Goal: Task Accomplishment & Management: Manage account settings

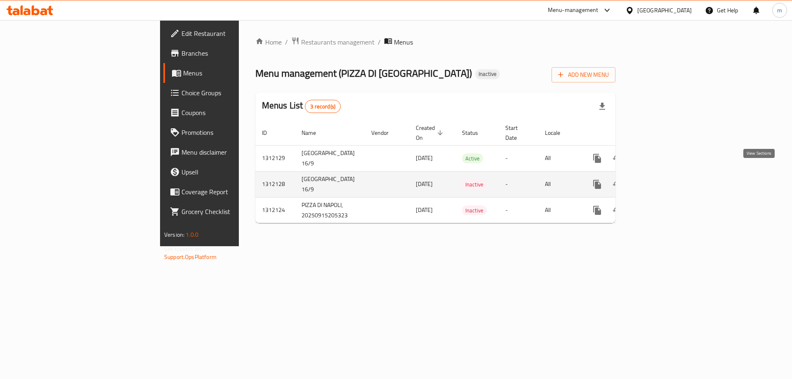
click at [662, 179] on icon "enhanced table" at bounding box center [657, 184] width 10 height 10
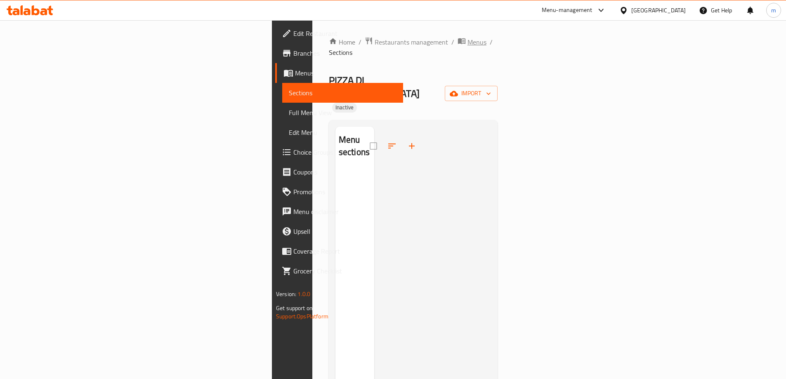
click at [467, 41] on span "Menus" at bounding box center [476, 42] width 19 height 10
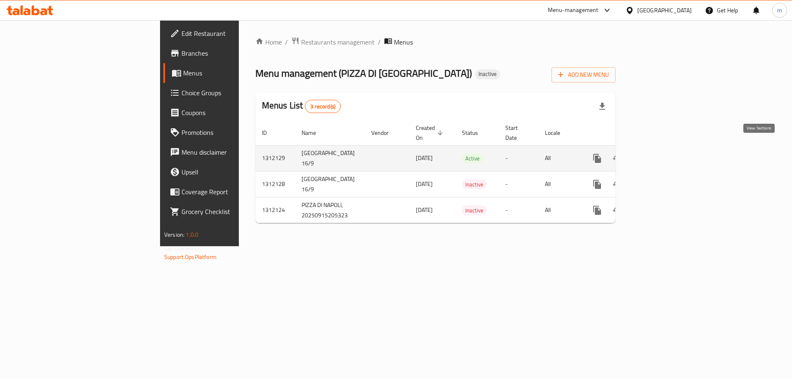
click at [662, 153] on icon "enhanced table" at bounding box center [657, 158] width 10 height 10
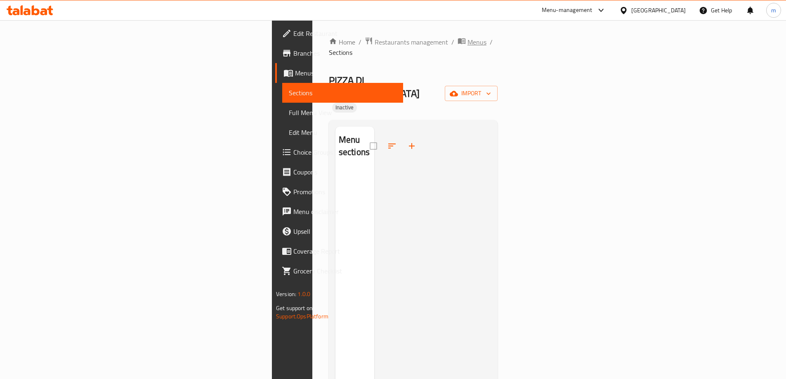
click at [467, 40] on span "Menus" at bounding box center [476, 42] width 19 height 10
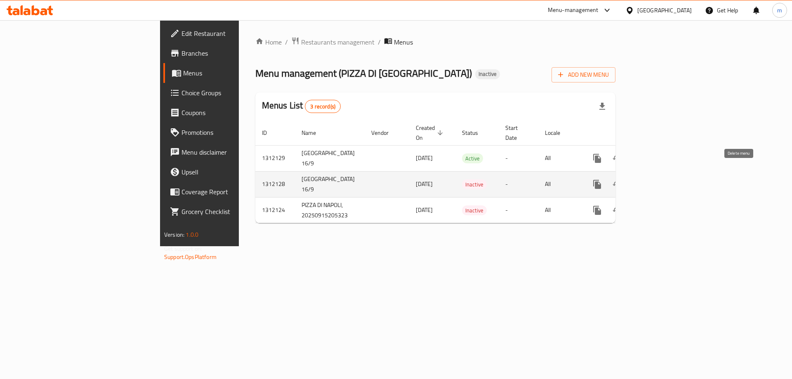
click at [642, 179] on icon "enhanced table" at bounding box center [637, 184] width 10 height 10
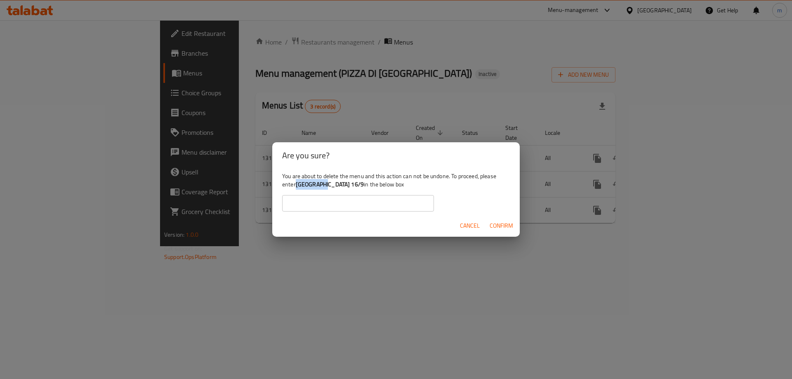
drag, startPoint x: 297, startPoint y: 184, endPoint x: 325, endPoint y: 189, distance: 27.8
click at [325, 189] on div "You are about to delete the menu and this action can not be undone. To proceed,…" at bounding box center [396, 192] width 248 height 46
copy b "[GEOGRAPHIC_DATA] 16/9"
click at [323, 209] on input "text" at bounding box center [358, 203] width 152 height 17
paste input "[GEOGRAPHIC_DATA] 16/9"
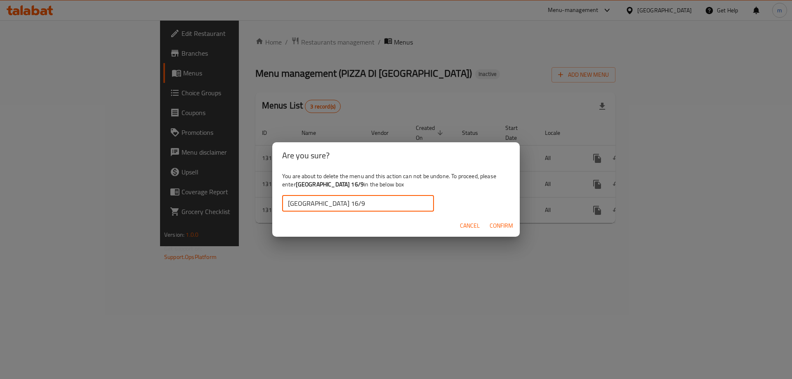
type input "[GEOGRAPHIC_DATA] 16/9"
click at [511, 225] on span "Confirm" at bounding box center [502, 226] width 24 height 10
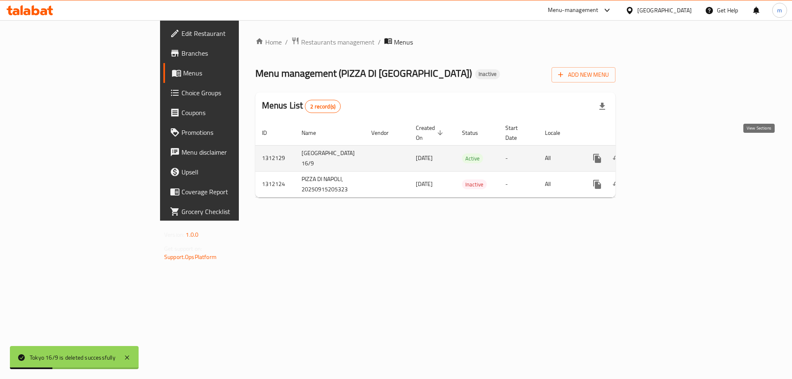
click at [667, 155] on link "enhanced table" at bounding box center [657, 159] width 20 height 20
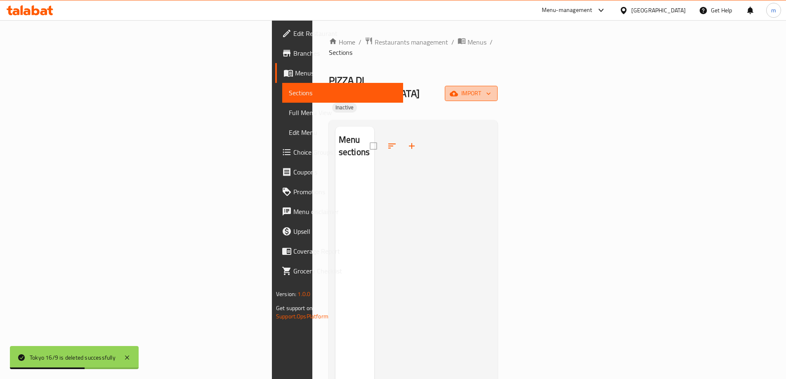
click at [498, 86] on button "import" at bounding box center [471, 93] width 53 height 15
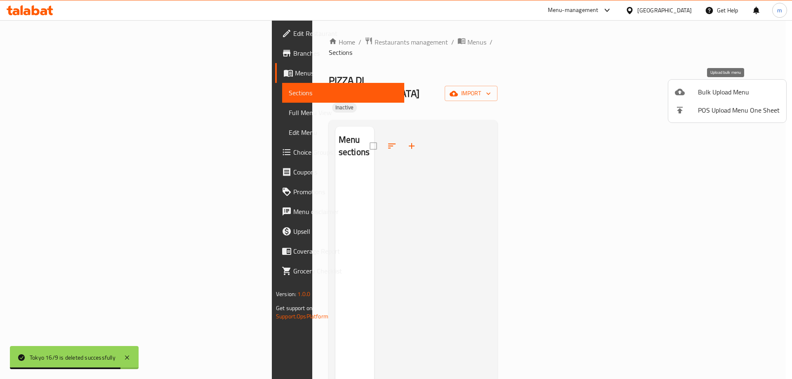
click at [705, 97] on span "Bulk Upload Menu" at bounding box center [739, 92] width 82 height 10
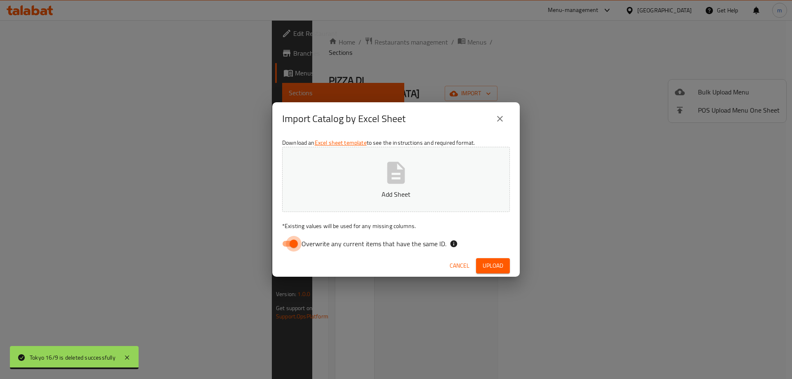
click at [283, 243] on input "Overwrite any current items that have the same ID." at bounding box center [293, 244] width 47 height 16
checkbox input "false"
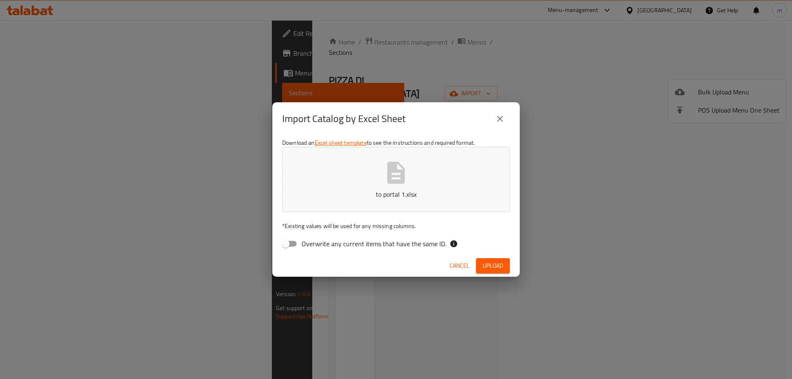
click at [492, 269] on span "Upload" at bounding box center [493, 266] width 21 height 10
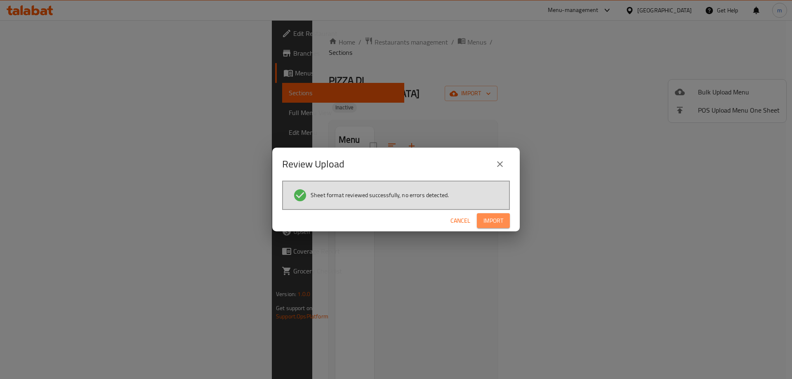
click at [492, 224] on span "Import" at bounding box center [494, 221] width 20 height 10
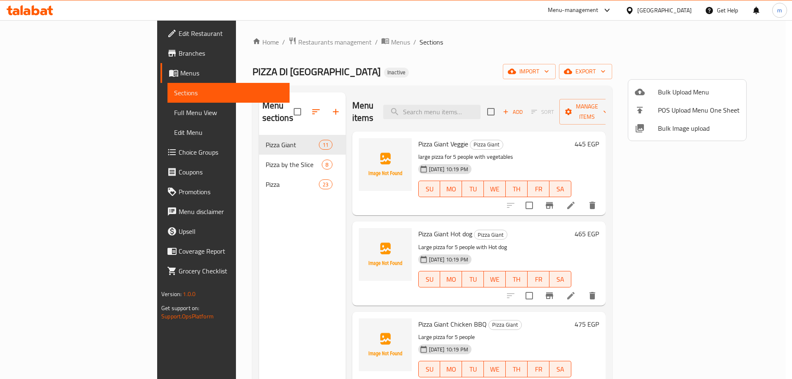
click at [724, 191] on div at bounding box center [396, 189] width 792 height 379
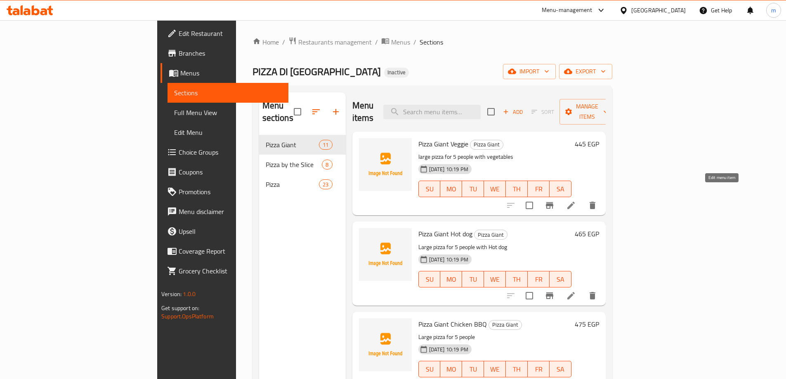
click at [575, 202] on icon at bounding box center [570, 205] width 7 height 7
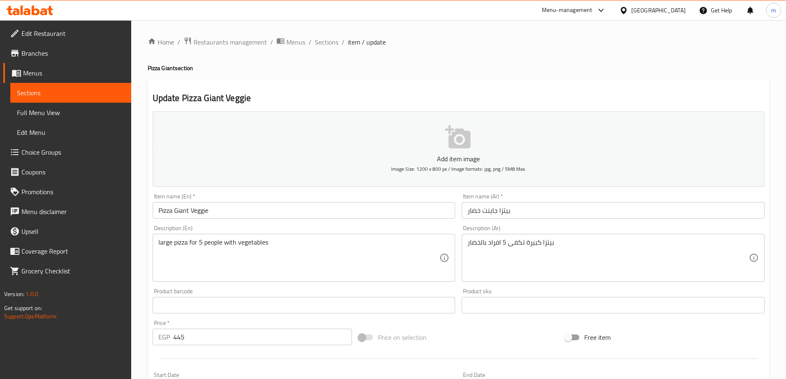
click at [504, 212] on input "بيتزا جاینت خضار" at bounding box center [613, 210] width 303 height 17
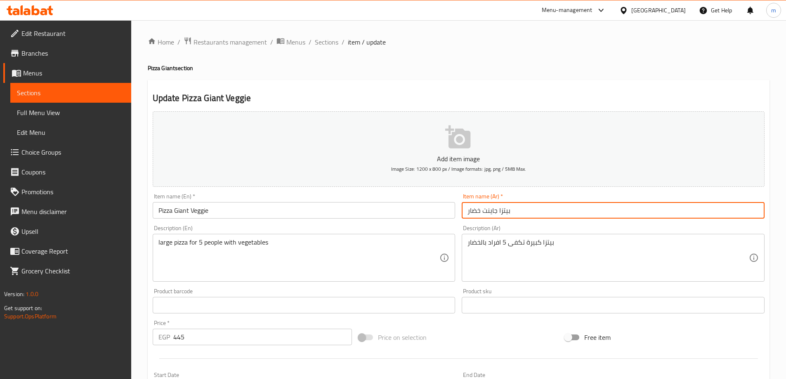
click at [504, 212] on input "بيتزا جاینت خضار" at bounding box center [613, 210] width 303 height 17
type input "جاینت خضار"
click at [166, 213] on input "Pizza Giant Veggie" at bounding box center [304, 210] width 303 height 17
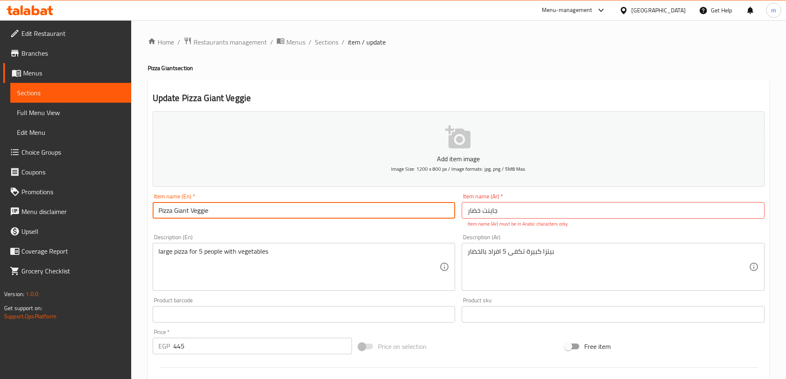
click at [166, 213] on input "Pizza Giant Veggie" at bounding box center [304, 210] width 303 height 17
type input "Giant Veggie"
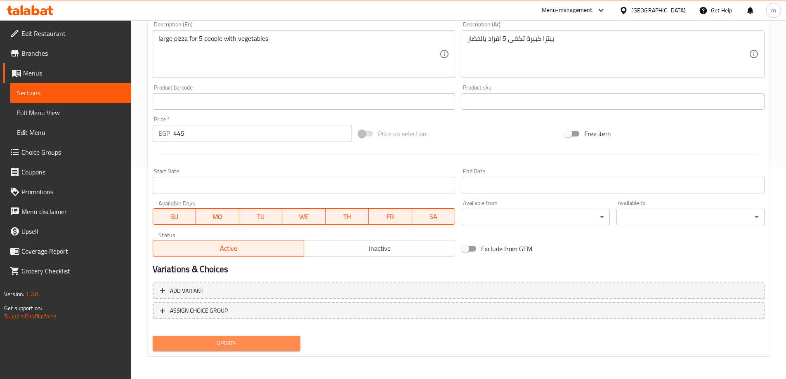
click at [274, 341] on span "Update" at bounding box center [226, 343] width 135 height 10
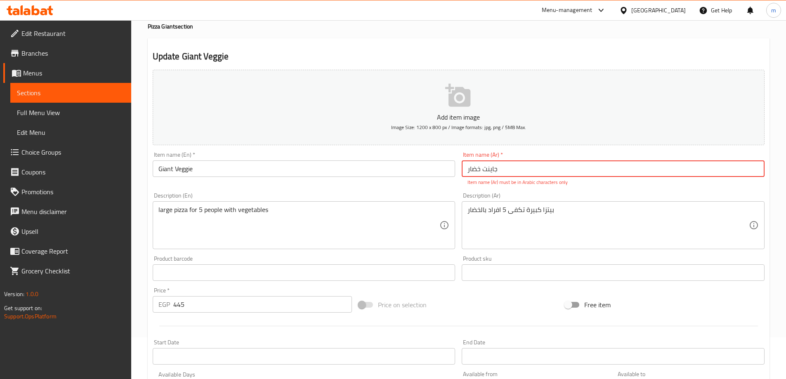
scroll to position [37, 0]
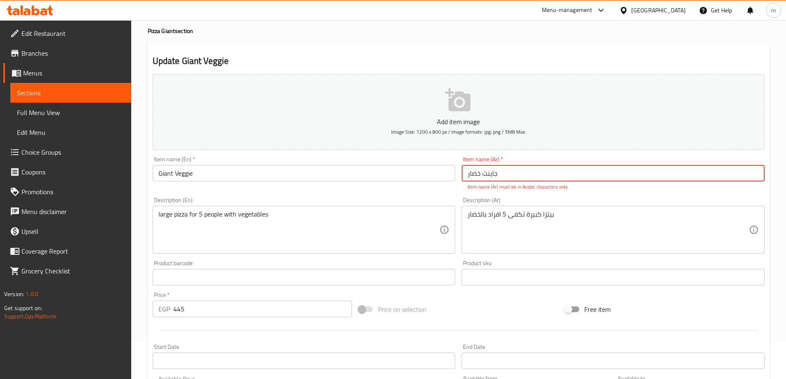
click at [484, 176] on input "جاینت خضار" at bounding box center [613, 173] width 303 height 17
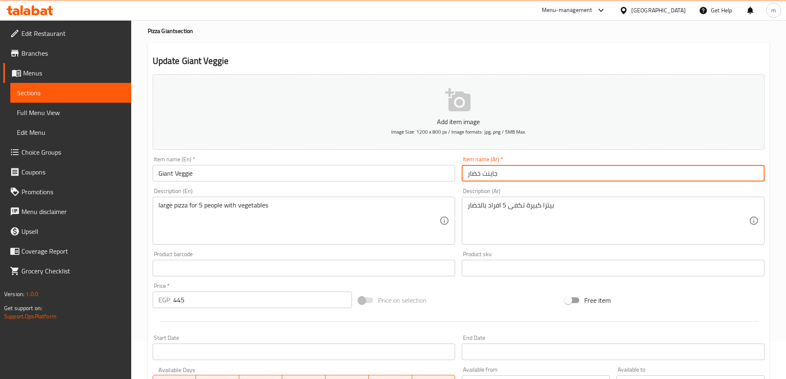
type input "جاينت خضار"
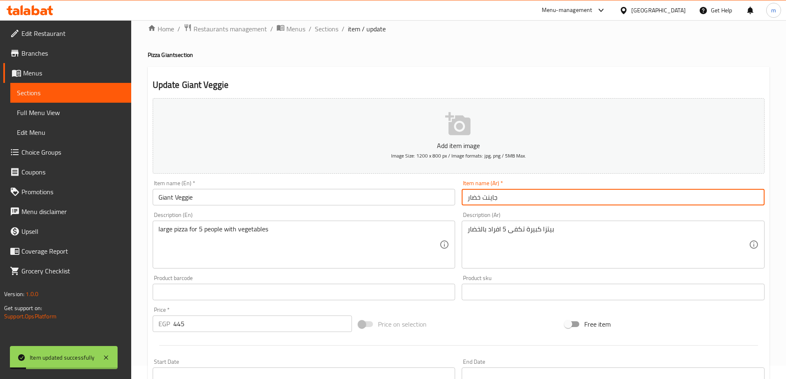
scroll to position [0, 0]
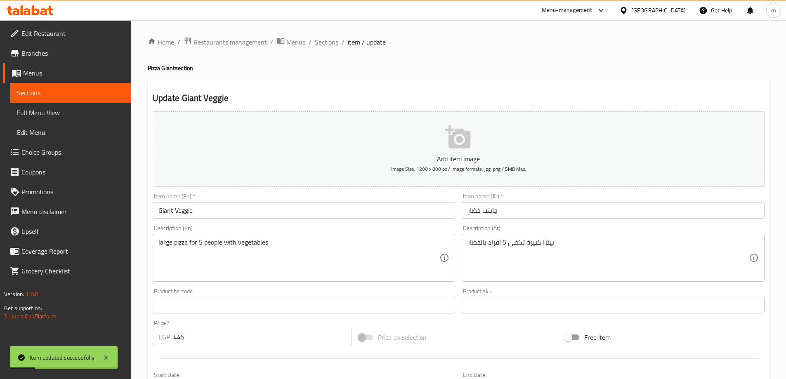
click at [330, 42] on span "Sections" at bounding box center [327, 42] width 24 height 10
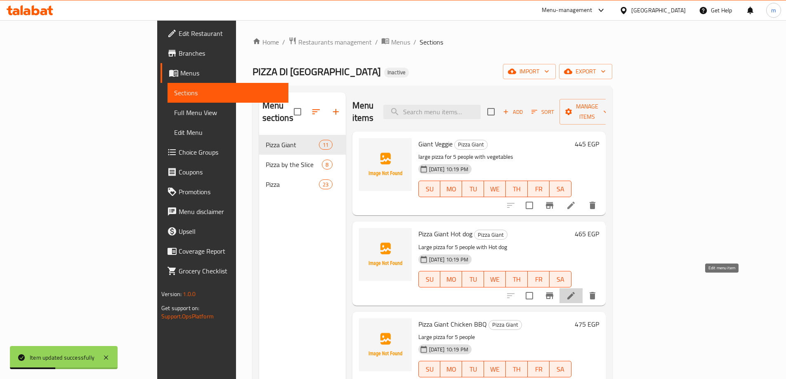
click at [576, 291] on icon at bounding box center [571, 296] width 10 height 10
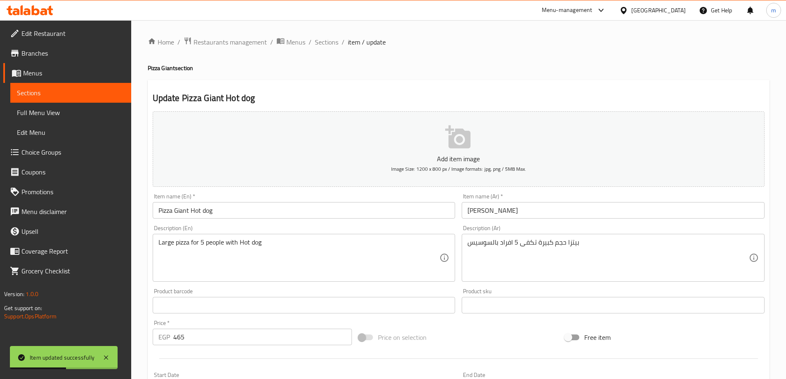
click at [517, 206] on input "بيتزا جاينت سوسیس" at bounding box center [613, 210] width 303 height 17
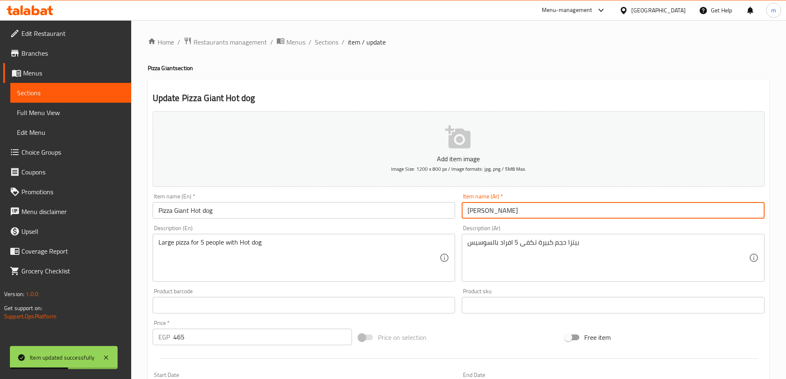
click at [517, 206] on input "بيتزا جاينت سوسیس" at bounding box center [613, 210] width 303 height 17
type input "[PERSON_NAME]"
click at [184, 214] on input "Pizza Giant Hot dog" at bounding box center [304, 210] width 303 height 17
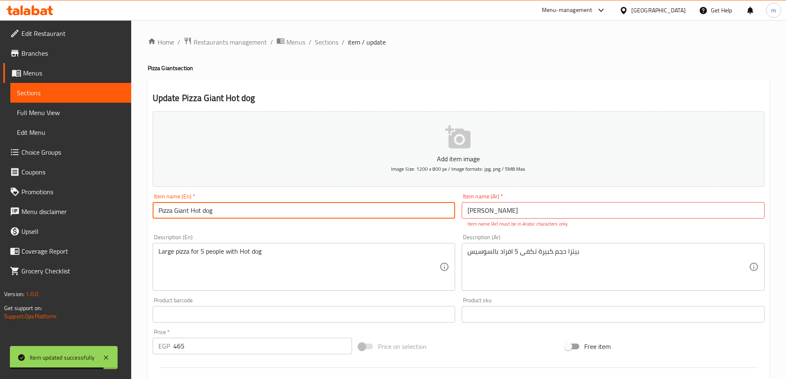
click at [166, 214] on input "Pizza Giant Hot dog" at bounding box center [304, 210] width 303 height 17
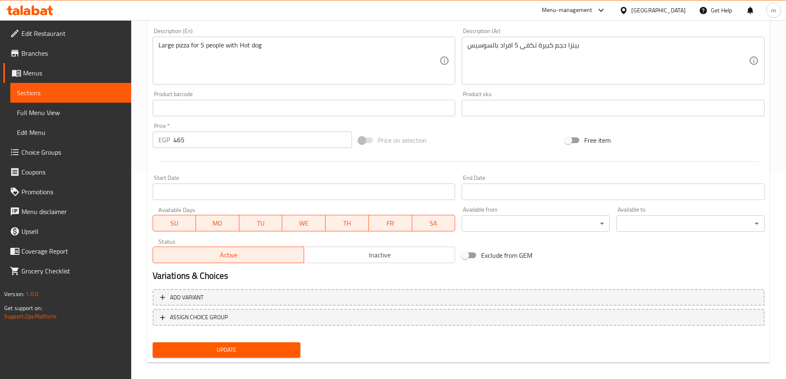
type input "Giant Hot dog"
click at [250, 356] on button "Update" at bounding box center [227, 349] width 148 height 15
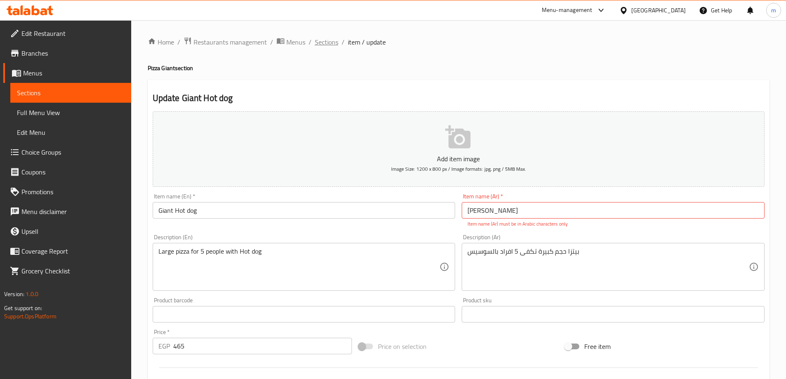
click at [322, 45] on span "Sections" at bounding box center [327, 42] width 24 height 10
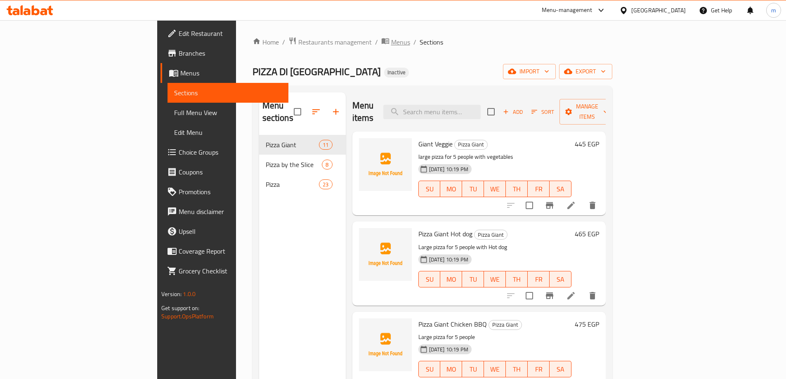
click at [391, 42] on span "Menus" at bounding box center [400, 42] width 19 height 10
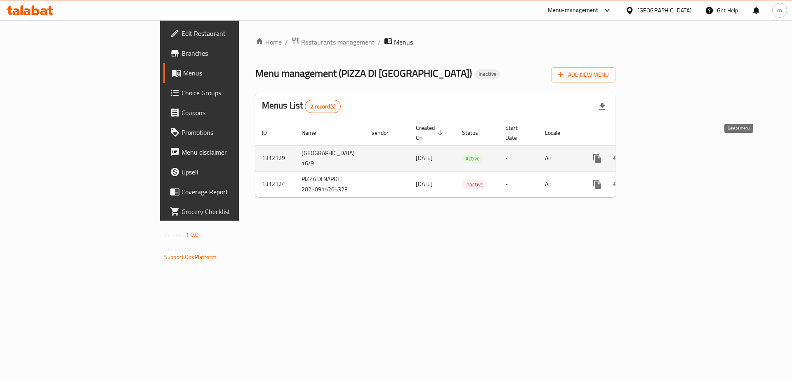
click at [642, 153] on icon "enhanced table" at bounding box center [637, 158] width 10 height 10
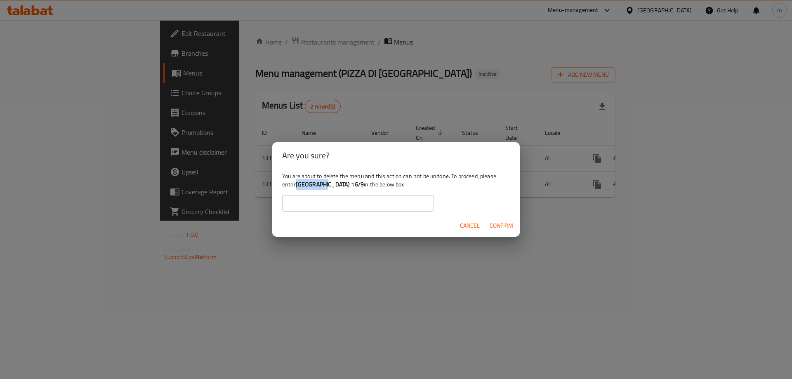
drag, startPoint x: 298, startPoint y: 186, endPoint x: 323, endPoint y: 188, distance: 25.7
click at [323, 188] on b "[GEOGRAPHIC_DATA] 16/9" at bounding box center [330, 184] width 68 height 11
copy b "[GEOGRAPHIC_DATA] 16/9"
click at [326, 202] on input "text" at bounding box center [358, 203] width 152 height 17
paste input "[GEOGRAPHIC_DATA] 16/9"
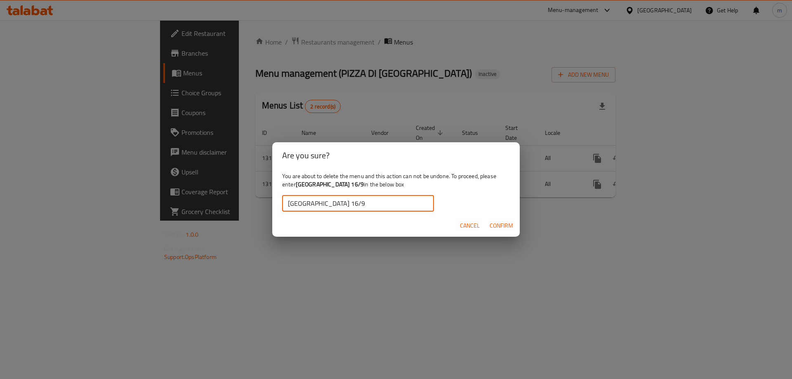
type input "[GEOGRAPHIC_DATA] 16/9"
click at [497, 225] on span "Confirm" at bounding box center [502, 226] width 24 height 10
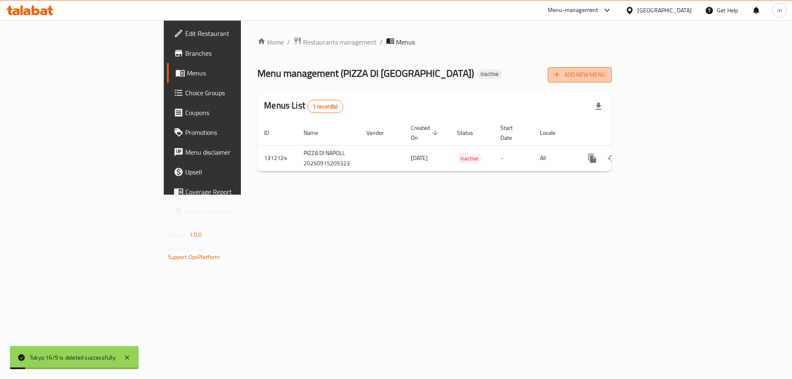
click at [605, 71] on span "Add New Menu" at bounding box center [579, 75] width 51 height 10
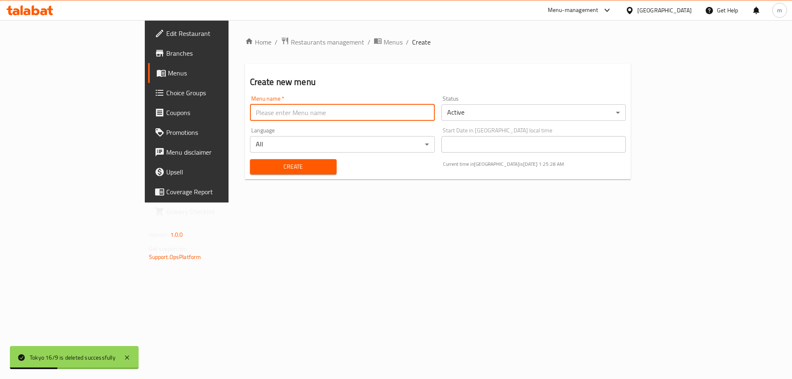
click at [252, 111] on input "text" at bounding box center [342, 112] width 185 height 17
type input "غ"
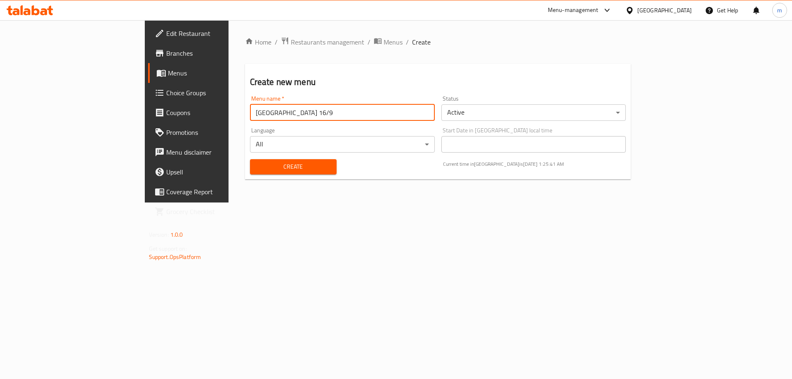
type input "[GEOGRAPHIC_DATA] 16/9"
click at [250, 159] on button "Create" at bounding box center [293, 166] width 87 height 15
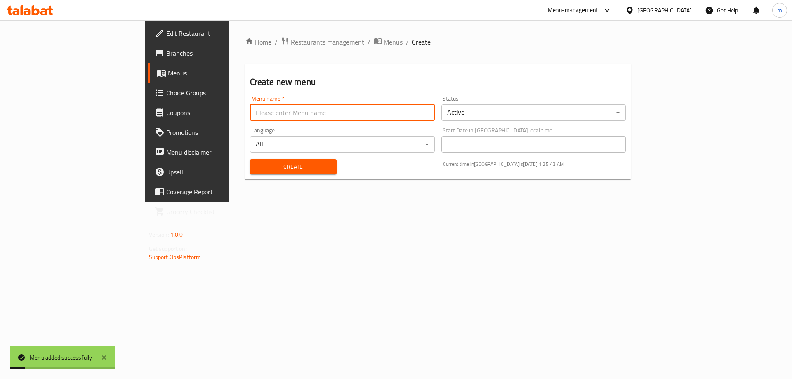
click at [384, 40] on span "Menus" at bounding box center [393, 42] width 19 height 10
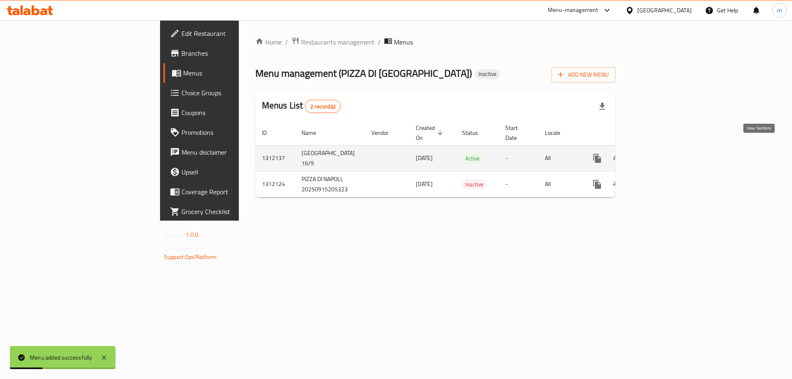
click at [667, 156] on link "enhanced table" at bounding box center [657, 159] width 20 height 20
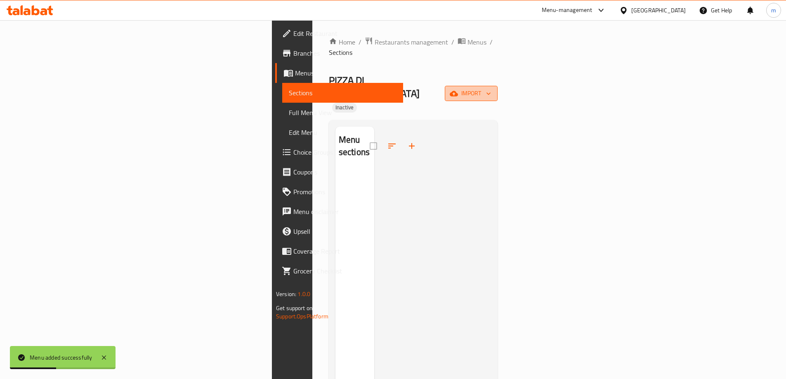
click at [498, 86] on button "import" at bounding box center [471, 93] width 53 height 15
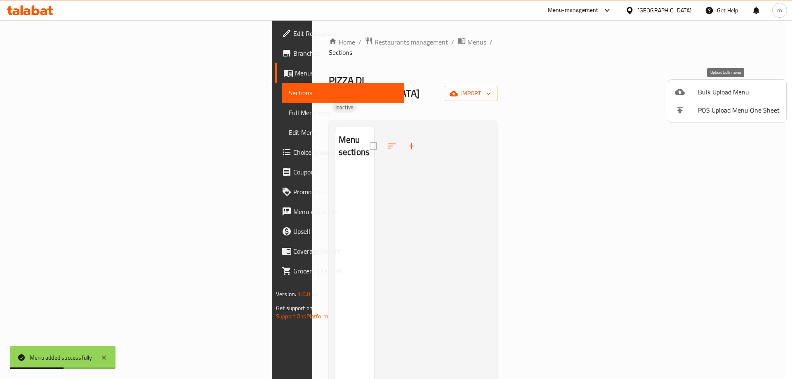
click at [722, 98] on li "Bulk Upload Menu" at bounding box center [727, 92] width 118 height 18
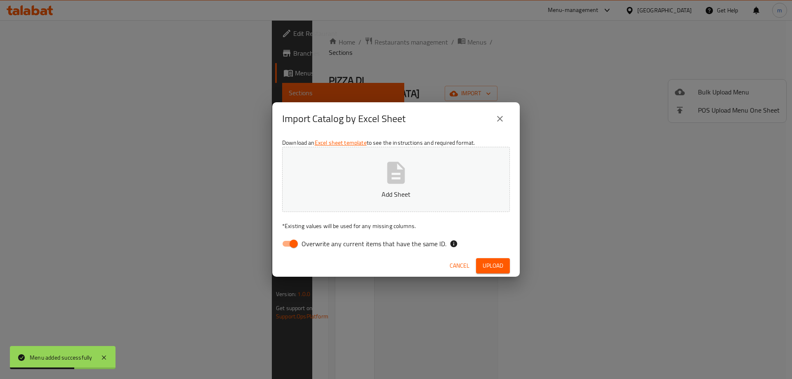
click at [291, 243] on input "Overwrite any current items that have the same ID." at bounding box center [293, 244] width 47 height 16
checkbox input "false"
click at [497, 263] on span "Upload" at bounding box center [493, 266] width 21 height 10
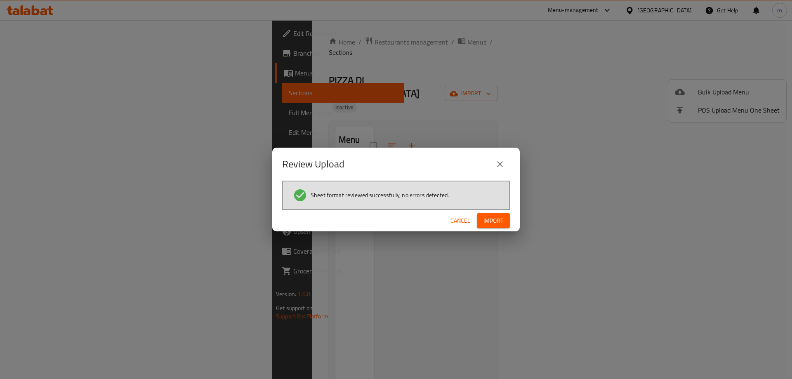
click at [507, 213] on div "Cancel Import" at bounding box center [396, 221] width 248 height 22
click at [507, 224] on button "Import" at bounding box center [493, 220] width 33 height 15
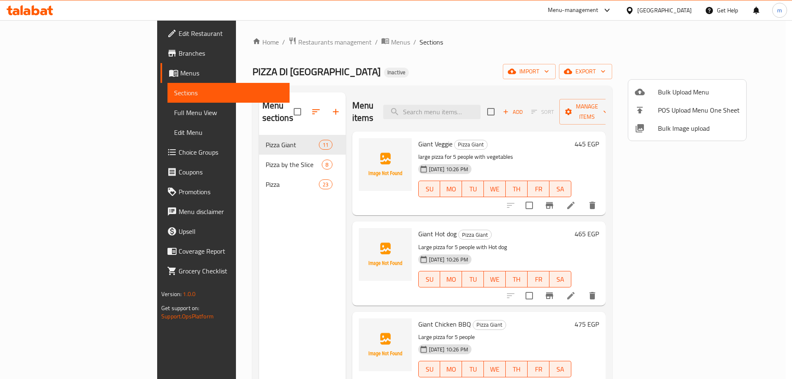
click at [254, 155] on div at bounding box center [396, 189] width 792 height 379
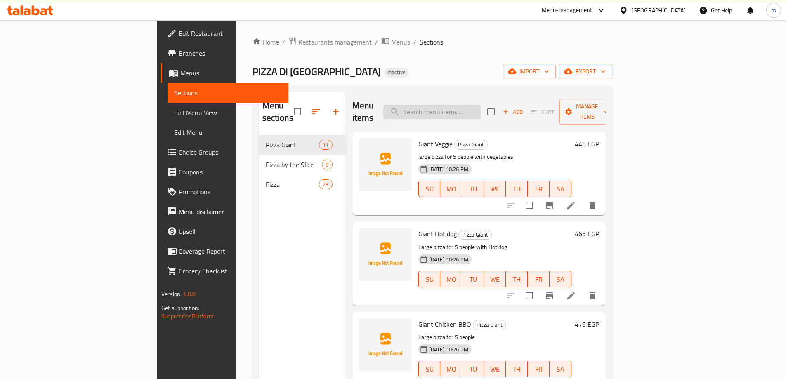
click at [481, 105] on input "search" at bounding box center [431, 112] width 97 height 14
paste input "pepperoni"
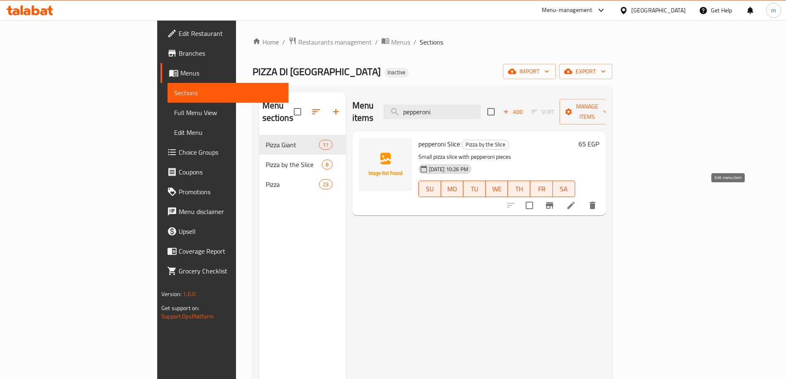
type input "pepperoni"
click at [575, 202] on icon at bounding box center [570, 205] width 7 height 7
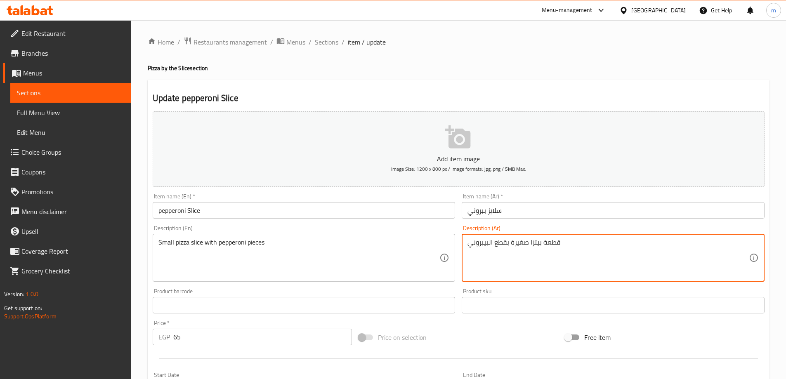
drag, startPoint x: 468, startPoint y: 247, endPoint x: 489, endPoint y: 257, distance: 23.8
click at [474, 216] on input "سلايز ببروني" at bounding box center [613, 210] width 303 height 17
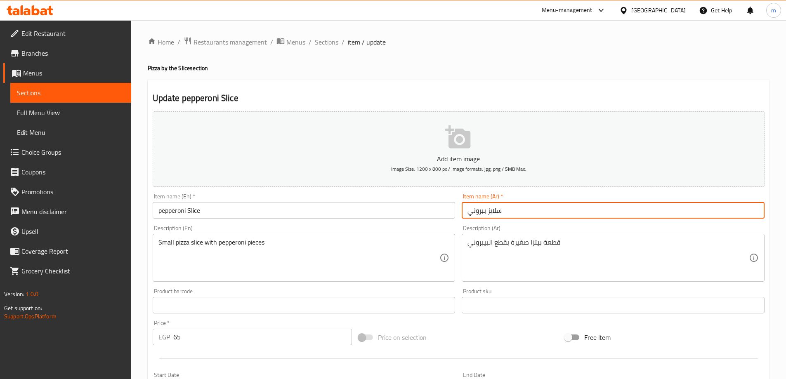
click at [474, 216] on input "سلايز ببروني" at bounding box center [613, 210] width 303 height 17
paste input "ي"
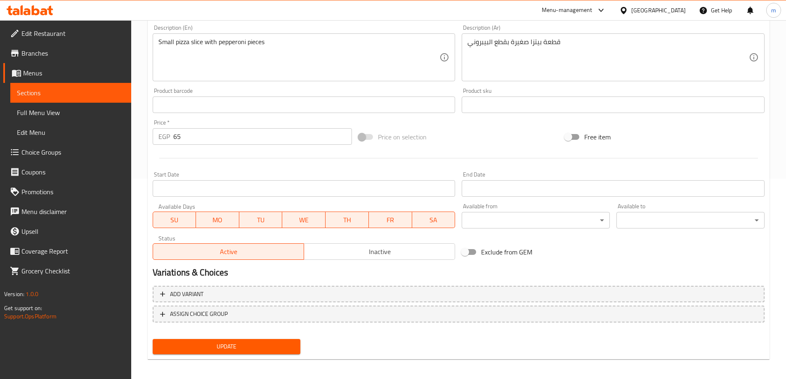
scroll to position [204, 0]
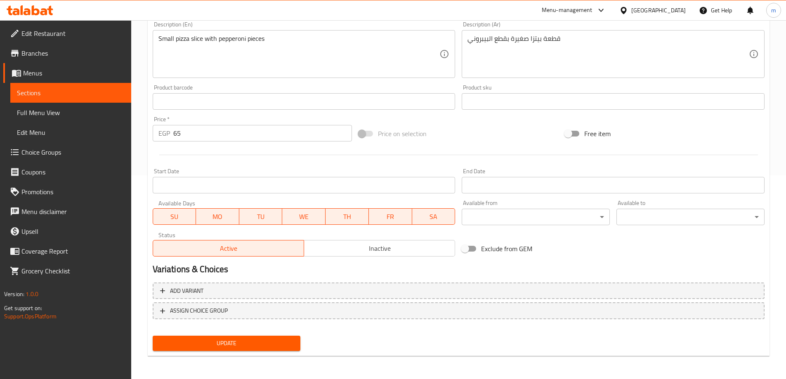
type input "سلايز بيبروني"
click at [262, 347] on span "Update" at bounding box center [226, 343] width 135 height 10
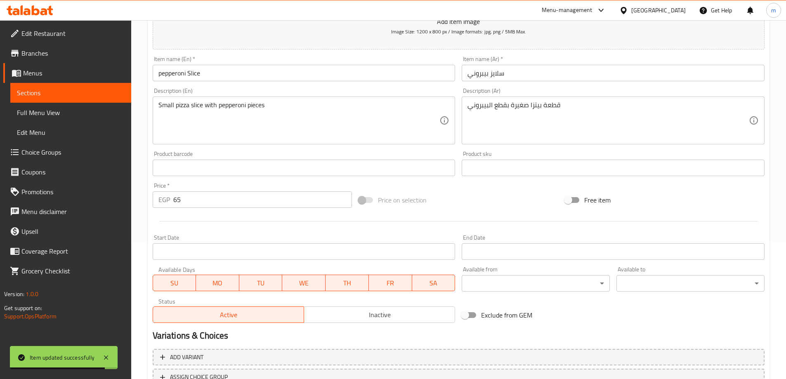
scroll to position [0, 0]
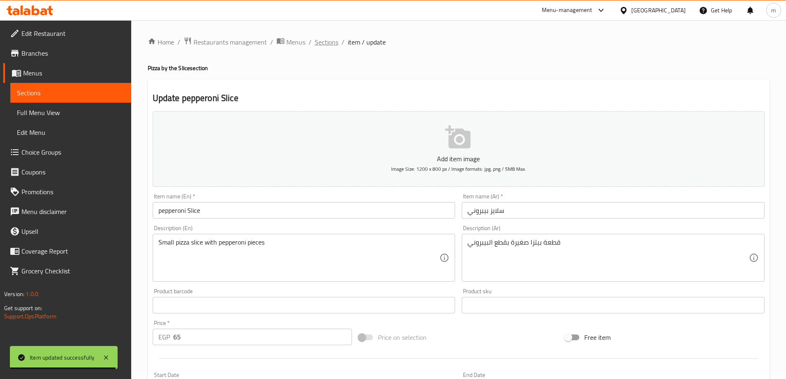
click at [328, 45] on span "Sections" at bounding box center [327, 42] width 24 height 10
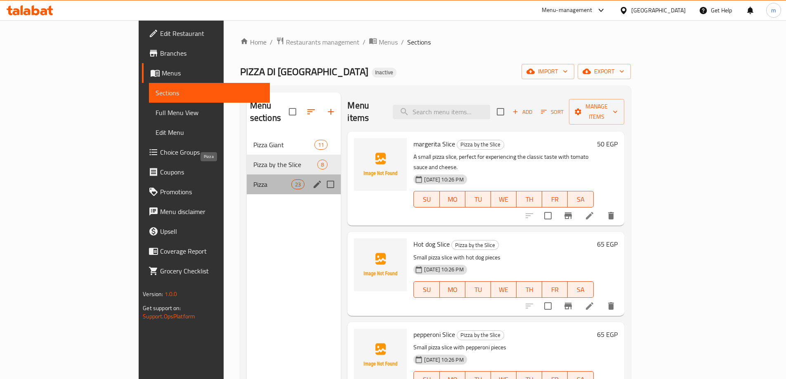
click at [253, 179] on span "Pizza" at bounding box center [272, 184] width 38 height 10
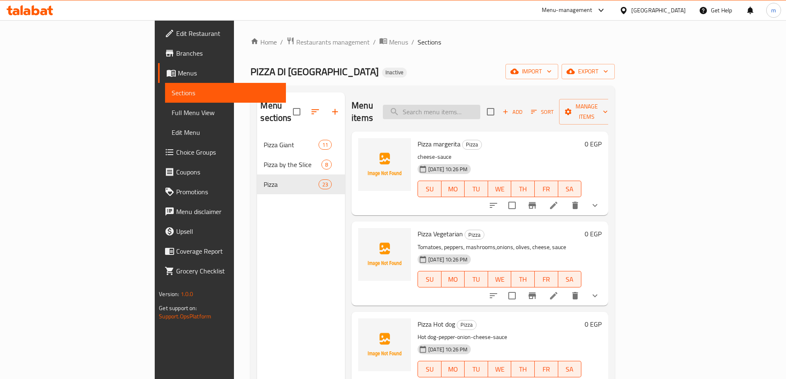
click at [480, 105] on input "search" at bounding box center [431, 112] width 97 height 14
paste input "Pizza Vegetarian"
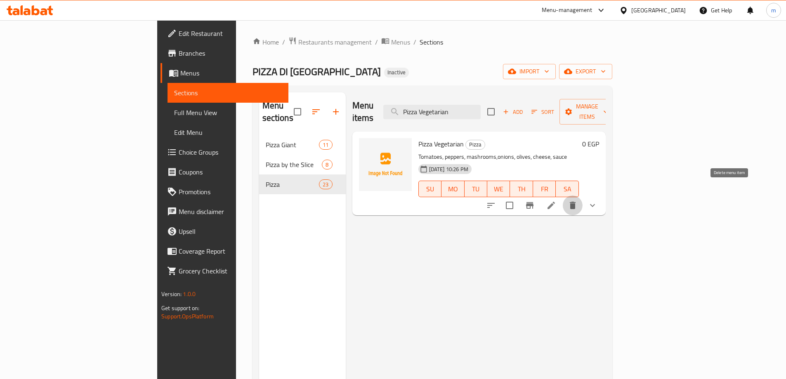
click at [578, 201] on icon "delete" at bounding box center [573, 206] width 10 height 10
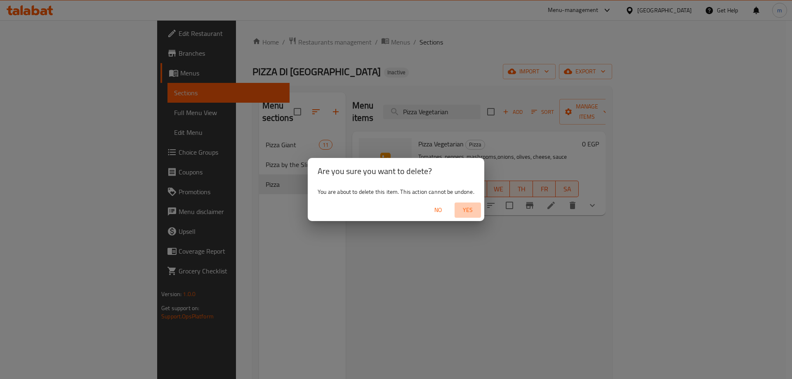
click at [467, 210] on span "Yes" at bounding box center [468, 210] width 20 height 10
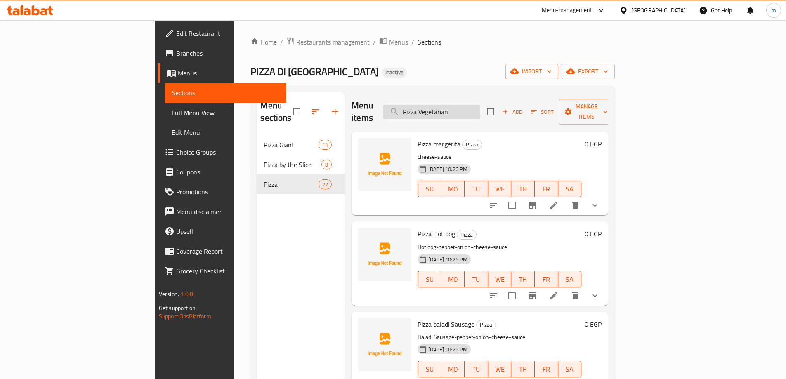
click at [480, 105] on input "Pizza Vegetarian" at bounding box center [431, 112] width 97 height 14
paste input "Pepperoni"
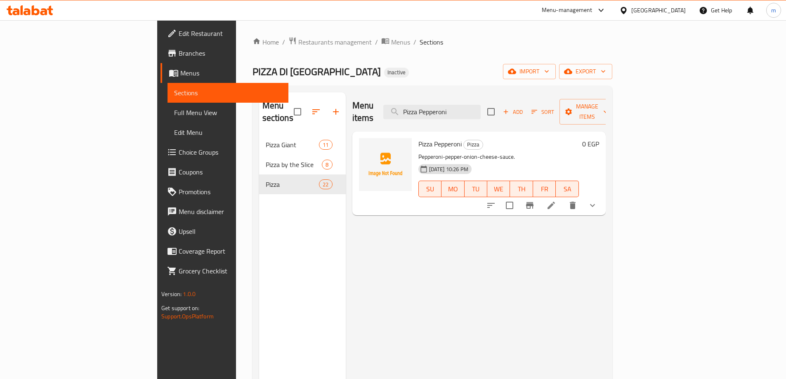
type input "Pizza Pepperoni"
click at [563, 198] on li at bounding box center [551, 205] width 23 height 15
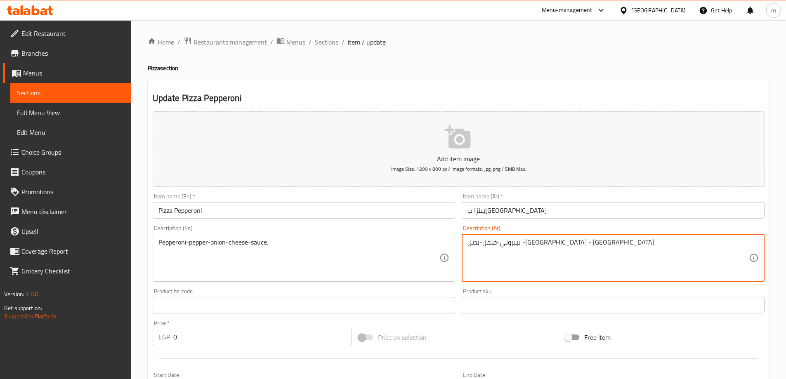
click at [559, 244] on textarea "بيبروني-فلفل-بصل -[GEOGRAPHIC_DATA] - [GEOGRAPHIC_DATA]" at bounding box center [607, 257] width 281 height 39
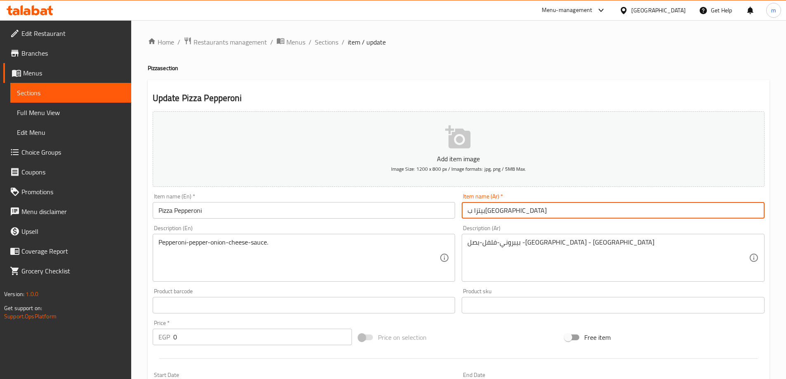
click at [477, 215] on input "بيتزا ببروني" at bounding box center [613, 210] width 303 height 17
paste input "ي"
type input "[PERSON_NAME]"
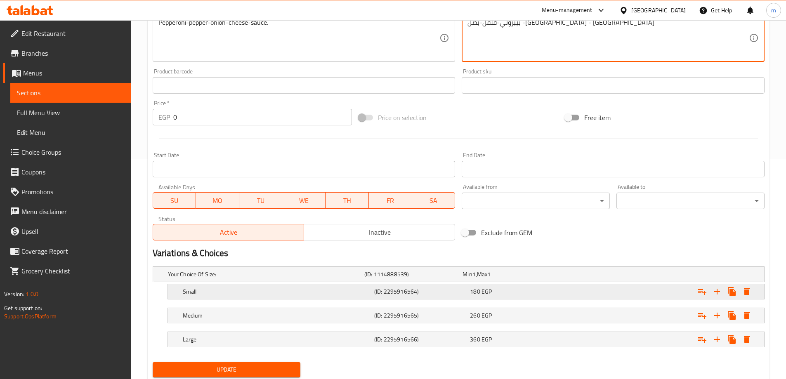
scroll to position [246, 0]
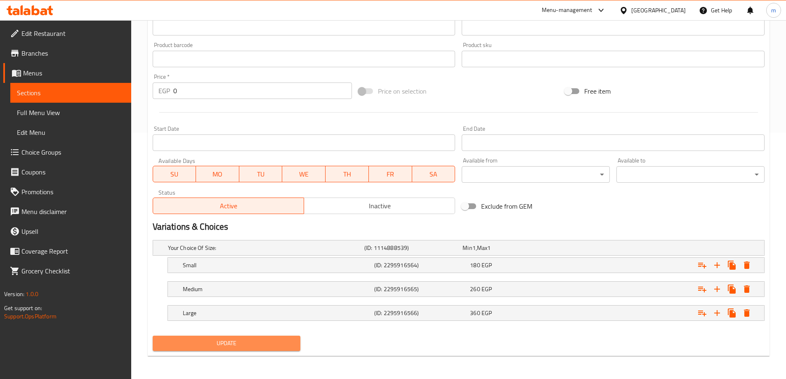
click at [246, 342] on span "Update" at bounding box center [226, 343] width 135 height 10
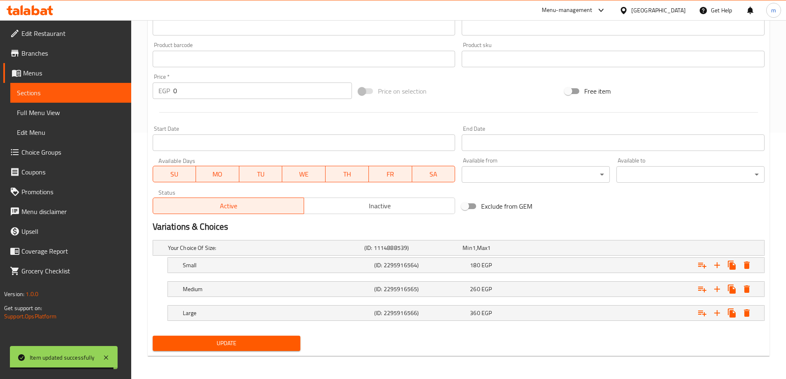
click at [286, 349] on button "Update" at bounding box center [227, 343] width 148 height 15
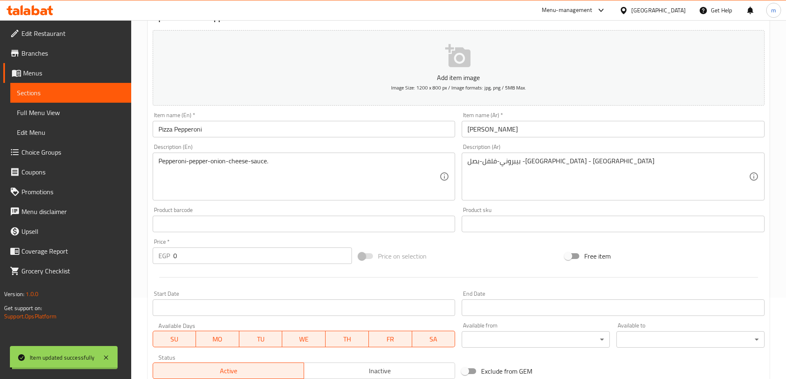
scroll to position [0, 0]
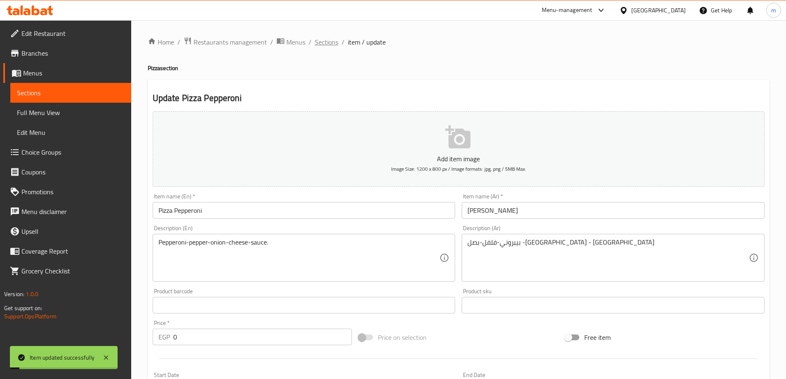
click at [333, 44] on span "Sections" at bounding box center [327, 42] width 24 height 10
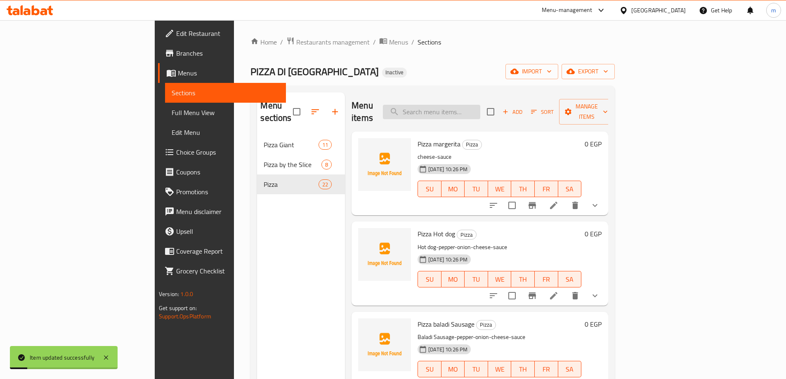
click at [456, 106] on input "search" at bounding box center [431, 112] width 97 height 14
paste input "Pizza Super Supreme"
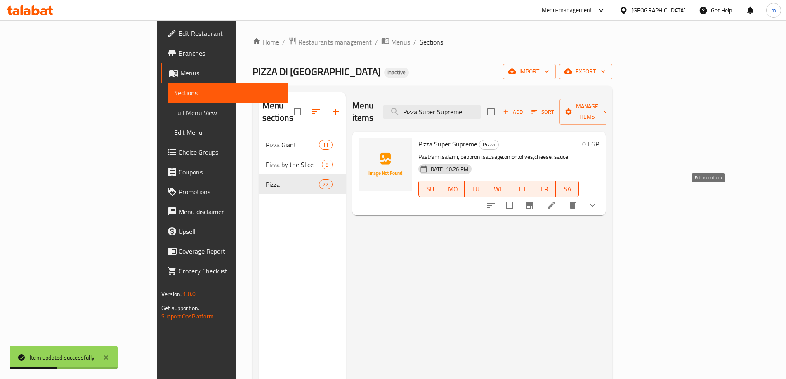
type input "Pizza Super Supreme"
click at [556, 201] on icon at bounding box center [551, 206] width 10 height 10
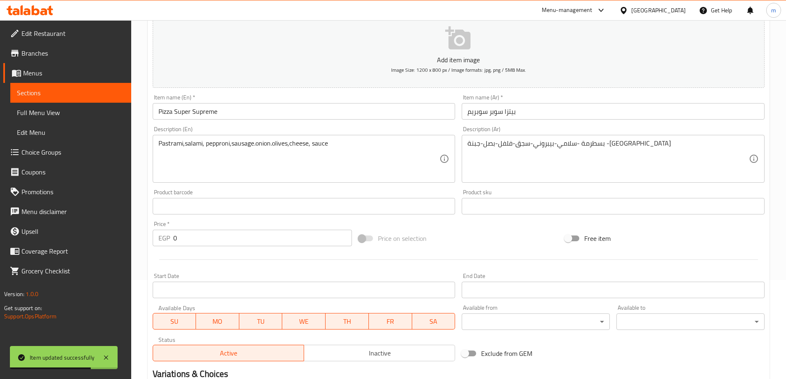
scroll to position [246, 0]
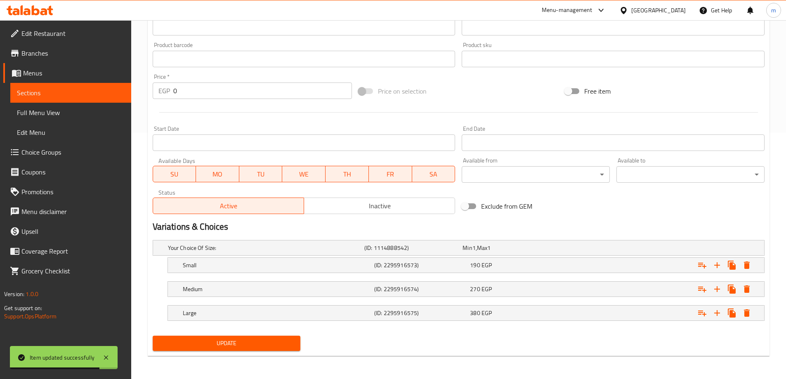
click at [272, 355] on div "Update Pizza Super Supreme Add item image Image Size: 1200 x 800 px / Image for…" at bounding box center [459, 95] width 622 height 522
click at [274, 348] on span "Update" at bounding box center [226, 343] width 135 height 10
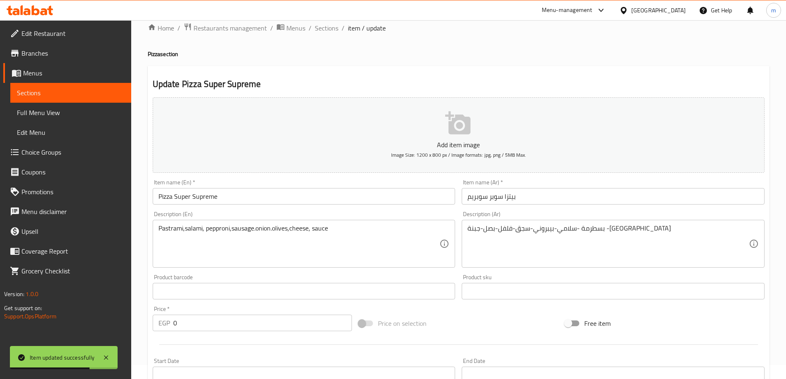
scroll to position [0, 0]
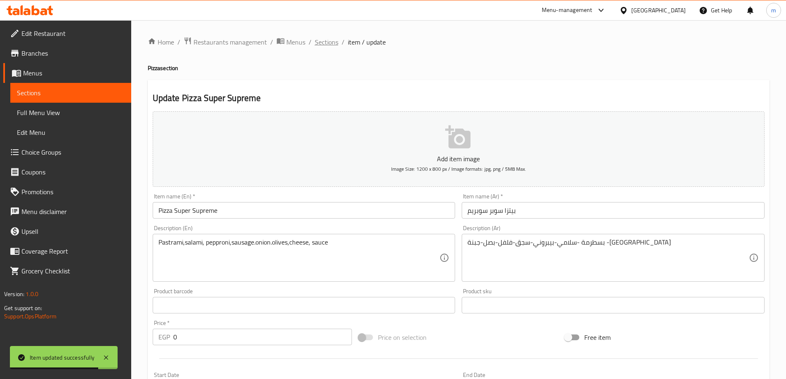
click at [327, 44] on span "Sections" at bounding box center [327, 42] width 24 height 10
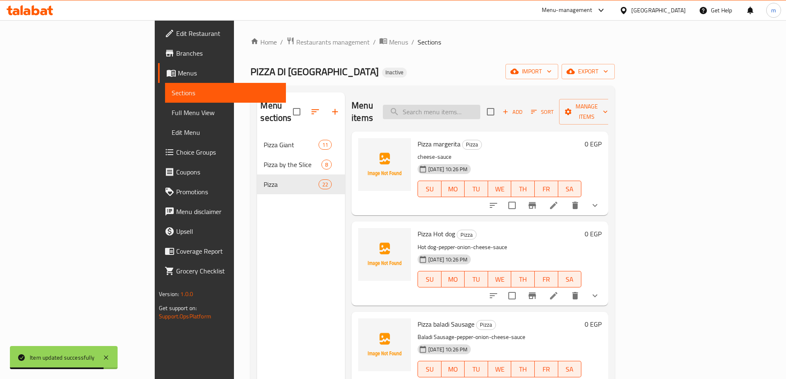
click at [462, 110] on input "search" at bounding box center [431, 112] width 97 height 14
paste input "Pizza Chicken BBQ"
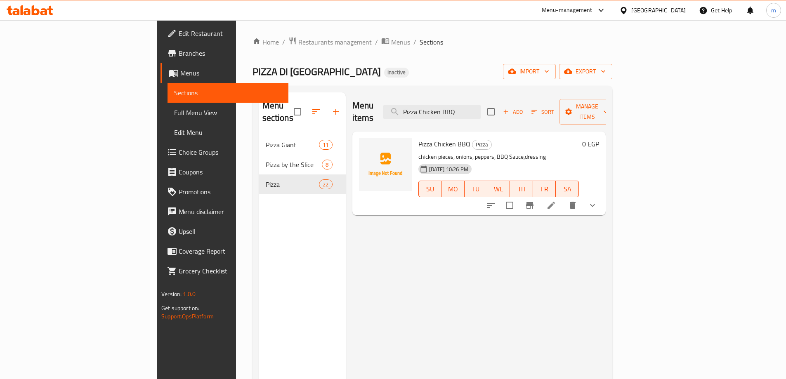
type input "Pizza Chicken BBQ"
click at [563, 198] on li at bounding box center [551, 205] width 23 height 15
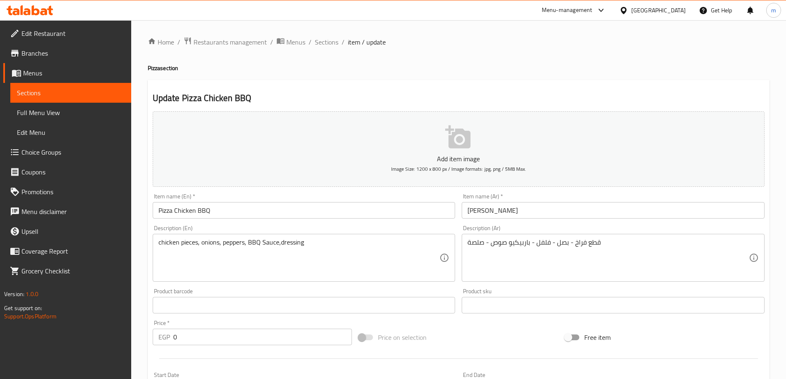
click at [156, 245] on div "chicken pieces, onions, peppers, BBQ Sauce,dressing Description (En)" at bounding box center [304, 258] width 303 height 48
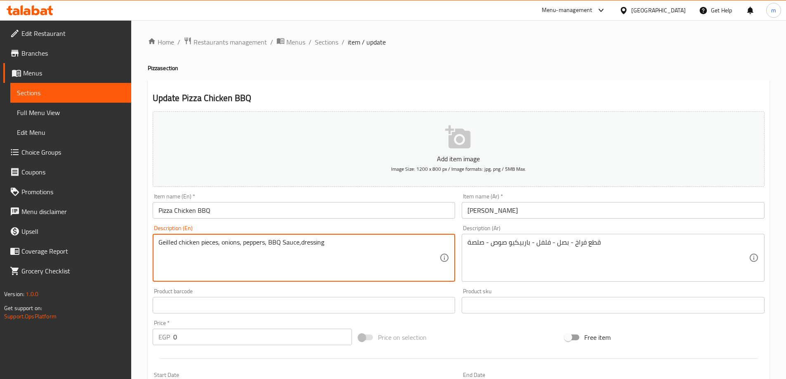
type textarea "Geilled chicken pieces, onions, peppers, BBQ Sauce,dressing"
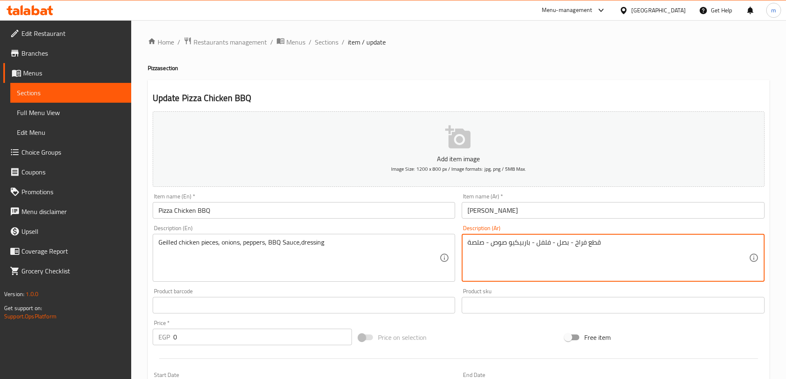
click at [594, 247] on textarea "قطع فراخ - بصل - فلفل - باربيكيو صوص - صلصة" at bounding box center [607, 257] width 281 height 39
click at [591, 245] on textarea "قطع فراخ - بصل - فلفل - باربيكيو صوص - صلصة" at bounding box center [607, 257] width 281 height 39
click at [722, 245] on textarea "قطع فراخ - بصل - فلفل - باربيكيو صوص - صلصة" at bounding box center [607, 257] width 281 height 39
click at [723, 248] on textarea "قطع فراخمشوية - بصل - فلفل - باربيكيو صوص - صلصة" at bounding box center [607, 257] width 281 height 39
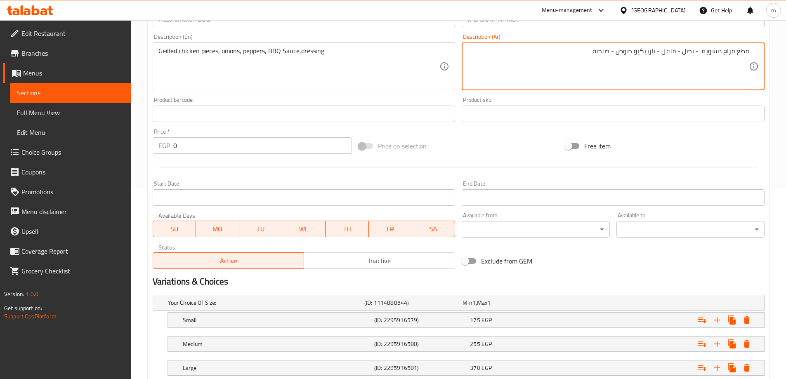
scroll to position [206, 0]
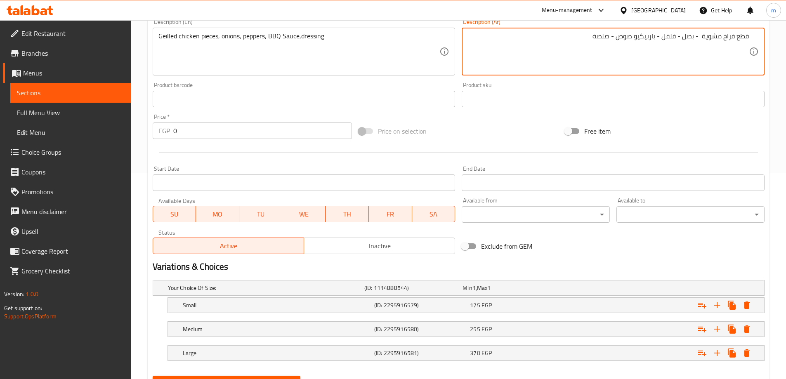
type textarea "قطع فراخ مشوية - بصل - فلفل - باربيكيو صوص - صلصة"
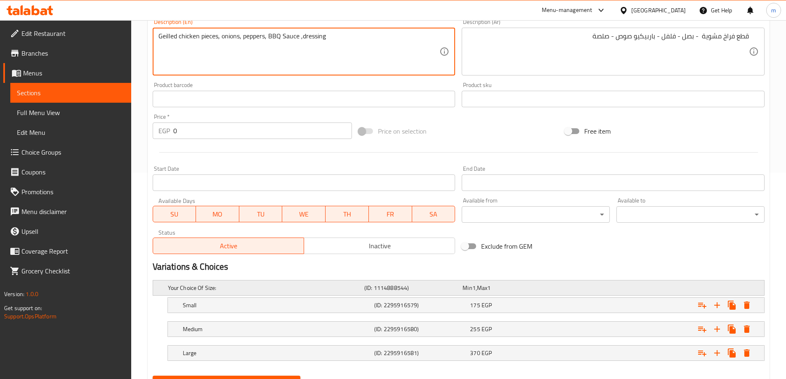
scroll to position [246, 0]
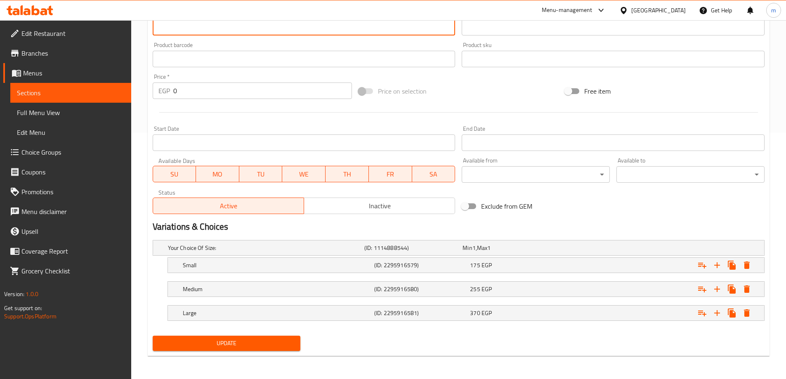
type textarea "Geilled chicken pieces, onions, peppers, BBQ Sauce ,dressing"
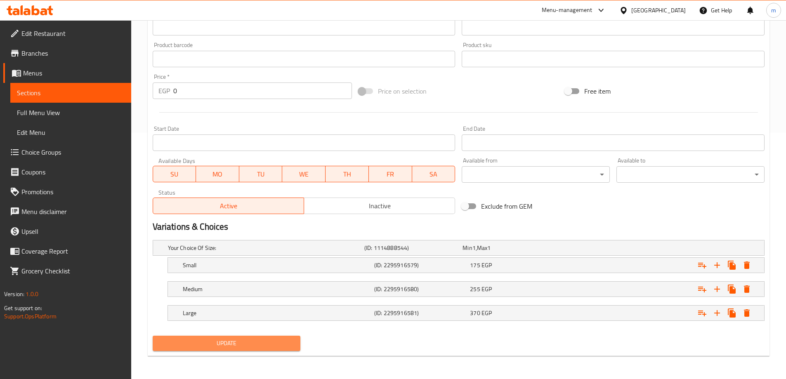
click at [283, 347] on span "Update" at bounding box center [226, 343] width 135 height 10
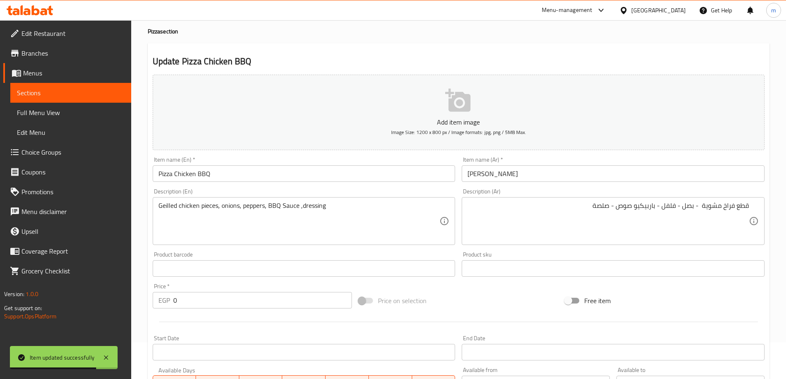
scroll to position [0, 0]
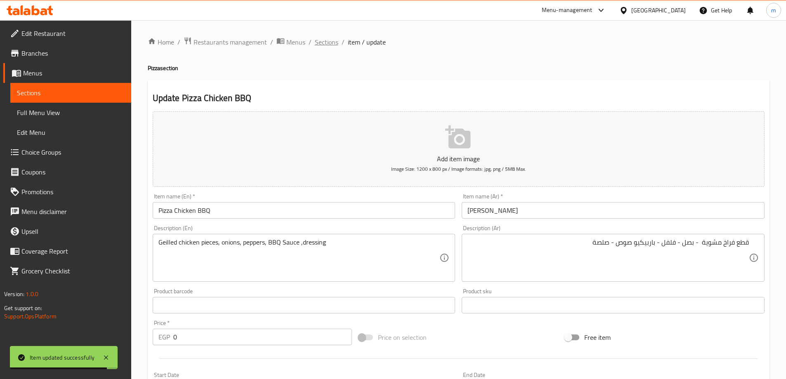
click at [330, 44] on span "Sections" at bounding box center [327, 42] width 24 height 10
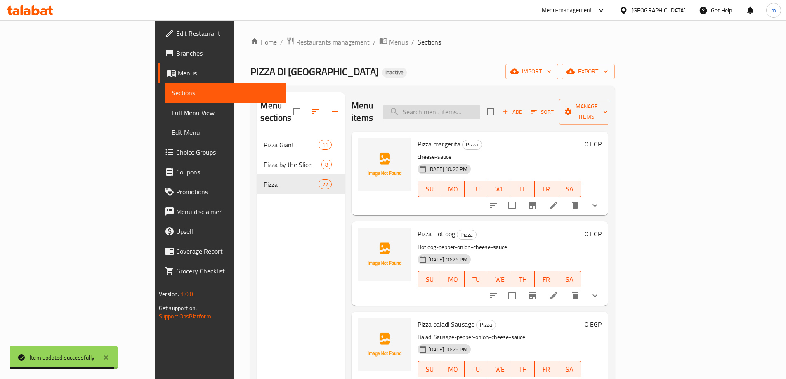
click at [480, 105] on input "search" at bounding box center [431, 112] width 97 height 14
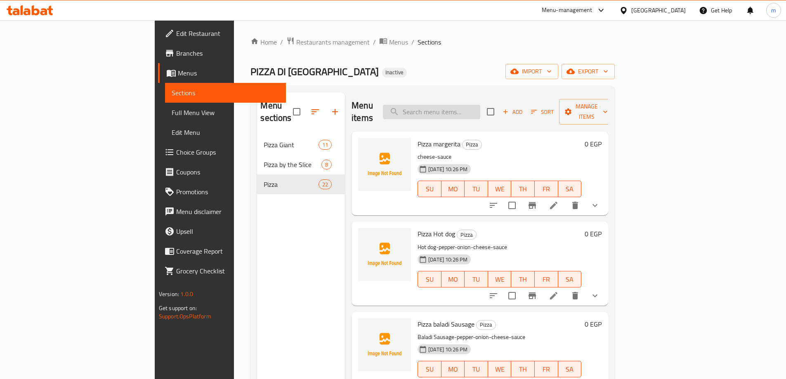
paste input "Pizza [GEOGRAPHIC_DATA]"
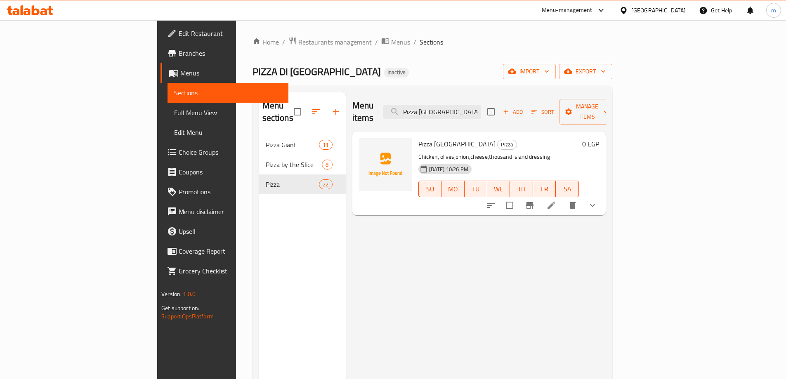
type input "Pizza [GEOGRAPHIC_DATA]"
click at [556, 201] on icon at bounding box center [551, 206] width 10 height 10
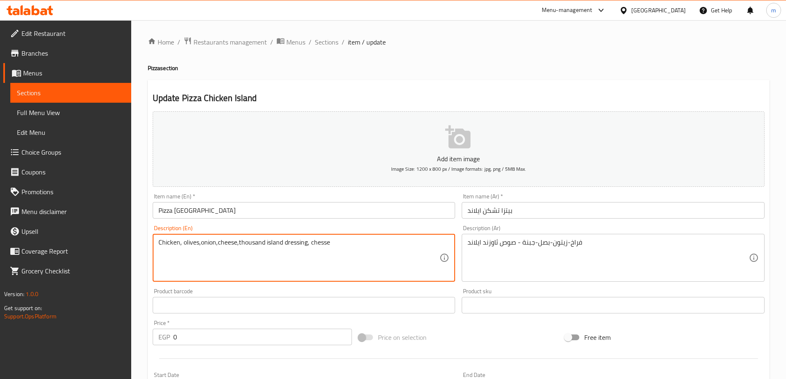
type textarea "Chicken, olives,onion,cheese,thousand island dressing, chesse"
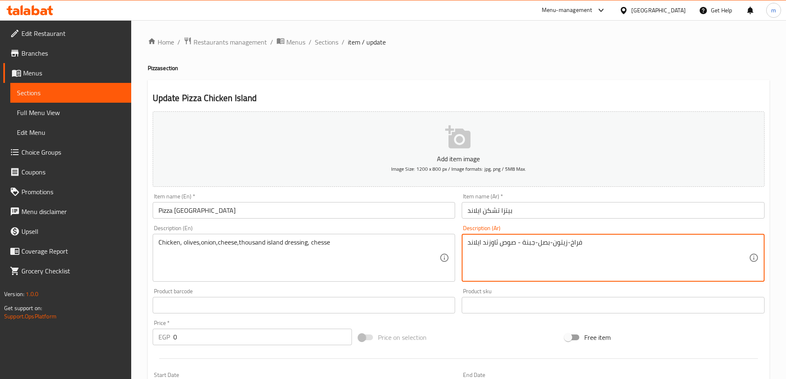
click at [536, 240] on textarea "فراخ-زيتون-بصل-جبنة - صوص ثاوزند ايلاند" at bounding box center [607, 257] width 281 height 39
click at [634, 245] on textarea "فراخ-زيتون-بصل-جبنة - صوص ثاوزند ايلاند" at bounding box center [607, 257] width 281 height 39
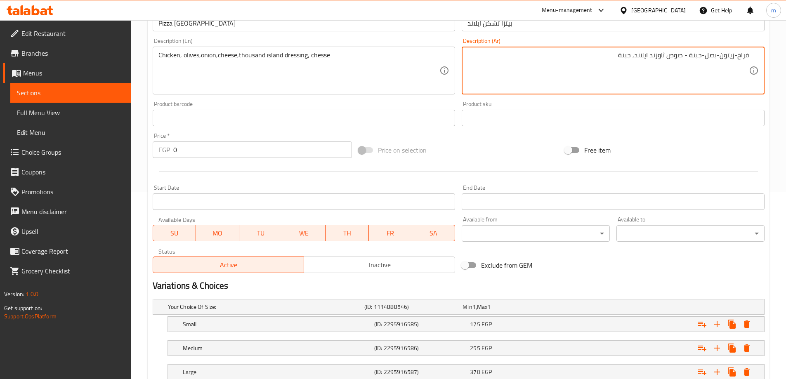
scroll to position [40, 0]
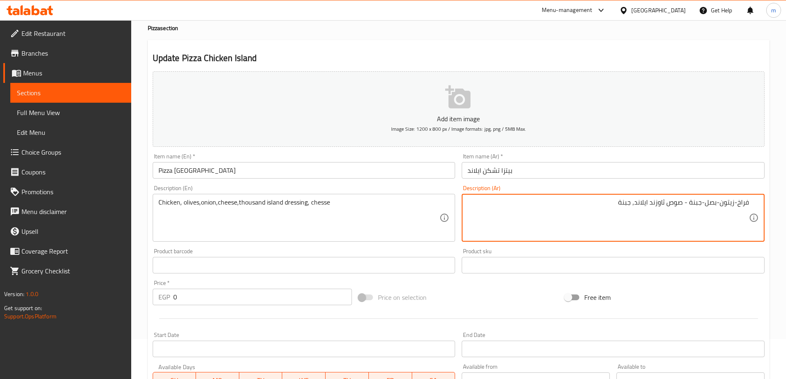
type textarea "فراخ-زيتون-بصل-جبنة - صوص ثاوزند ايلاند, جبنة"
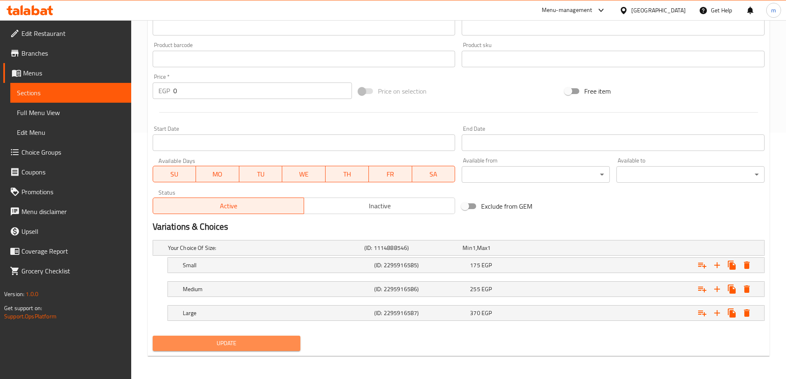
click at [228, 346] on span "Update" at bounding box center [226, 343] width 135 height 10
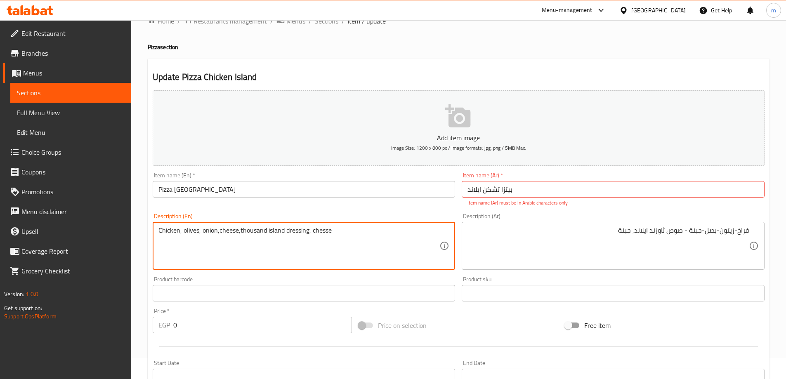
click at [218, 234] on textarea "Chicken, olives, onion,cheese,thousand island dressing, chesse" at bounding box center [298, 245] width 281 height 39
click at [241, 238] on textarea "Chicken, olives, onion, cheese,thousand island dressing, chesse" at bounding box center [298, 245] width 281 height 39
click at [316, 235] on textarea "Chicken, olives, onion, cheese, thousand island dressing, chesse" at bounding box center [298, 245] width 281 height 39
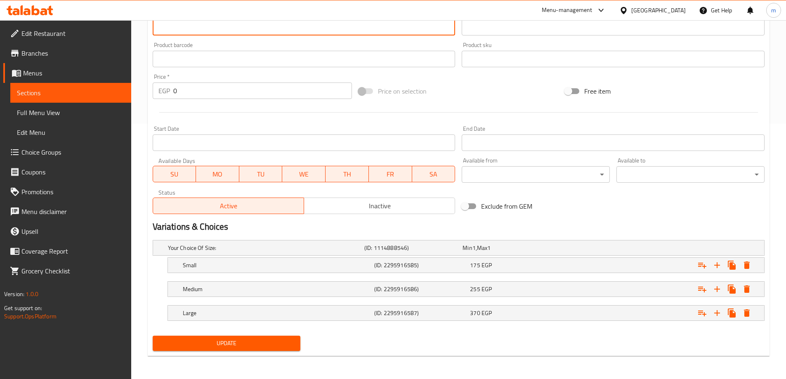
type textarea "Chicken, olives, onion, cheese, thousand island dressing, chesse"
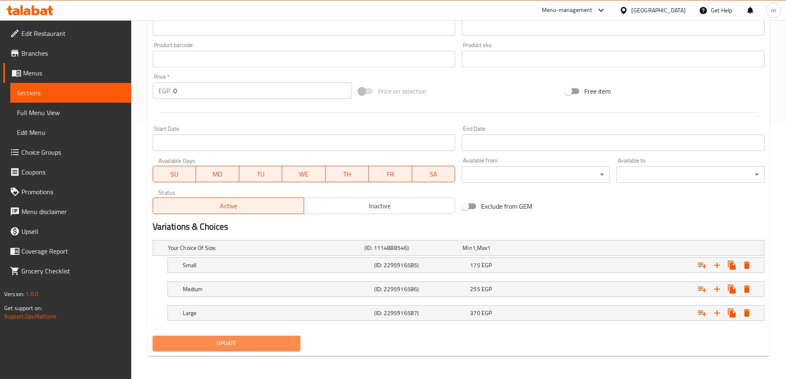
click at [267, 341] on span "Update" at bounding box center [226, 343] width 135 height 10
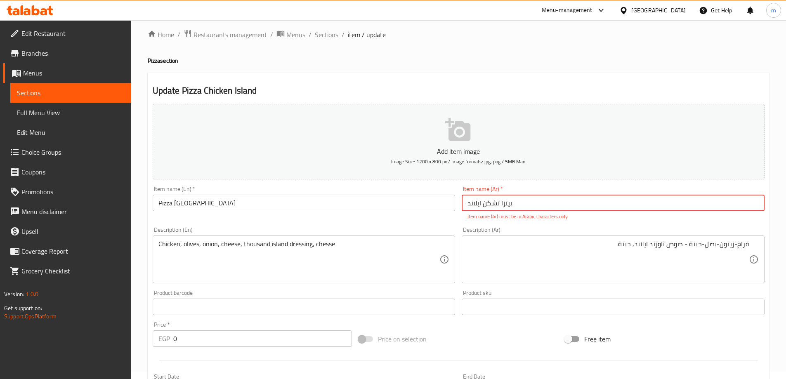
scroll to position [0, 0]
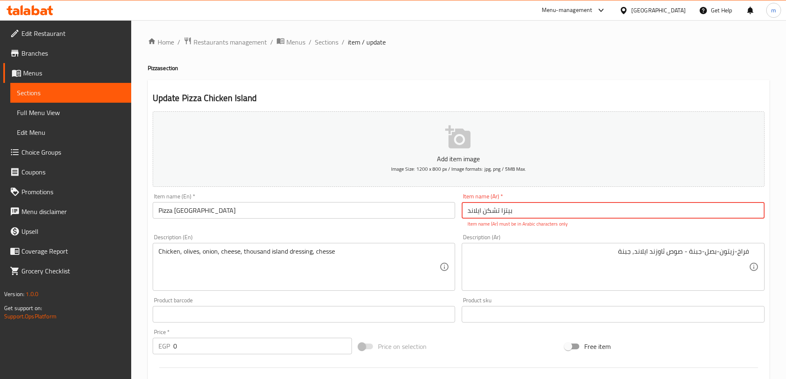
click at [477, 215] on input "بيتزا تشکن ایلاند" at bounding box center [613, 210] width 303 height 17
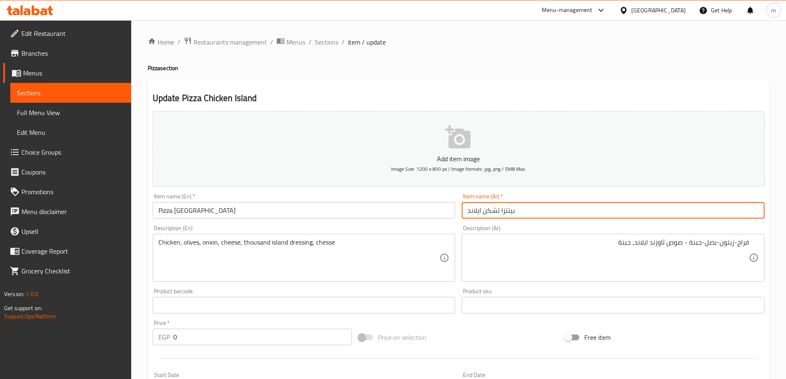
scroll to position [246, 0]
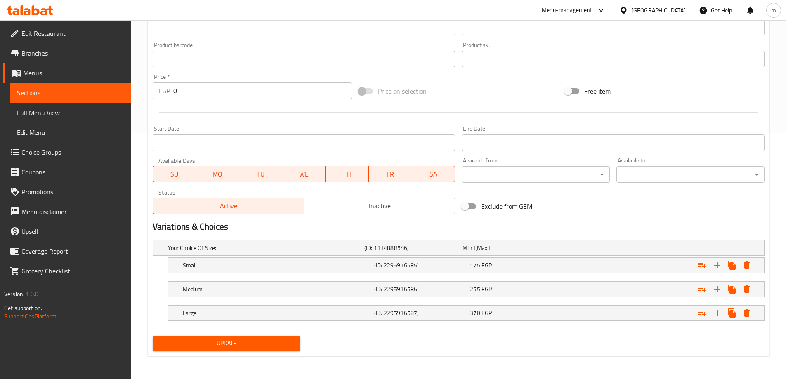
type input "بيتتزا تشكن ايلاند"
click at [285, 338] on span "Update" at bounding box center [226, 343] width 135 height 10
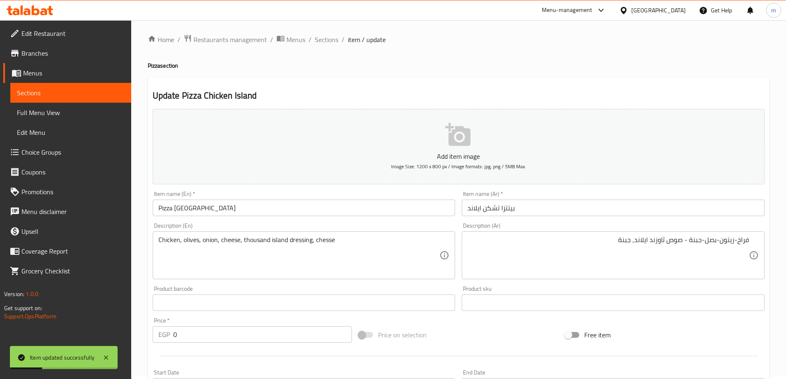
scroll to position [0, 0]
click at [328, 38] on span "Sections" at bounding box center [327, 42] width 24 height 10
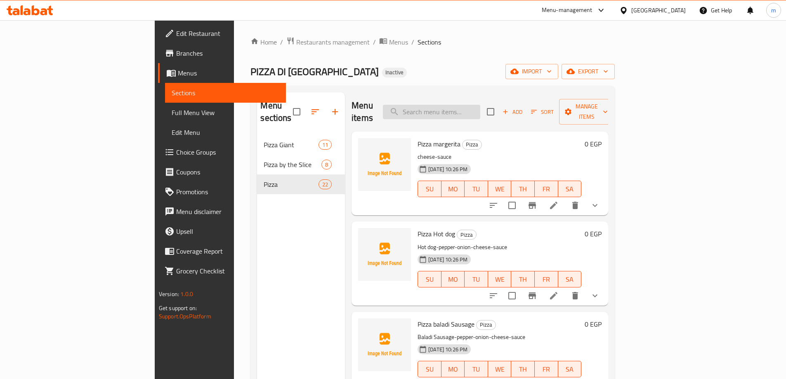
click at [473, 105] on input "search" at bounding box center [431, 112] width 97 height 14
paste input "Pizza Napolitana"
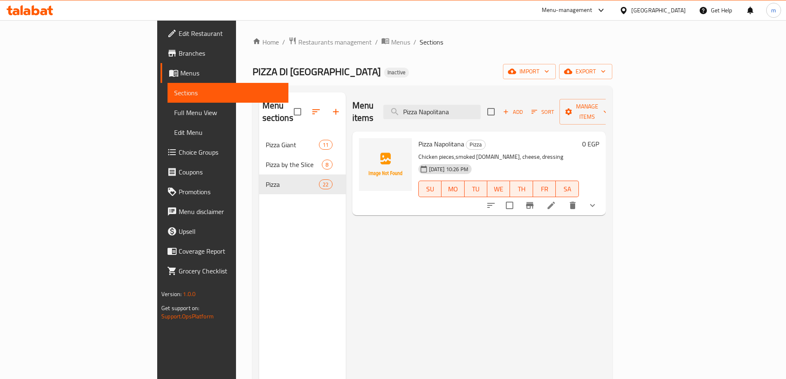
type input "Pizza Napolitana"
click at [563, 198] on li at bounding box center [551, 205] width 23 height 15
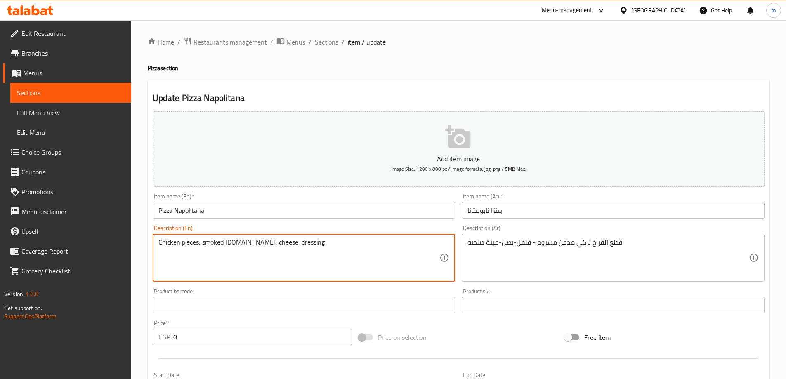
click at [242, 248] on textarea "Chicken pieces, smoked turkey.mushroom.pepper.onion, cheese, dressing" at bounding box center [298, 257] width 281 height 39
click at [248, 246] on textarea "Chicken pieces, smoked turkey ,.mushroom.pepper.onion, cheese, dressing" at bounding box center [298, 257] width 281 height 39
click at [277, 245] on textarea "Chicken pieces, smoked turkey ,mushroom.pepper.onion, cheese, dressing" at bounding box center [298, 257] width 281 height 39
drag, startPoint x: 298, startPoint y: 246, endPoint x: 300, endPoint y: 251, distance: 5.9
click at [300, 251] on textarea "Chicken pieces, smoked turkey ,mushroom, pepper.onion, cheese, dressing" at bounding box center [298, 257] width 281 height 39
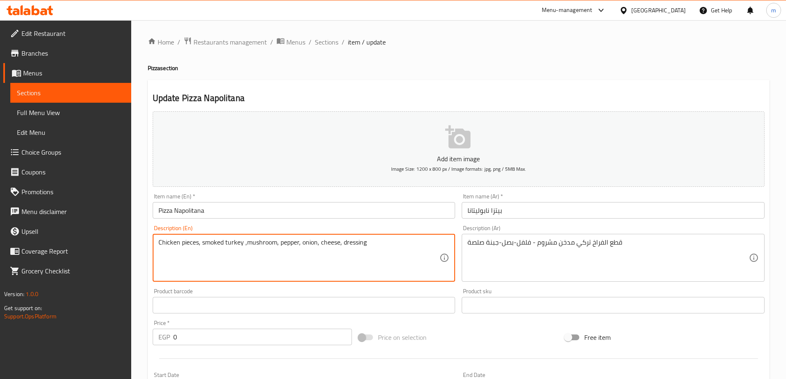
type textarea "Chicken pieces, smoked turkey ,mushroom, pepper, onion, cheese, dressing"
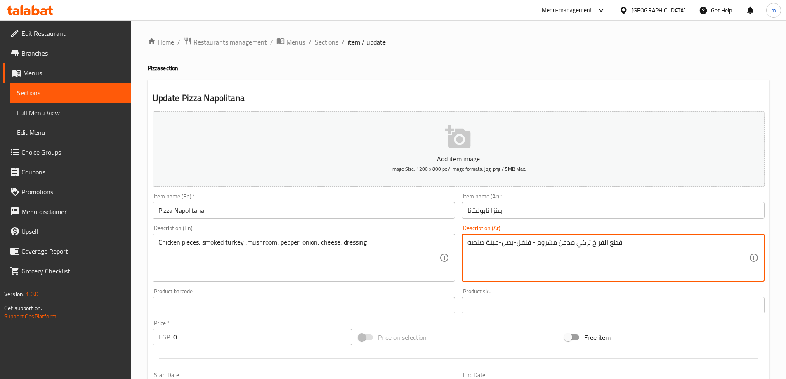
click at [593, 246] on textarea "قطع الفراخ تركي مدخن مشروم - فلفل-بصل-جبنة صلصة" at bounding box center [607, 257] width 281 height 39
click at [592, 247] on textarea "قطع الفراخ تركي مدخن مشروم - فلفل-بصل-جبنة صلصة" at bounding box center [607, 257] width 281 height 39
click at [557, 250] on textarea "قطع الفراخ- تركي مدخن مشروم - فلفل-بصل-جبنة صلصة" at bounding box center [607, 257] width 281 height 39
click at [485, 243] on textarea "قطع الفراخ- تركي مدخن - مشروم - فلفل-بصل-جبنة صلصة" at bounding box center [607, 257] width 281 height 39
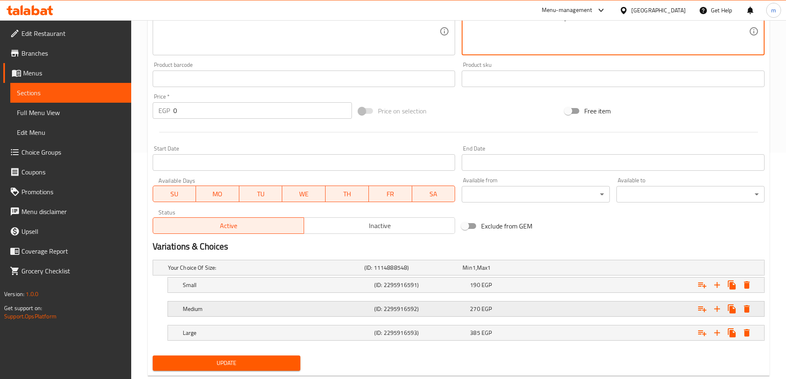
scroll to position [246, 0]
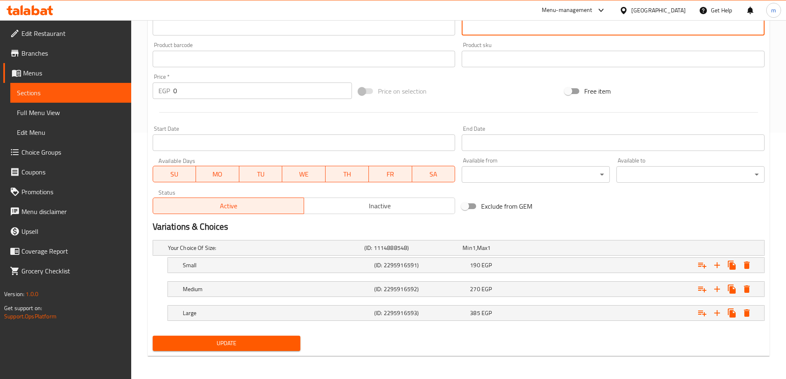
type textarea "قطع الفراخ- تركي مدخن - مشروم - فلفل-بصل-جبنة - [GEOGRAPHIC_DATA]"
click at [264, 347] on span "Update" at bounding box center [226, 343] width 135 height 10
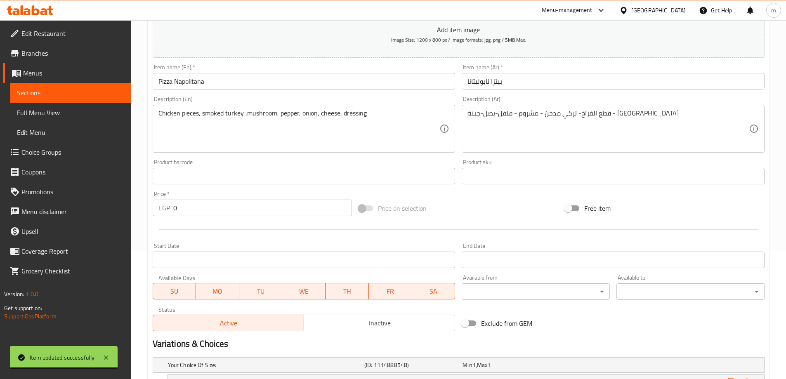
scroll to position [0, 0]
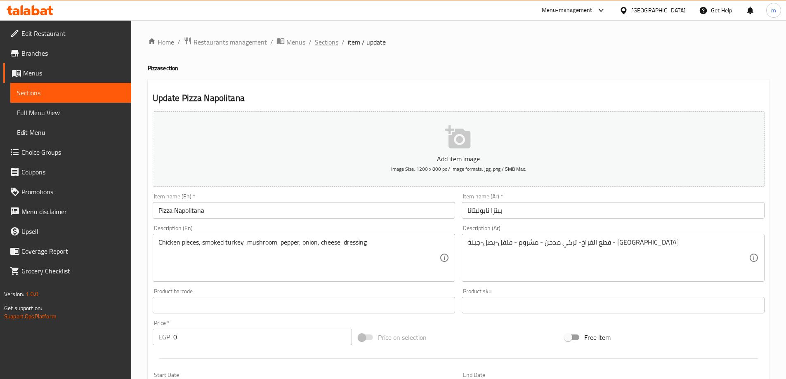
drag, startPoint x: 337, startPoint y: 41, endPoint x: 413, endPoint y: 84, distance: 87.4
click at [337, 41] on span "Sections" at bounding box center [327, 42] width 24 height 10
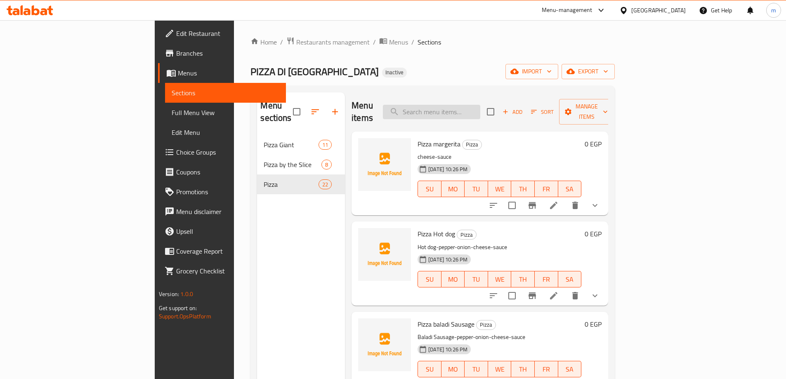
click at [480, 109] on input "search" at bounding box center [431, 112] width 97 height 14
paste input "Pizza Four Cheese"
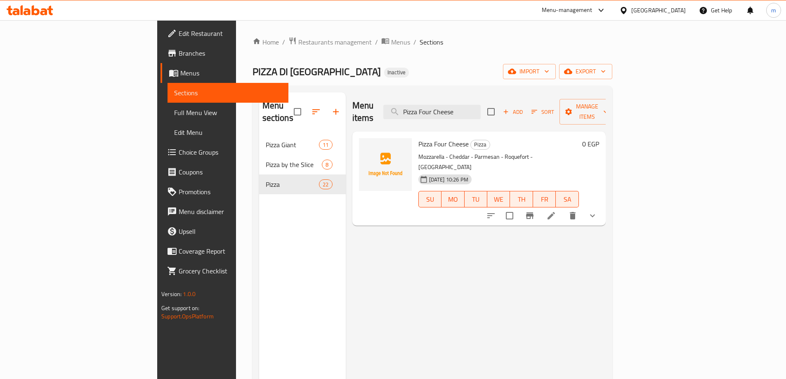
type input "Pizza Four Cheese"
click at [563, 208] on li at bounding box center [551, 215] width 23 height 15
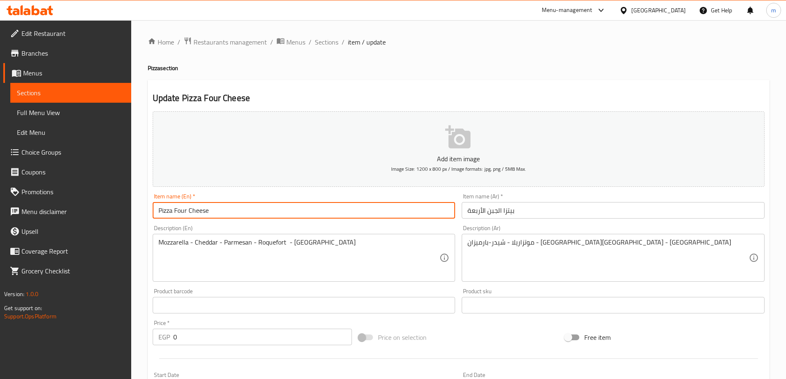
drag, startPoint x: 177, startPoint y: 212, endPoint x: 213, endPoint y: 219, distance: 37.4
click at [217, 219] on div "Item name (En)   * Pizza Four Cheese Item name (En) *" at bounding box center [303, 206] width 309 height 32
click at [176, 213] on input "Pizza Four Cheese" at bounding box center [304, 210] width 303 height 17
drag, startPoint x: 175, startPoint y: 213, endPoint x: 231, endPoint y: 216, distance: 56.2
click at [231, 216] on input "Pizza Four Cheese" at bounding box center [304, 210] width 303 height 17
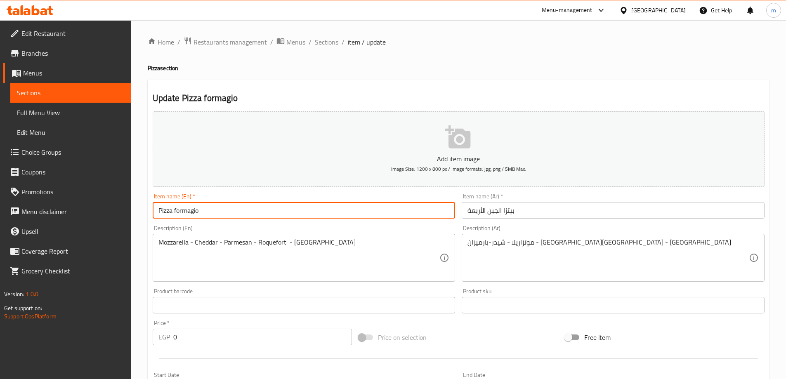
type input "Pizza formagio"
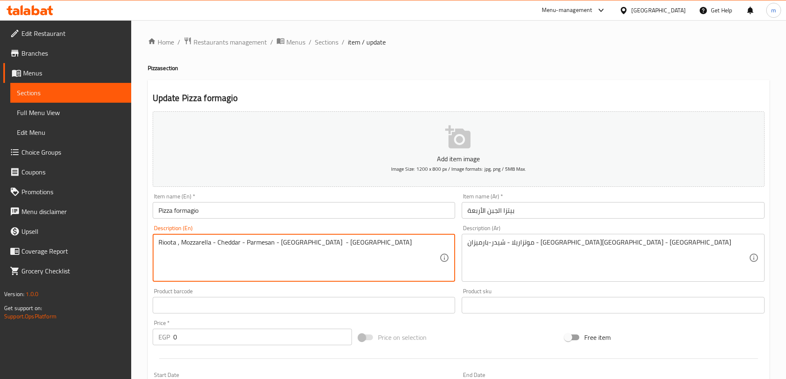
click at [168, 245] on textarea "Rioota , Mozzarella - Cheddar - Parmesan - Roquefort - Sauce" at bounding box center [298, 257] width 281 height 39
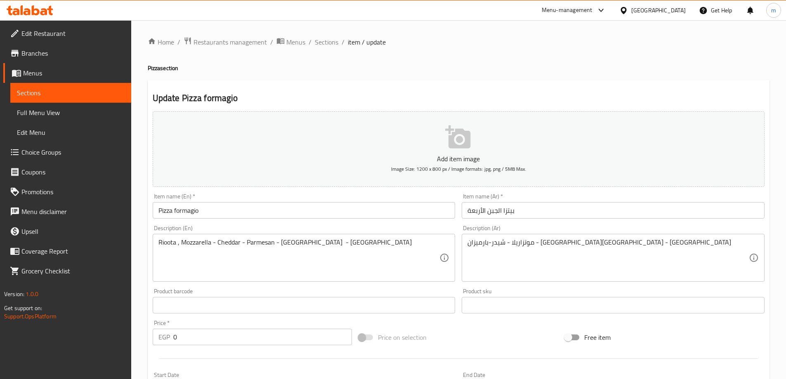
click at [169, 245] on textarea "Rioota , Mozzarella - Cheddar - Parmesan - Roquefort - Sauce" at bounding box center [298, 257] width 281 height 39
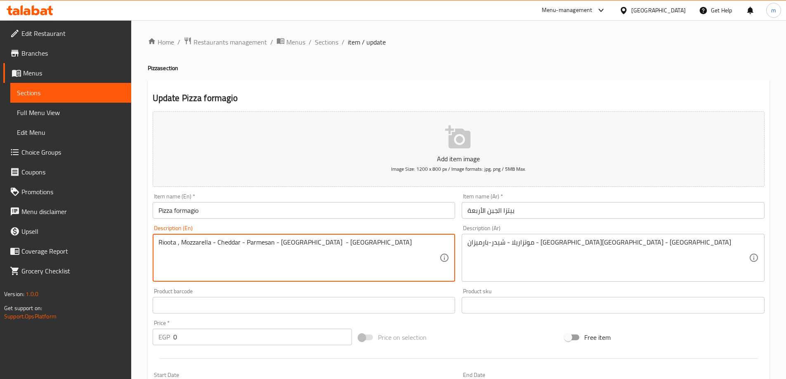
click at [169, 245] on textarea "Rioota , Mozzarella - Cheddar - Parmesan - Roquefort - Sauce" at bounding box center [298, 257] width 281 height 39
paste textarea "cot"
type textarea "Ricotta , Mozzarella - Cheddar - Parmesan - [GEOGRAPHIC_DATA] - Sauce"
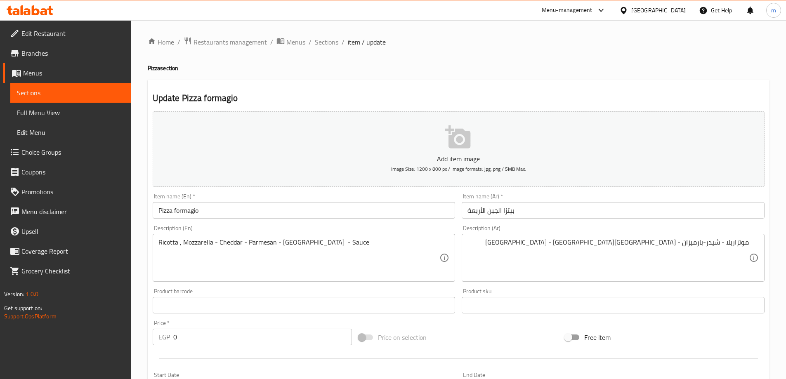
click at [753, 242] on div "موتزاريلا - شيدر-بارميزان - ريكفورد-جبنة - صلصة Description (Ar)" at bounding box center [613, 258] width 303 height 48
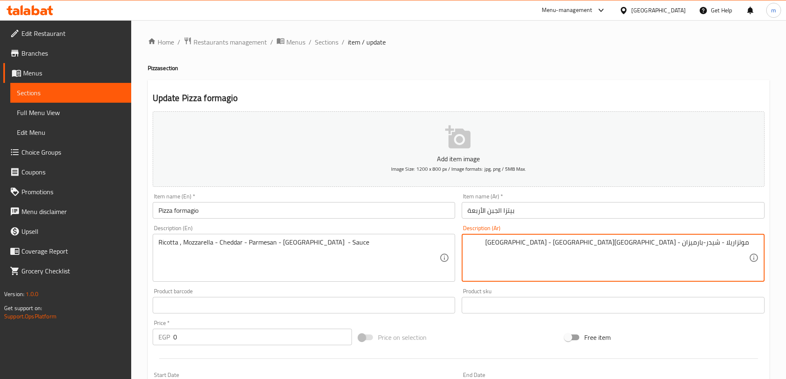
click at [749, 243] on div "موتزاريلا - شيدر-بارميزان - ريكفورد-جبنة - صلصة Description (Ar)" at bounding box center [613, 258] width 303 height 48
click at [744, 248] on textarea "موتزاريلا - شيدر-بارميزان - ريكفورد-جبنة - صلصة" at bounding box center [607, 257] width 281 height 39
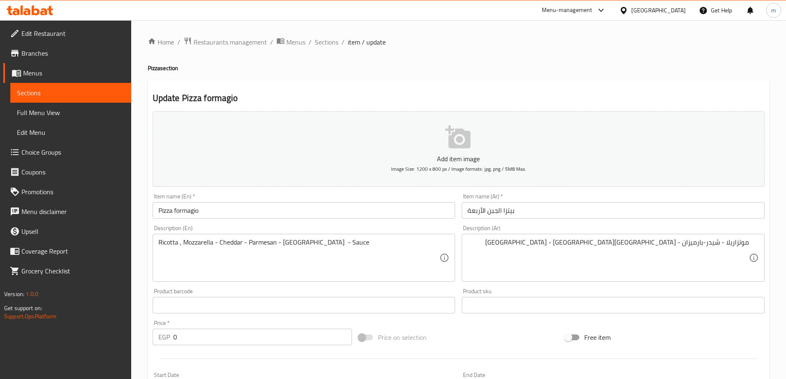
click at [749, 245] on div "موتزاريلا - شيدر-بارميزان - ريكفورد-جبنة - صلصة Description (Ar)" at bounding box center [613, 258] width 303 height 48
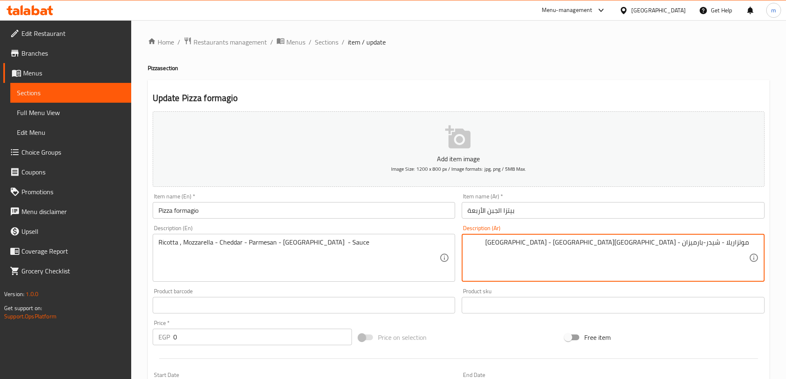
click at [748, 245] on textarea "موتزاريلا - شيدر-بارميزان - ريكفورد-جبنة - صلصة" at bounding box center [607, 257] width 281 height 39
paste textarea "ريكوتا"
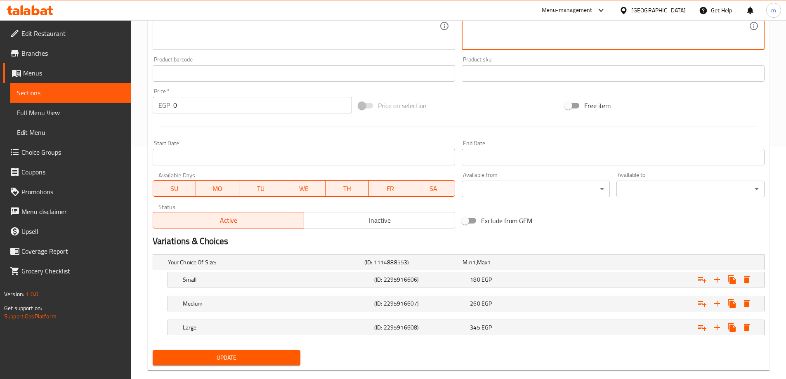
scroll to position [246, 0]
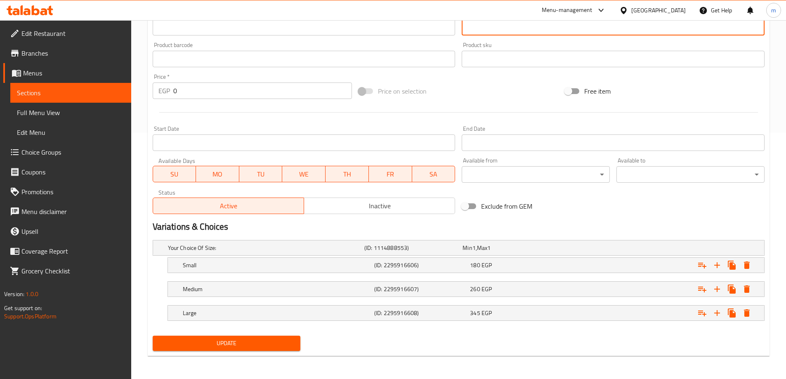
type textarea "ريكوتا , موتزاريلا - شيدر-بارميزان - ريكفورد-جبنة - صلصة"
click at [290, 348] on span "Update" at bounding box center [226, 343] width 135 height 10
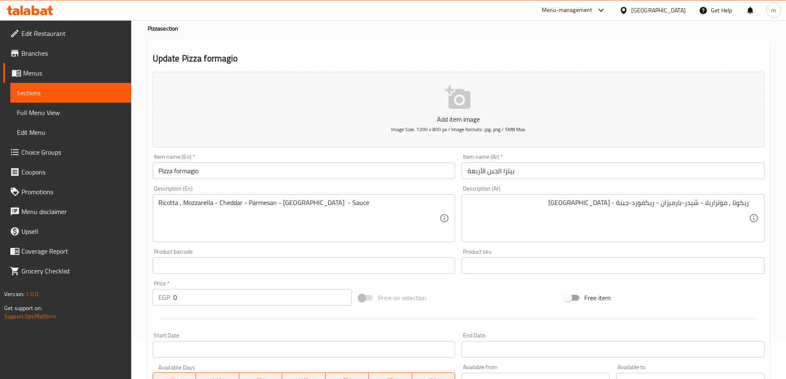
scroll to position [0, 0]
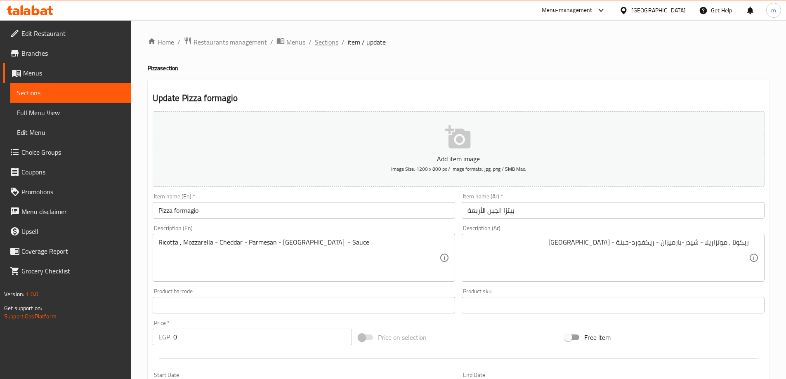
click at [331, 42] on span "Sections" at bounding box center [327, 42] width 24 height 10
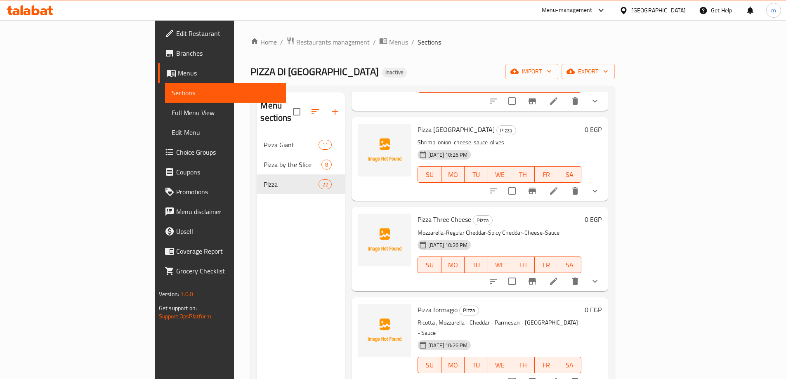
scroll to position [1485, 0]
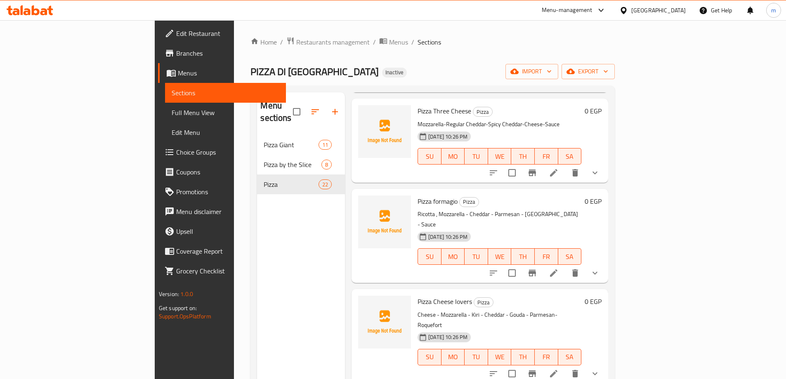
click at [565, 366] on li at bounding box center [553, 373] width 23 height 15
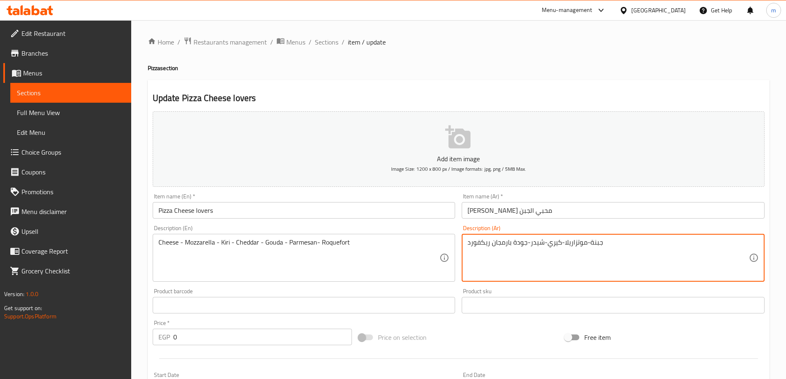
click at [587, 251] on textarea "جبنة-موتزاريلا-كيري-شيدر-جودة بارمجان ريكفورد" at bounding box center [607, 257] width 281 height 39
paste textarea "- موزاريلا - كيري - شيدر - جودة - بارميزان -"
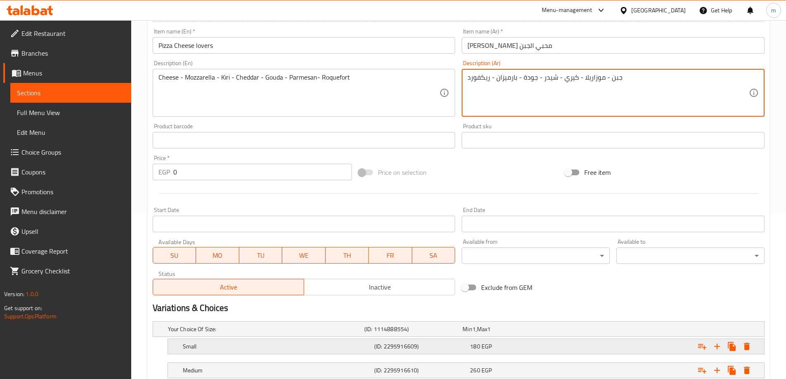
scroll to position [246, 0]
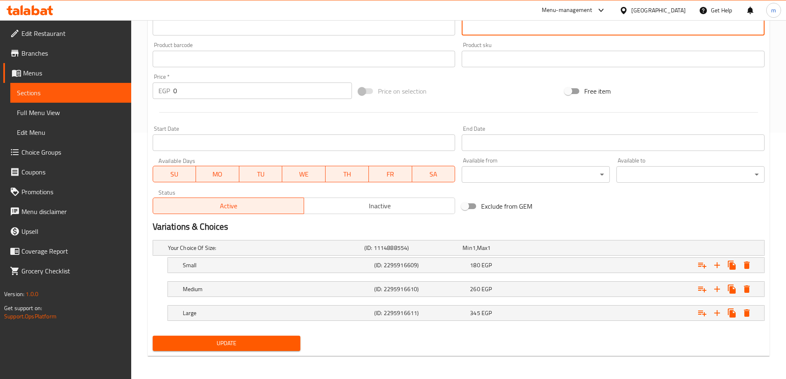
type textarea "جبن - موزاريلا - كيري - شيدر - جودة - بارميزان - ريكفورد"
click at [295, 347] on button "Update" at bounding box center [227, 343] width 148 height 15
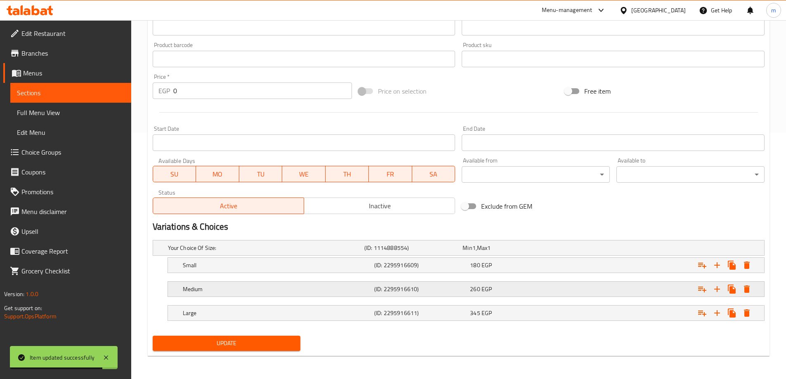
click at [511, 288] on div "260 EGP" at bounding box center [516, 289] width 92 height 8
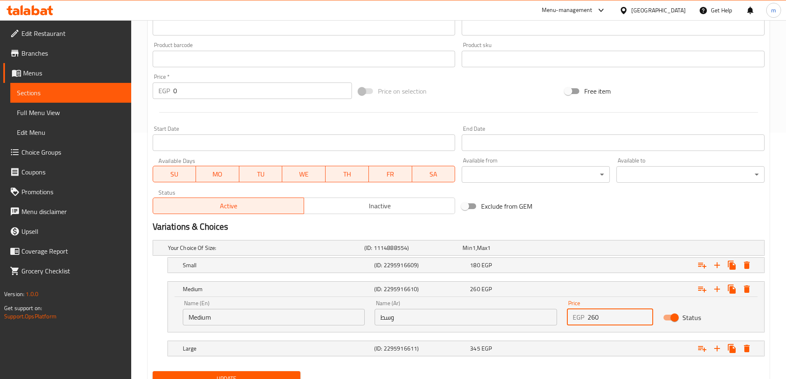
drag, startPoint x: 602, startPoint y: 318, endPoint x: 597, endPoint y: 320, distance: 6.1
click at [597, 320] on input "260" at bounding box center [620, 317] width 66 height 17
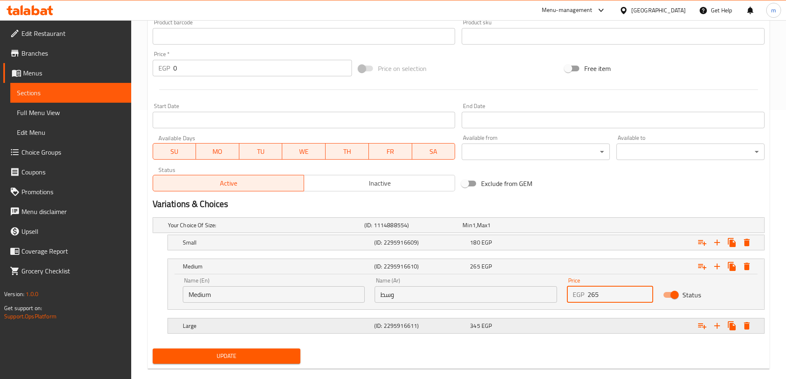
scroll to position [282, 0]
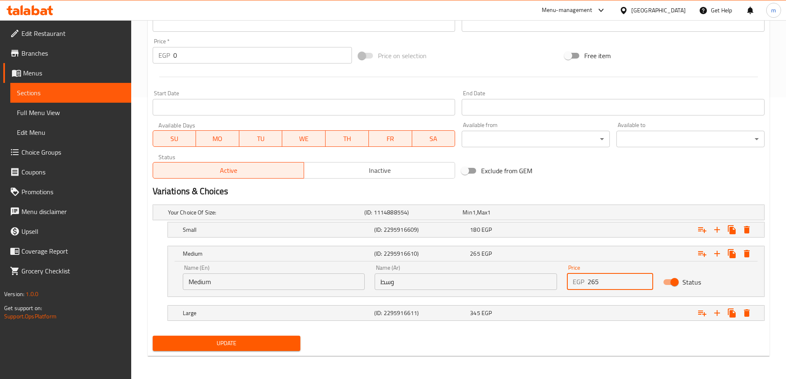
type input "265"
click at [284, 345] on span "Update" at bounding box center [226, 343] width 135 height 10
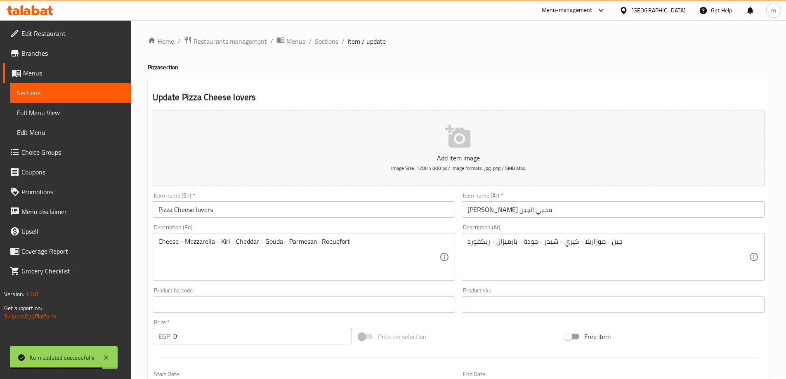
scroll to position [0, 0]
click at [335, 41] on span "Sections" at bounding box center [327, 42] width 24 height 10
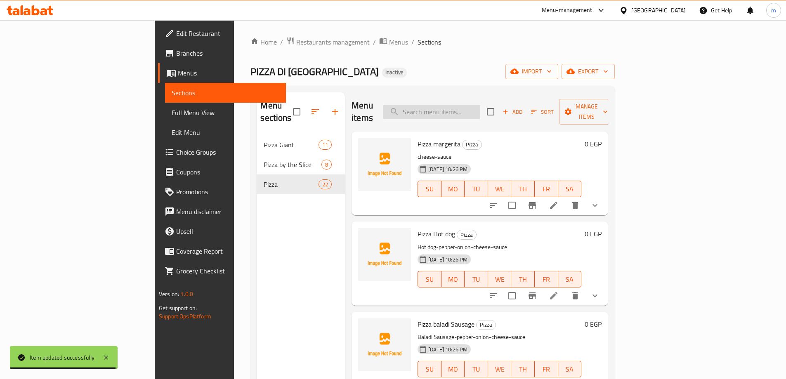
click at [480, 105] on input "search" at bounding box center [431, 112] width 97 height 14
paste input "Pizza Chicken Polo Rosso (Spicy)"
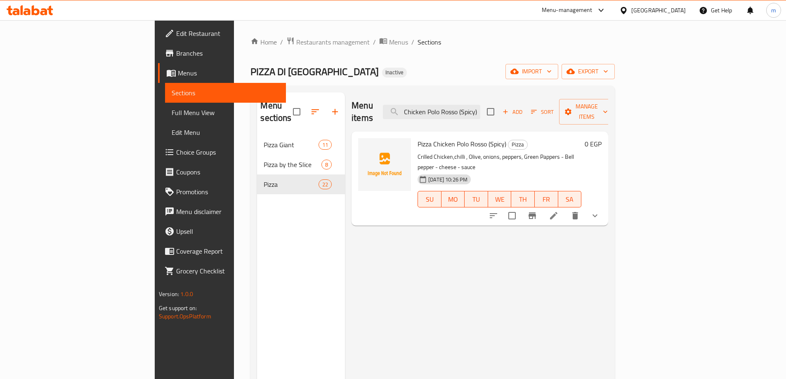
type input "Pizza Chicken Polo Rosso (Spicy)"
click at [559, 211] on icon at bounding box center [554, 216] width 10 height 10
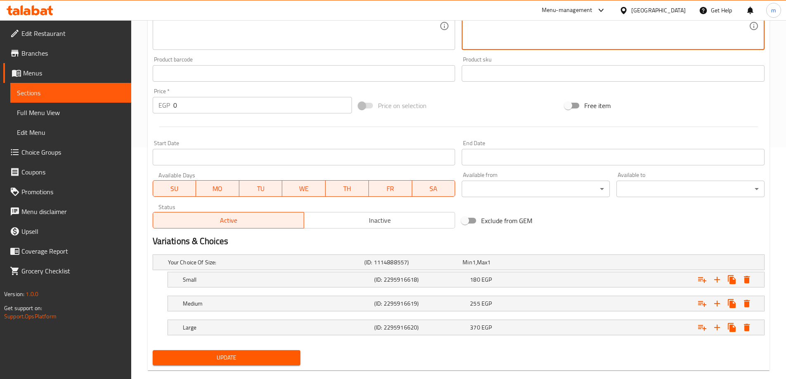
scroll to position [246, 0]
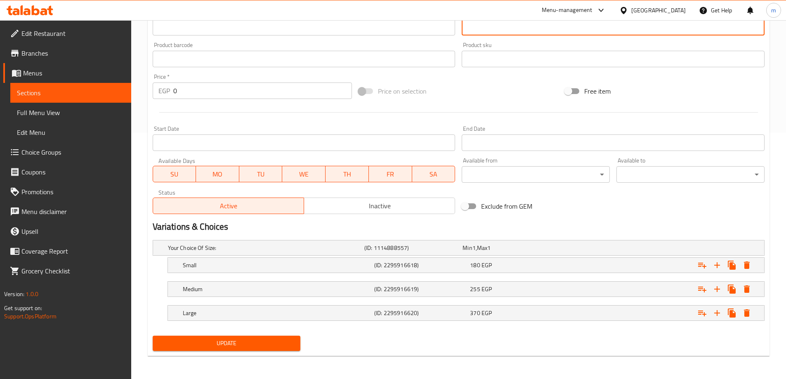
type textarea "فراخ مشوية - فلفل حار -زيتون - بصل - فلفل - فلفل اخضر - فلفل رومي - جبنة - صلصة"
click at [281, 349] on button "Update" at bounding box center [227, 343] width 148 height 15
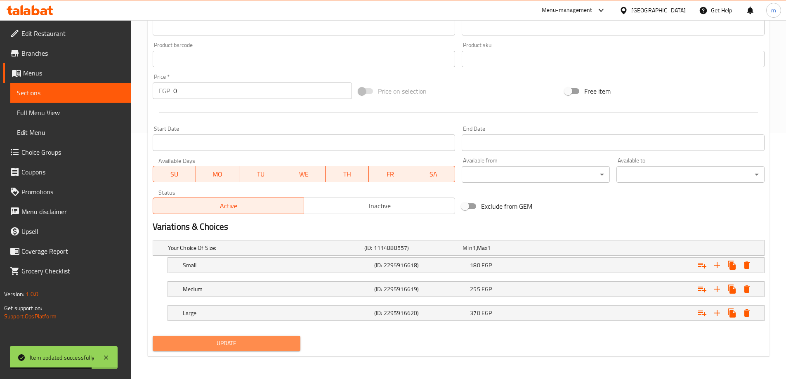
click at [203, 347] on span "Update" at bounding box center [226, 343] width 135 height 10
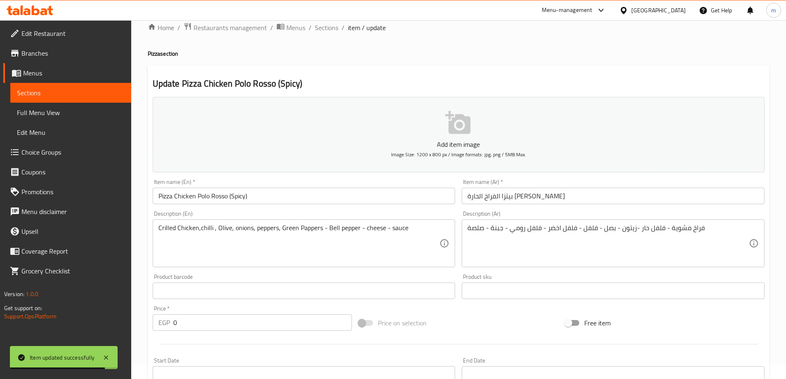
scroll to position [0, 0]
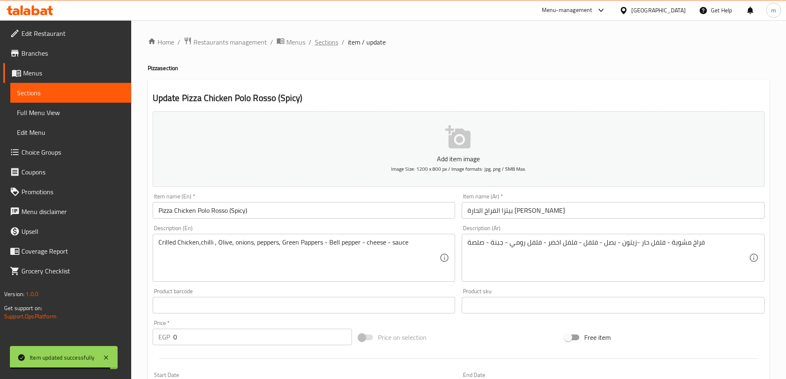
click at [328, 42] on span "Sections" at bounding box center [327, 42] width 24 height 10
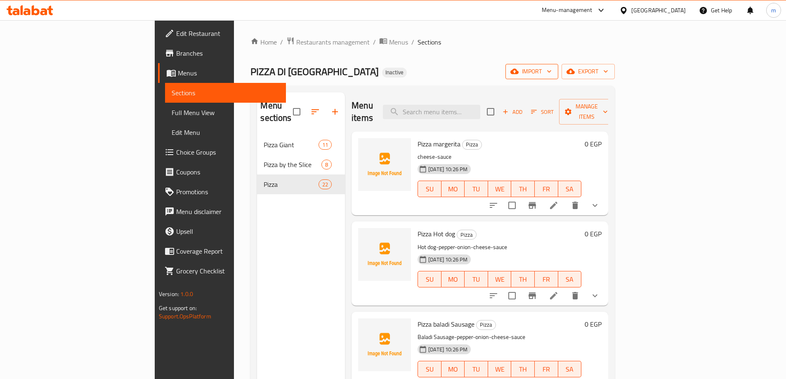
click at [552, 72] on span "import" at bounding box center [532, 71] width 40 height 10
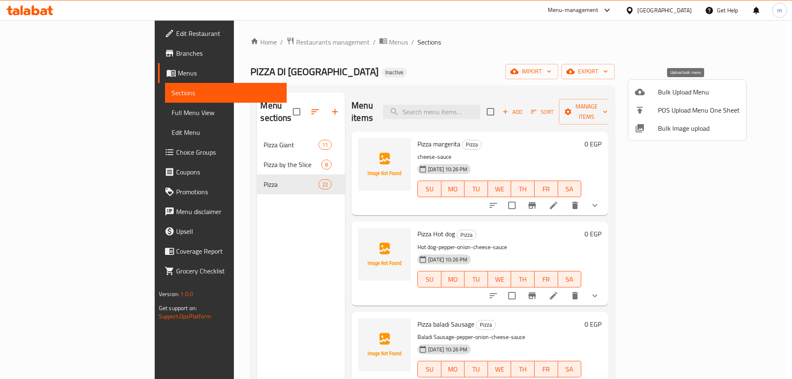
click at [677, 95] on span "Bulk Upload Menu" at bounding box center [699, 92] width 82 height 10
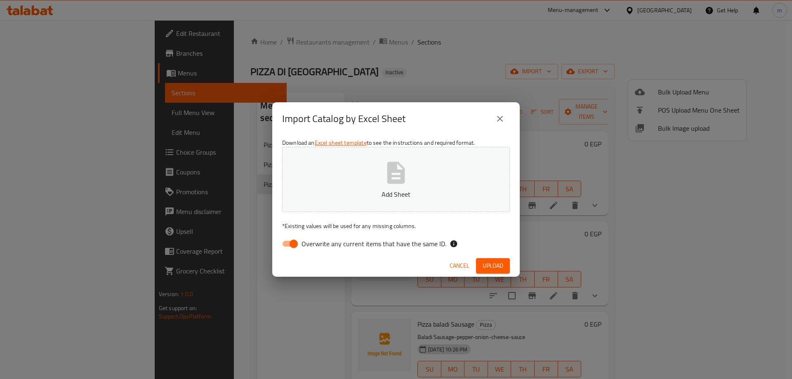
click at [288, 245] on input "Overwrite any current items that have the same ID." at bounding box center [293, 244] width 47 height 16
checkbox input "false"
click at [497, 265] on span "Upload" at bounding box center [493, 266] width 21 height 10
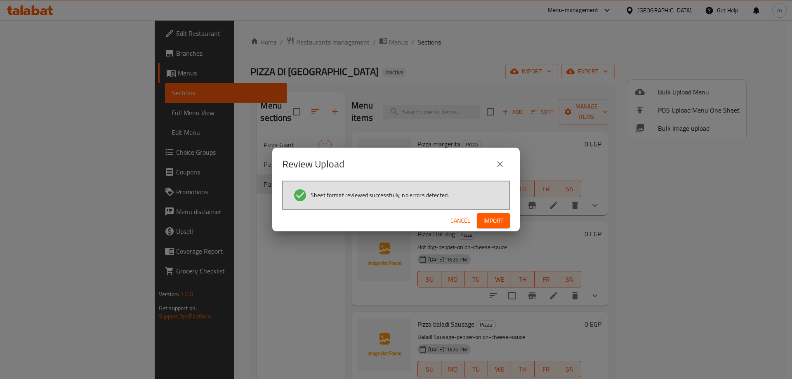
drag, startPoint x: 531, startPoint y: 193, endPoint x: 519, endPoint y: 198, distance: 12.8
drag, startPoint x: 519, startPoint y: 198, endPoint x: 485, endPoint y: 217, distance: 39.9
click at [485, 217] on span "Import" at bounding box center [494, 221] width 20 height 10
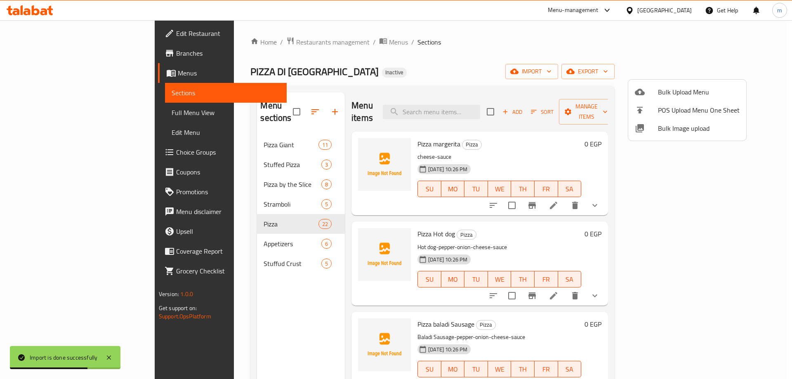
click at [228, 155] on div at bounding box center [396, 189] width 792 height 379
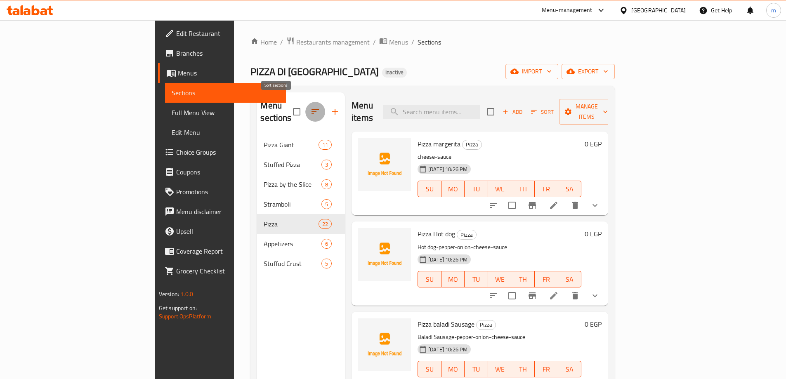
click at [310, 107] on icon "button" at bounding box center [315, 112] width 10 height 10
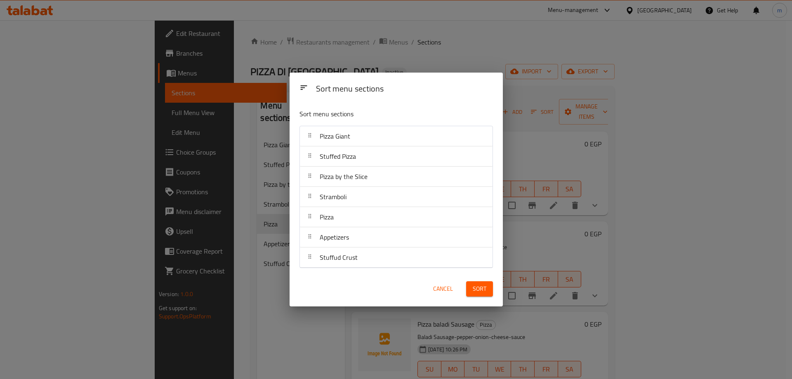
drag, startPoint x: 280, startPoint y: 106, endPoint x: 276, endPoint y: 110, distance: 5.9
click at [276, 110] on div "Sort menu sections Sort menu sections Pizza Giant Stuffed Pizza Pizza by the Sl…" at bounding box center [396, 189] width 792 height 379
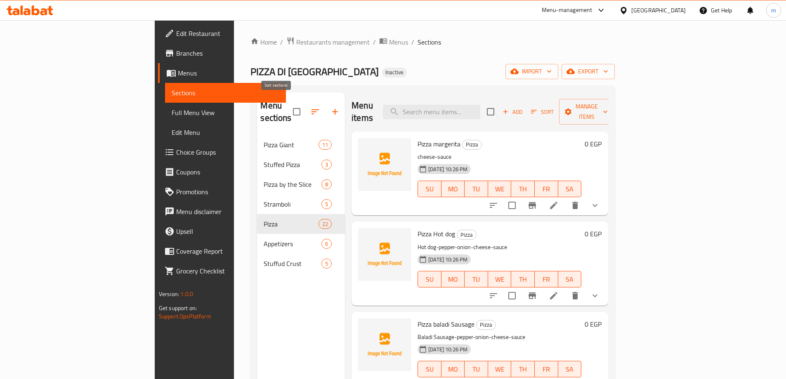
click at [305, 113] on span at bounding box center [315, 112] width 20 height 20
click at [305, 111] on button "button" at bounding box center [315, 112] width 20 height 20
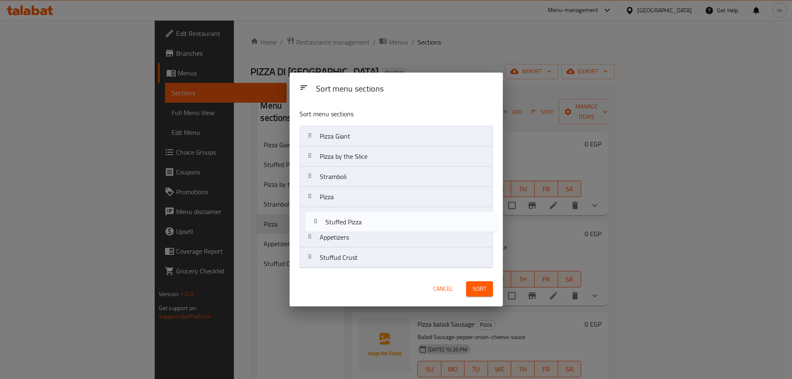
drag, startPoint x: 328, startPoint y: 160, endPoint x: 333, endPoint y: 228, distance: 67.9
click at [333, 228] on nav "Pizza Giant Stuffed Pizza Pizza by the Slice Stramboli Pizza Appetizers Stuffud…" at bounding box center [396, 197] width 193 height 142
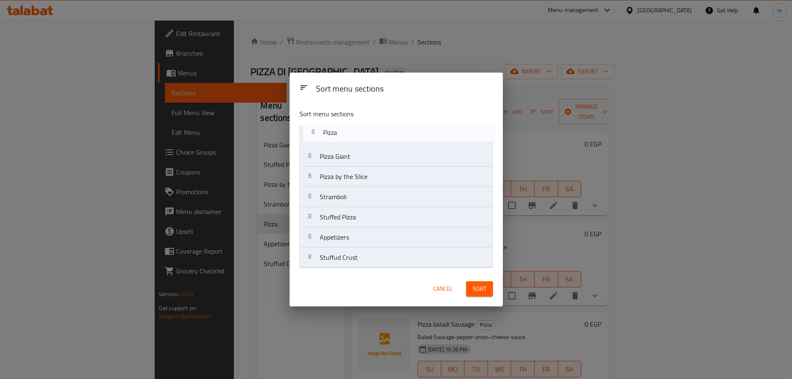
drag, startPoint x: 338, startPoint y: 204, endPoint x: 342, endPoint y: 138, distance: 66.5
click at [342, 138] on nav "Pizza Giant Pizza by the Slice Stramboli Pizza Stuffed Pizza Appetizers Stuffud…" at bounding box center [396, 197] width 193 height 142
drag, startPoint x: 357, startPoint y: 242, endPoint x: 354, endPoint y: 218, distance: 24.2
click at [354, 218] on nav "Pizza Pizza Giant Pizza by the Slice Stramboli Stuffed Pizza Appetizers Stuffud…" at bounding box center [396, 197] width 193 height 142
drag, startPoint x: 349, startPoint y: 260, endPoint x: 356, endPoint y: 199, distance: 61.0
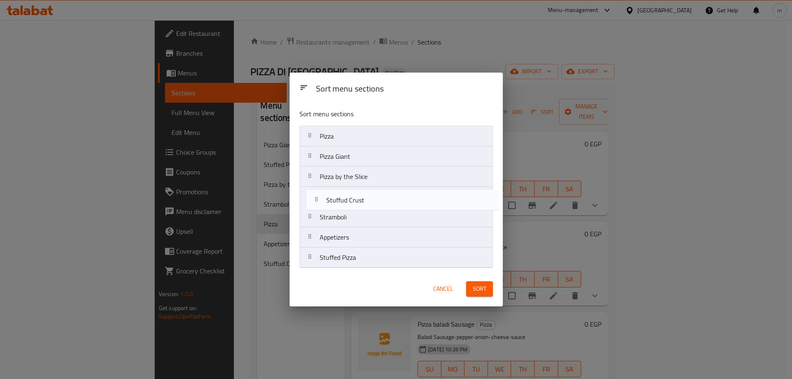
click at [356, 199] on nav "Pizza Pizza Giant Pizza by the Slice Stramboli Appetizers Stuffed Pizza Stuffud…" at bounding box center [396, 197] width 193 height 142
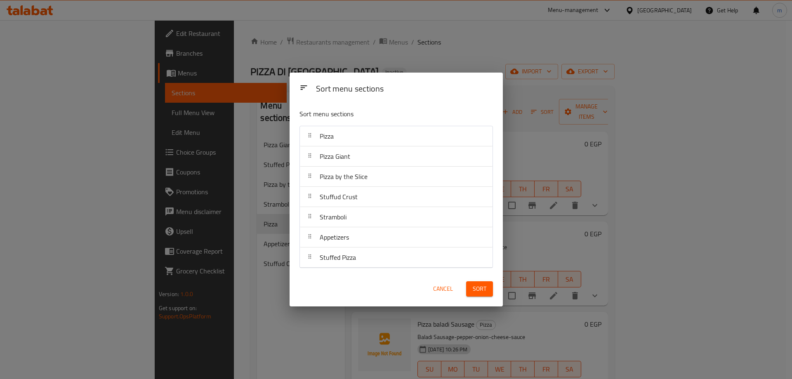
click at [479, 288] on span "Sort" at bounding box center [480, 289] width 14 height 10
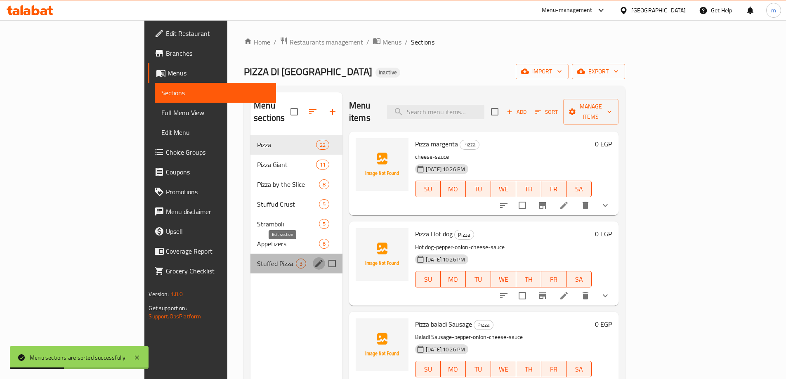
click at [314, 259] on icon "edit" at bounding box center [319, 264] width 10 height 10
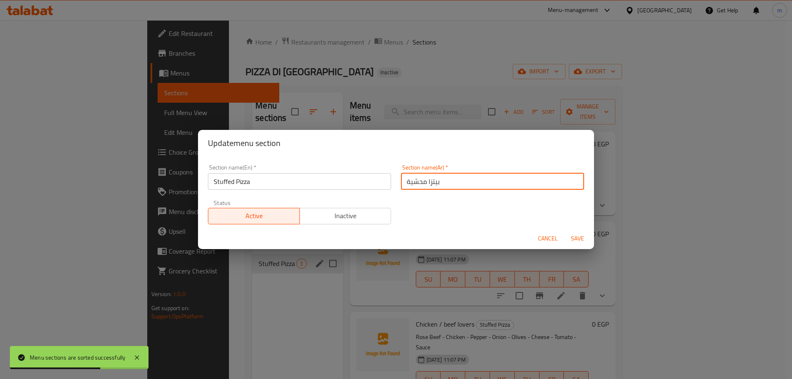
click at [450, 186] on input "بيتزا محشية" at bounding box center [492, 181] width 183 height 17
type input "H"
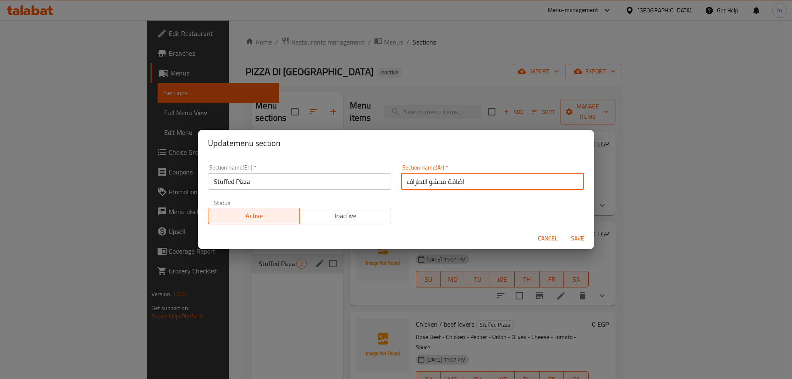
type input "اضافة محشو الاطراف"
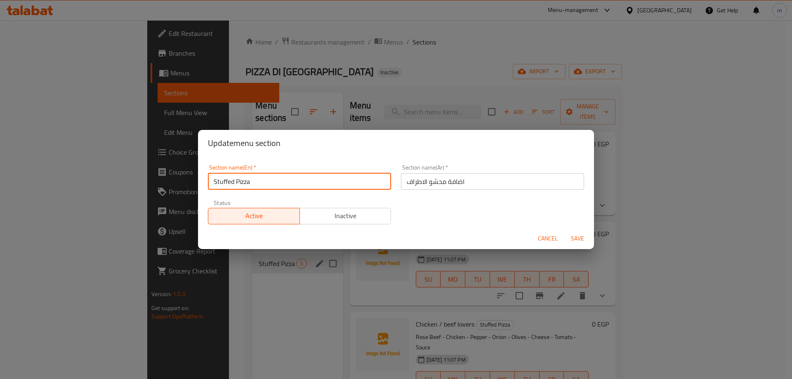
click at [253, 184] on input "Stuffed Pizza" at bounding box center [299, 181] width 183 height 17
click at [215, 181] on input "Stuffed Pizza" at bounding box center [299, 181] width 183 height 17
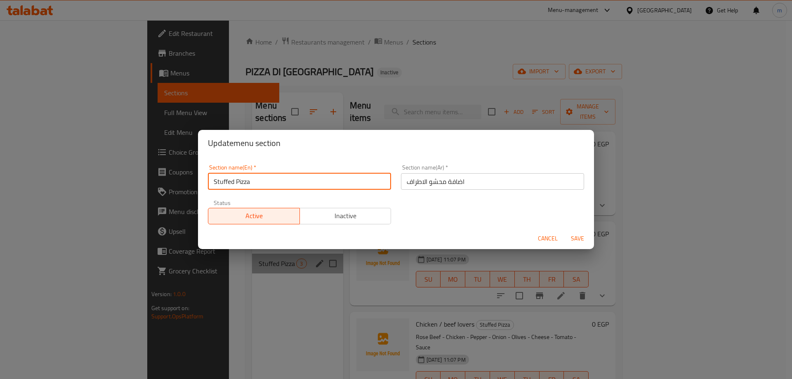
click at [215, 181] on input "Stuffed Pizza" at bounding box center [299, 181] width 183 height 17
click at [441, 187] on input "اضافة محشو الاطراف" at bounding box center [492, 181] width 183 height 17
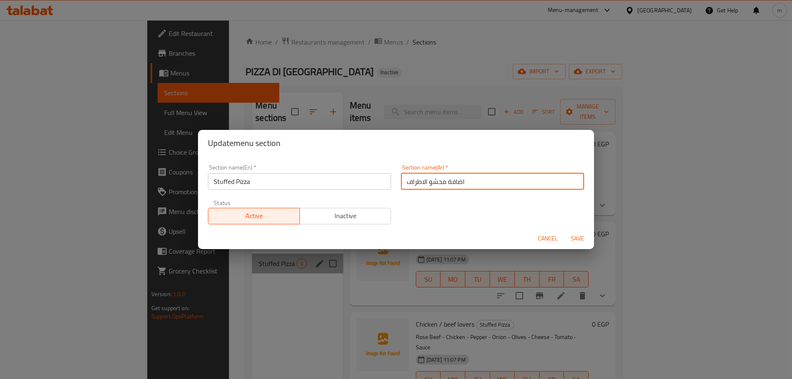
click at [441, 187] on input "اضافة محشو الاطراف" at bounding box center [492, 181] width 183 height 17
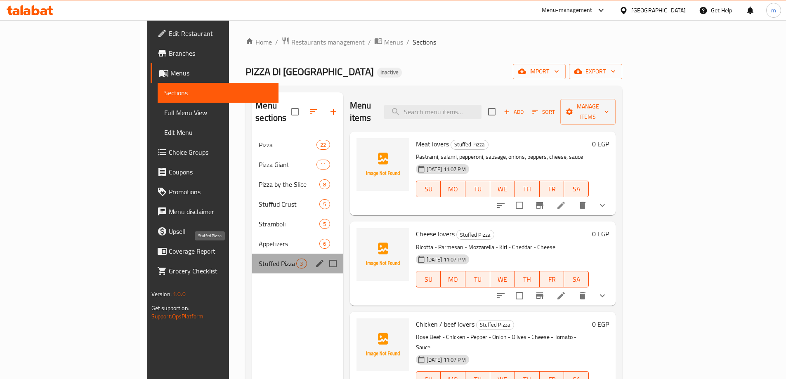
click at [259, 259] on span "Stuffed Pizza" at bounding box center [278, 264] width 38 height 10
click at [315, 259] on icon "edit" at bounding box center [320, 264] width 10 height 10
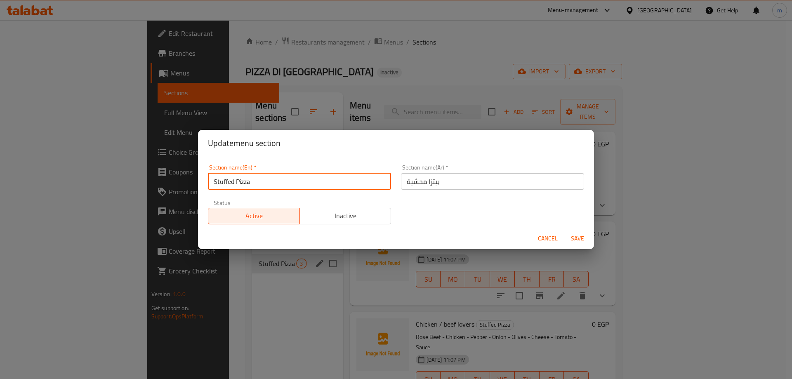
click at [214, 181] on input "Stuffed Pizza" at bounding box center [299, 181] width 183 height 17
paste input "Add"
type input "Add Stuffed Pizza"
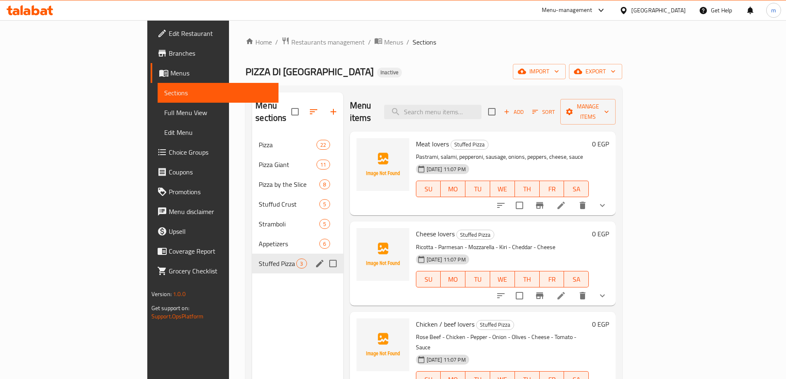
click at [324, 255] on input "Menu sections" at bounding box center [332, 263] width 17 height 17
checkbox input "true"
click at [315, 259] on icon "edit" at bounding box center [320, 264] width 10 height 10
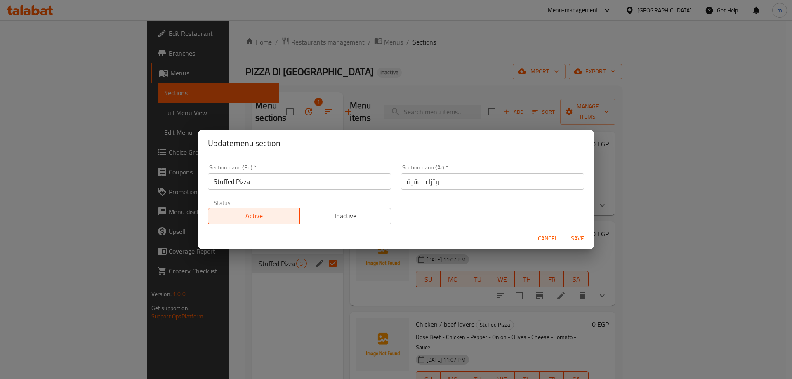
click at [435, 180] on input "بيتزا محشية" at bounding box center [492, 181] width 183 height 17
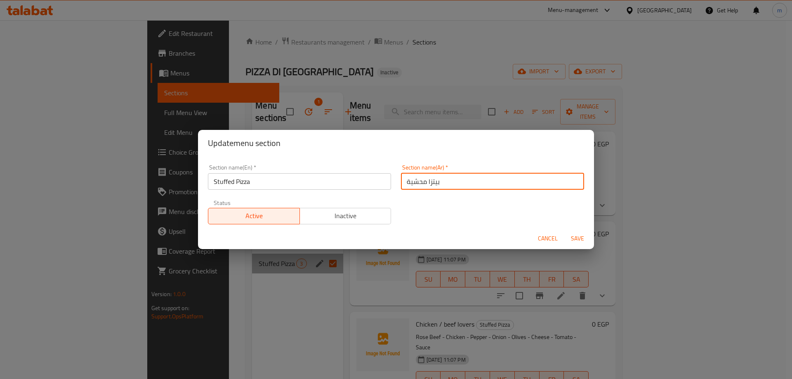
click at [435, 180] on input "بيتزا محشية" at bounding box center [492, 181] width 183 height 17
click at [436, 180] on input "بيتزا محشية" at bounding box center [492, 181] width 183 height 17
paste input "ضافة محشو الاطراف"
type input "اضافة محشو الاطراف"
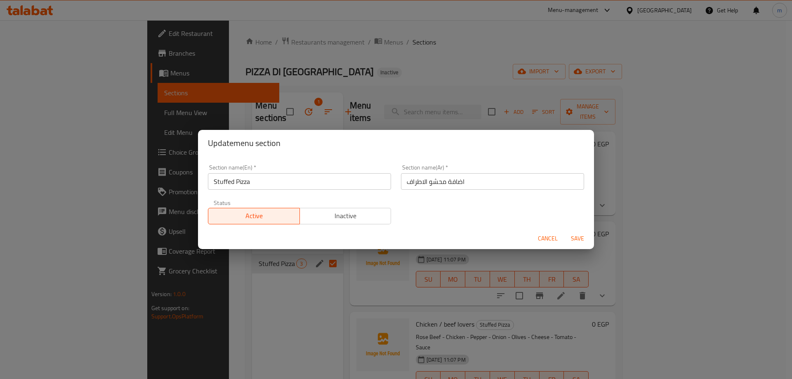
click at [212, 182] on input "Stuffed Pizza" at bounding box center [299, 181] width 183 height 17
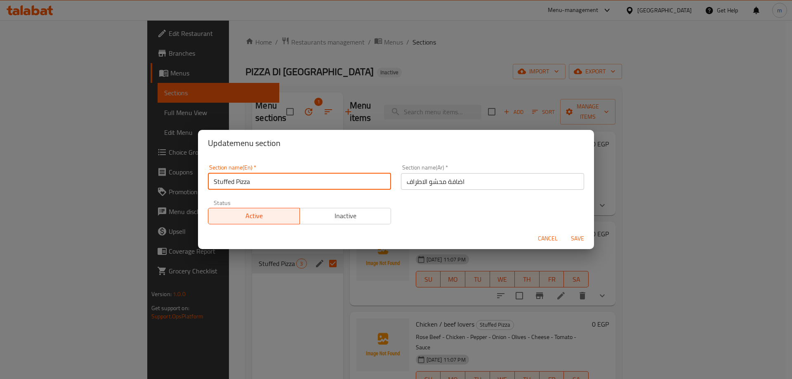
paste input "Add"
type input "Add Stuffed Pizza"
click at [575, 240] on span "Save" at bounding box center [578, 239] width 20 height 10
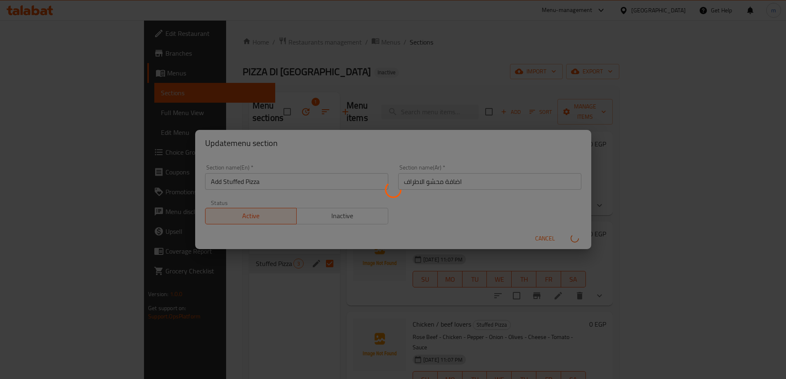
click at [249, 295] on div "Menu sections 1 Pizza 22 Pizza Giant 11 Pizza by the Slice 8 Stuffud Crust 5 St…" at bounding box center [294, 281] width 91 height 379
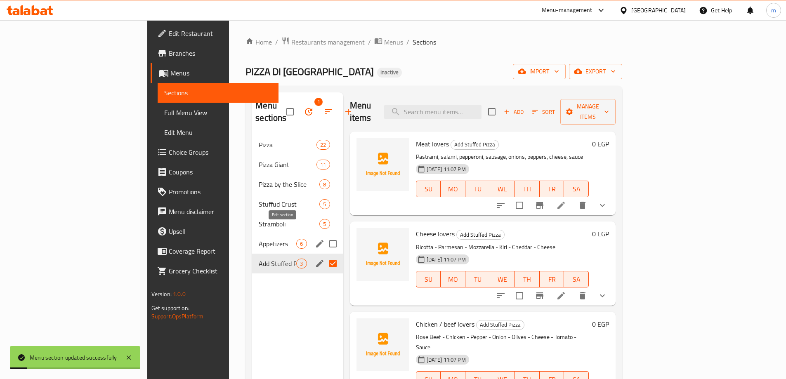
click at [315, 239] on icon "edit" at bounding box center [320, 244] width 10 height 10
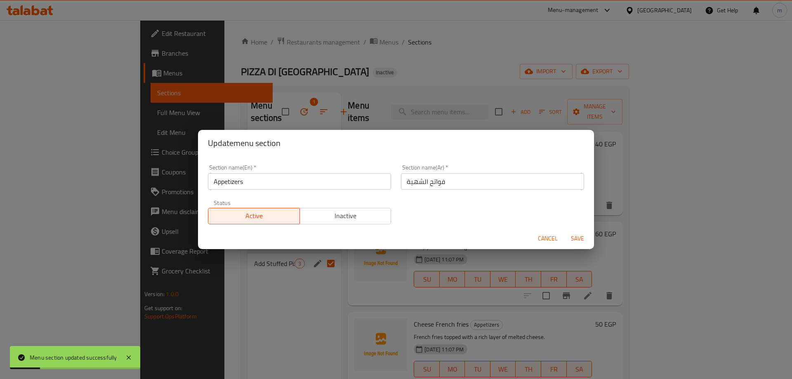
click at [284, 281] on div "Update menu section Section name(En)   * Appetizers Section name(En) * Section …" at bounding box center [396, 189] width 792 height 379
click at [550, 244] on button "Cancel" at bounding box center [548, 238] width 26 height 15
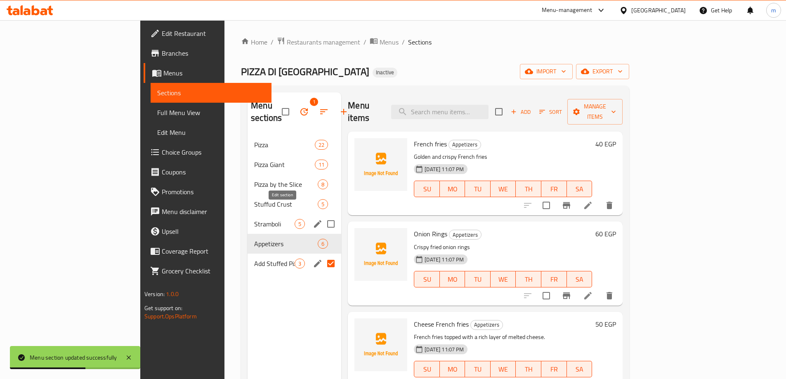
click at [314, 220] on icon "edit" at bounding box center [317, 223] width 7 height 7
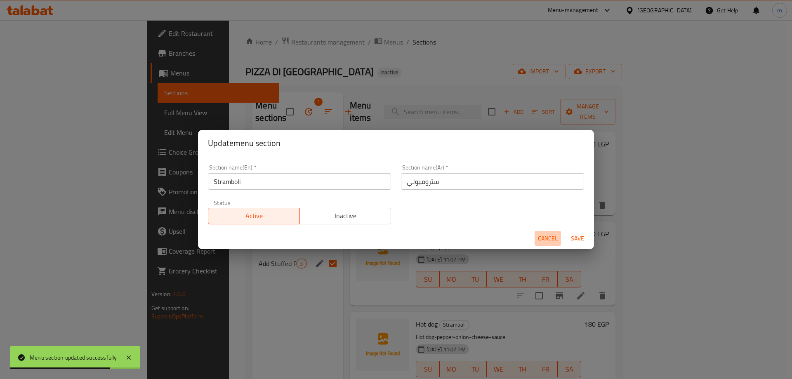
click at [554, 242] on span "Cancel" at bounding box center [548, 239] width 20 height 10
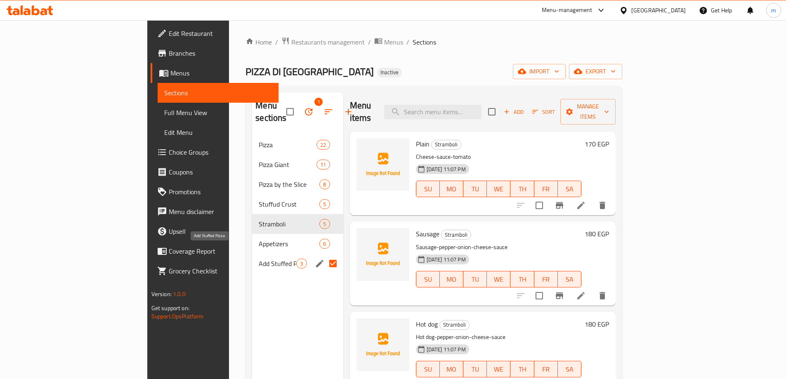
click at [259, 259] on span "Add Stuffed Pizza" at bounding box center [278, 264] width 38 height 10
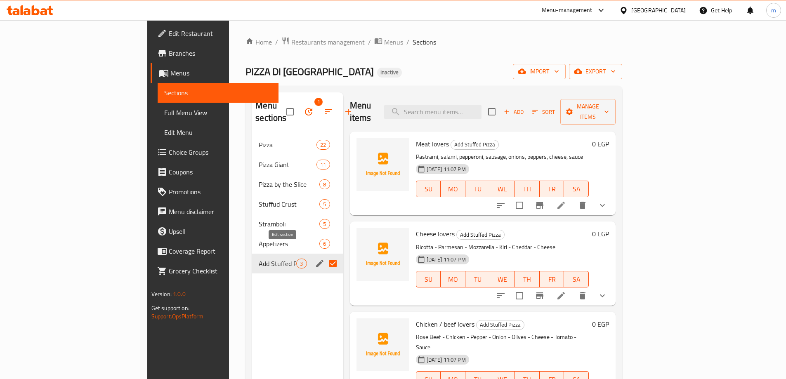
click at [316, 260] on icon "edit" at bounding box center [319, 263] width 7 height 7
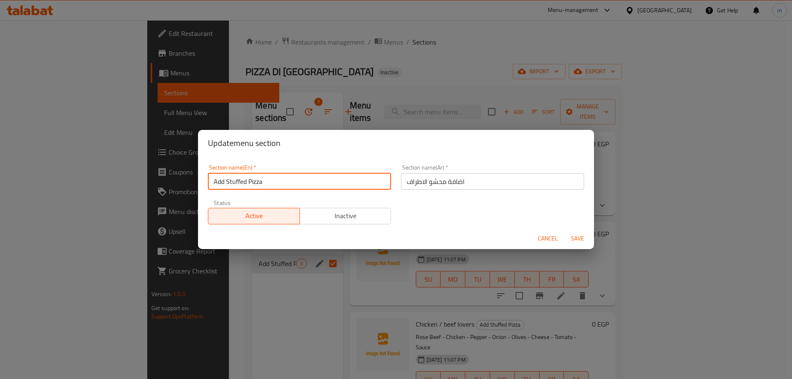
drag, startPoint x: 226, startPoint y: 184, endPoint x: 200, endPoint y: 185, distance: 25.6
click at [200, 185] on div "Section name(En)   * Add Stuffed Pizza Section name(En) * Section name(Ar)   * …" at bounding box center [396, 191] width 396 height 71
type input "Stuffed Pizza"
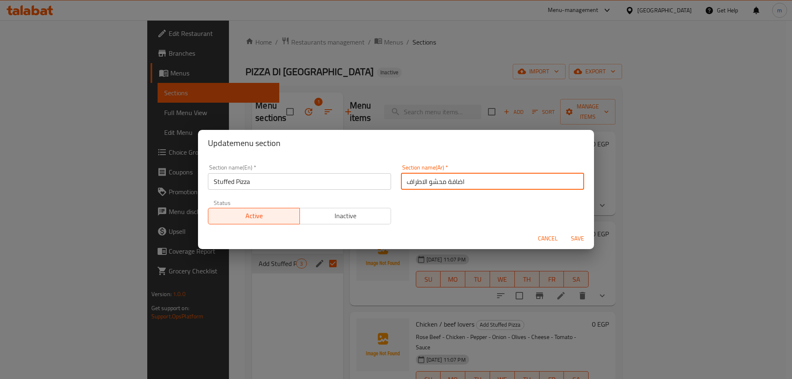
drag, startPoint x: 446, startPoint y: 180, endPoint x: 480, endPoint y: 181, distance: 34.7
click at [481, 181] on input "اضافة محشو الاطراف" at bounding box center [492, 181] width 183 height 17
click at [464, 185] on input "اضافة محشو الاطراف" at bounding box center [492, 181] width 183 height 17
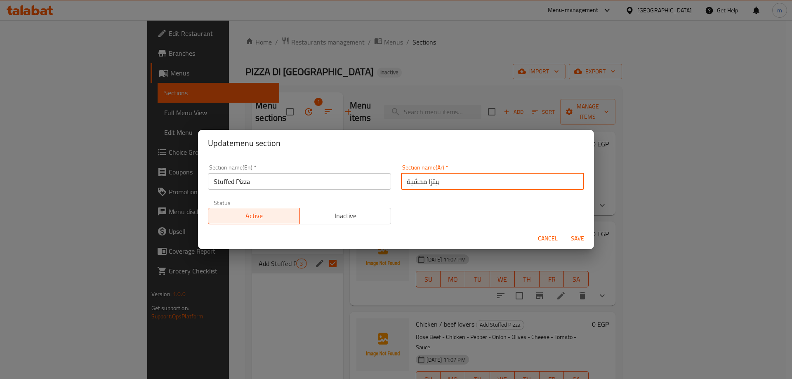
type input "بيتزا محشية"
click at [582, 233] on button "Save" at bounding box center [577, 238] width 26 height 15
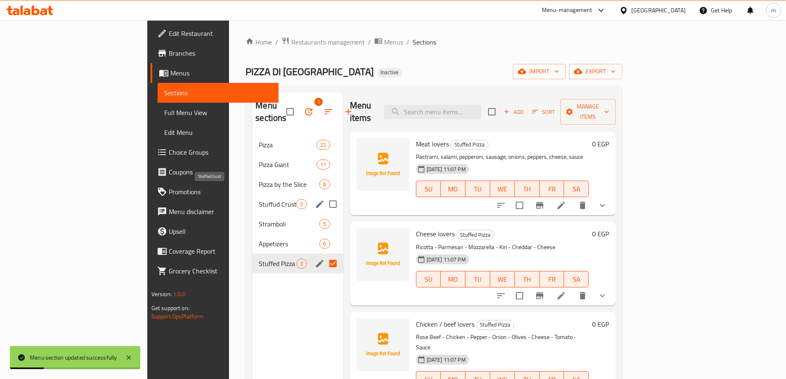
click at [259, 199] on span "Stuffud Crust" at bounding box center [278, 204] width 38 height 10
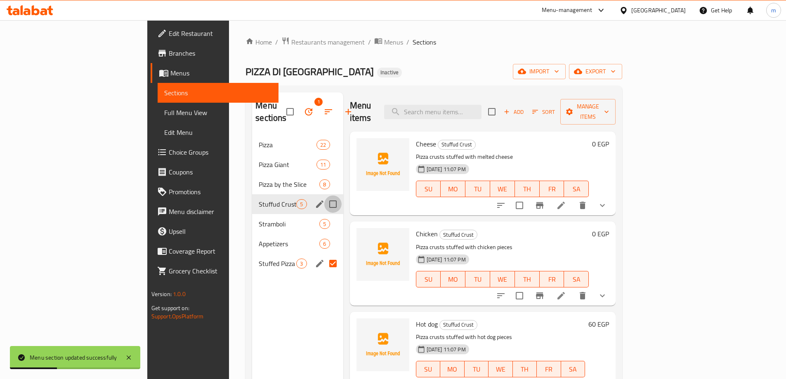
drag, startPoint x: 292, startPoint y: 186, endPoint x: 288, endPoint y: 187, distance: 4.3
click at [324, 196] on input "Menu sections" at bounding box center [332, 204] width 17 height 17
checkbox input "true"
click at [315, 199] on icon "edit" at bounding box center [320, 204] width 10 height 10
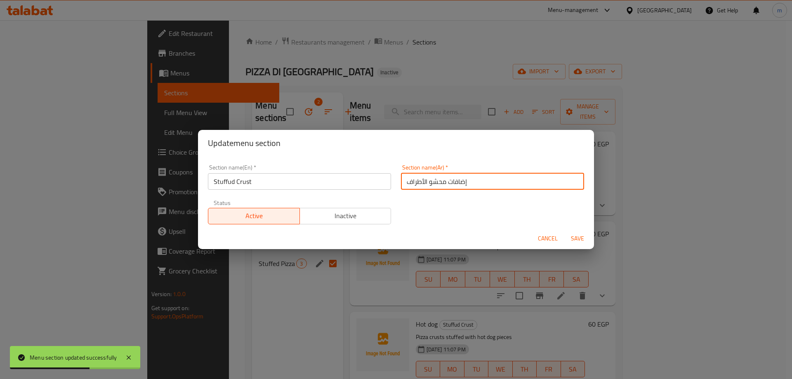
click at [441, 182] on input "إضافات محشو الأطراف" at bounding box center [492, 181] width 183 height 17
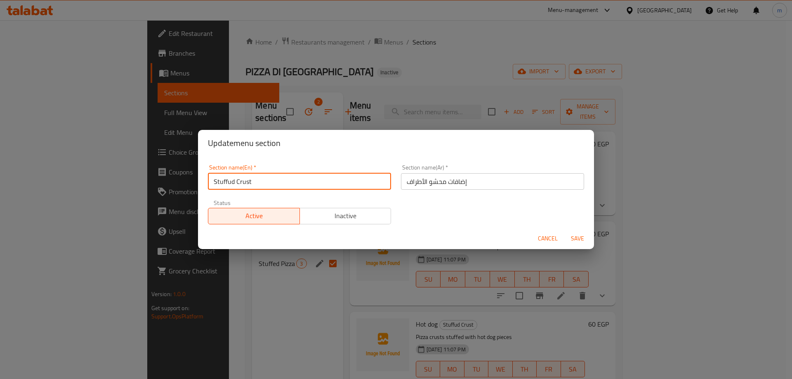
click at [285, 179] on input "Stuffud Crust" at bounding box center [299, 181] width 183 height 17
paste input "Add-ons"
type input "Stuffud Crust Add-ons"
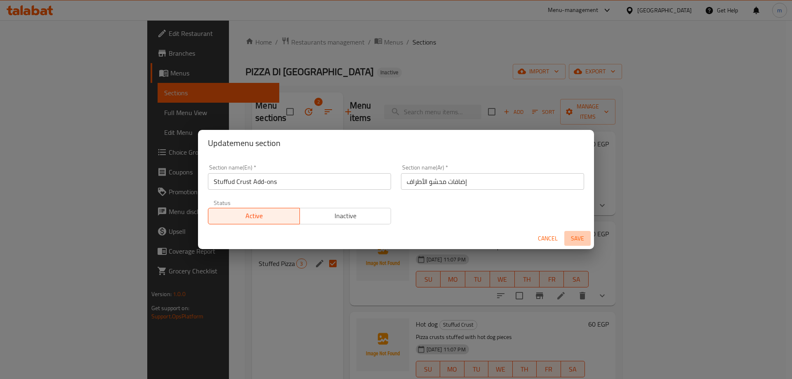
click at [588, 240] on button "Save" at bounding box center [577, 238] width 26 height 15
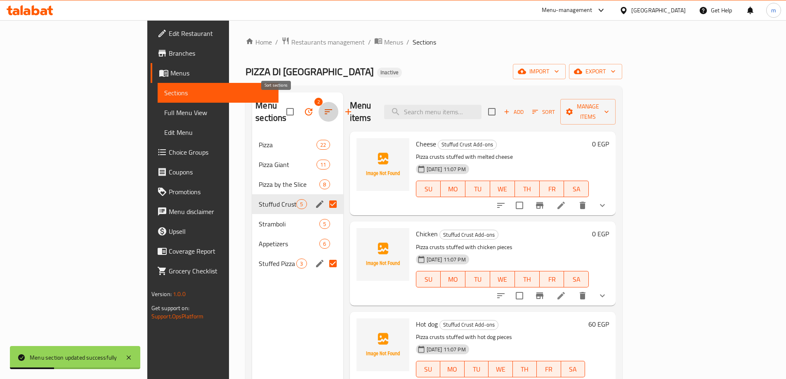
click at [323, 107] on icon "button" at bounding box center [328, 112] width 10 height 10
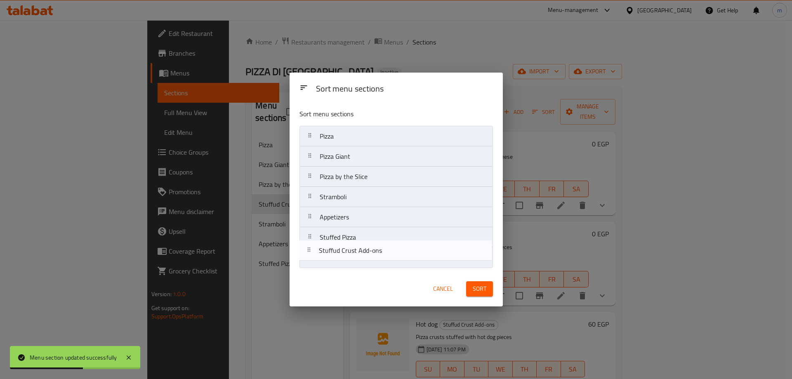
drag, startPoint x: 337, startPoint y: 199, endPoint x: 336, endPoint y: 256, distance: 57.4
click at [336, 256] on nav "Pizza Pizza Giant Pizza by the Slice Stuffud Crust Add-ons Stramboli Appetizers…" at bounding box center [396, 197] width 193 height 142
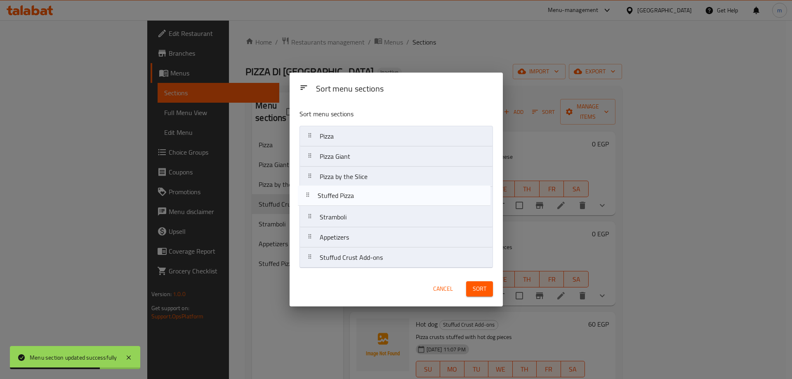
drag, startPoint x: 335, startPoint y: 244, endPoint x: 333, endPoint y: 197, distance: 47.1
click at [333, 197] on nav "Pizza Pizza Giant Pizza by the Slice Stramboli Appetizers Stuffed Pizza Stuffud…" at bounding box center [396, 197] width 193 height 142
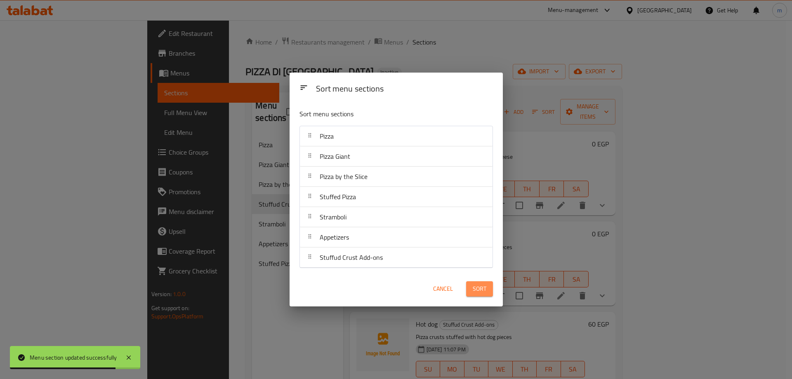
click at [482, 292] on span "Sort" at bounding box center [480, 289] width 14 height 10
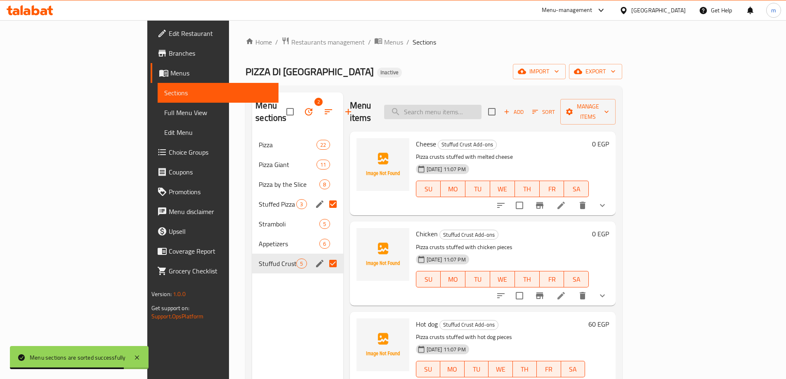
click at [481, 108] on input "search" at bounding box center [432, 112] width 97 height 14
paste input "Plain"
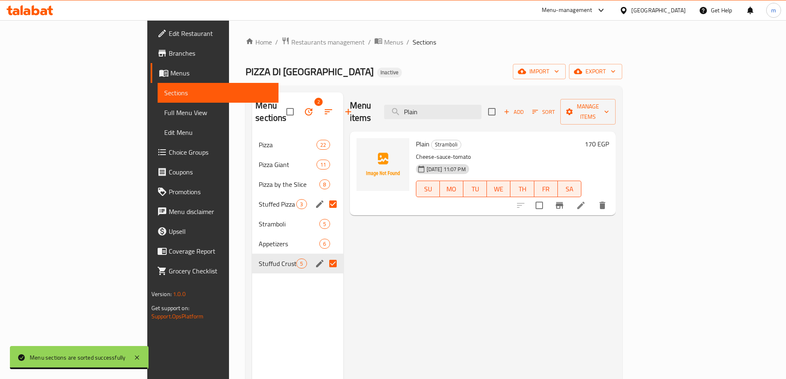
type input "Plain"
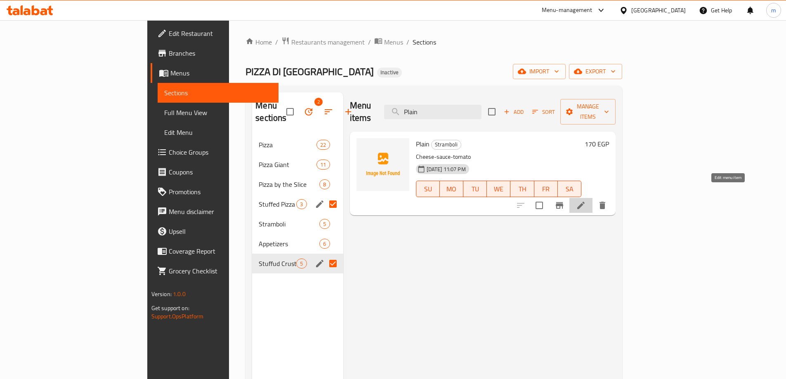
click at [585, 202] on icon at bounding box center [580, 205] width 7 height 7
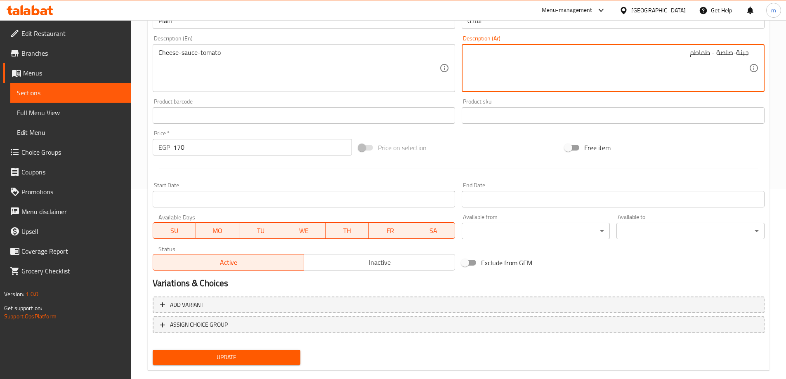
scroll to position [204, 0]
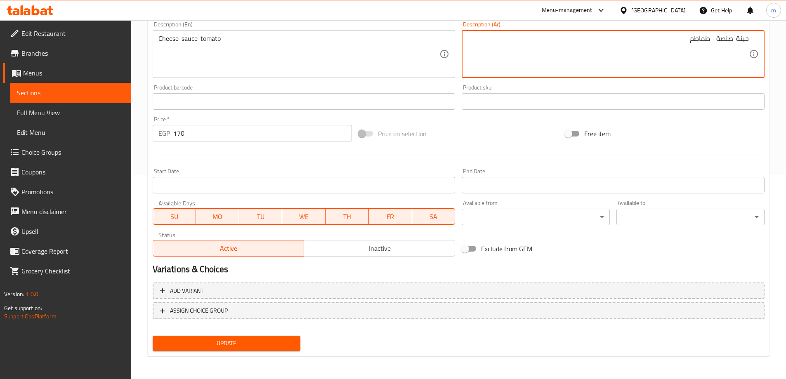
type textarea "جبنة-صلصة - طماطم"
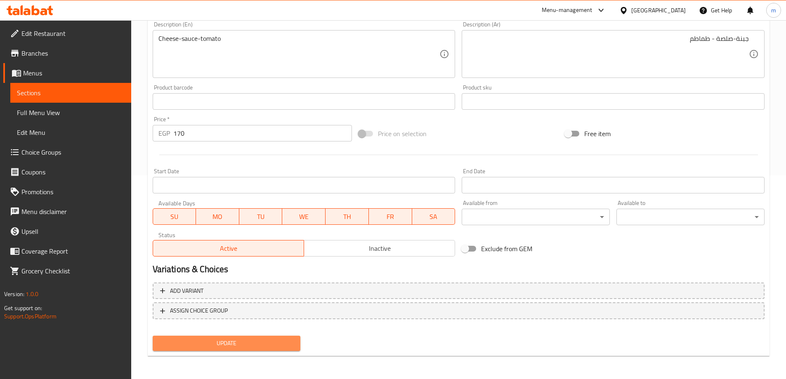
click at [287, 346] on span "Update" at bounding box center [226, 343] width 135 height 10
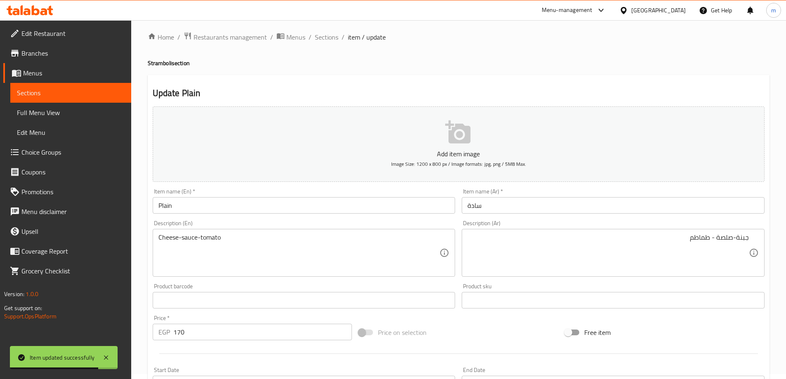
scroll to position [0, 0]
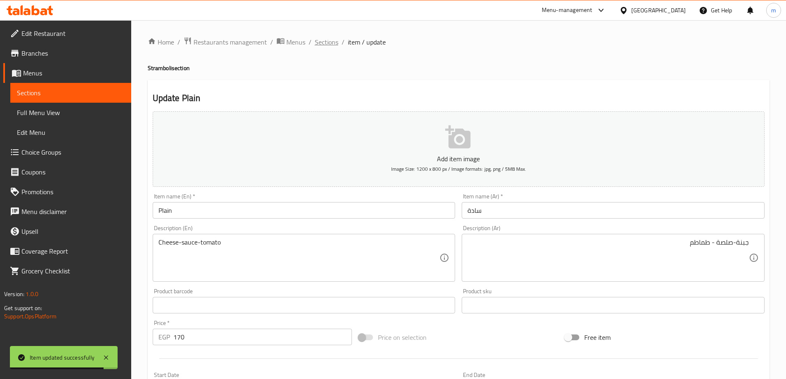
click at [335, 46] on span "Sections" at bounding box center [327, 42] width 24 height 10
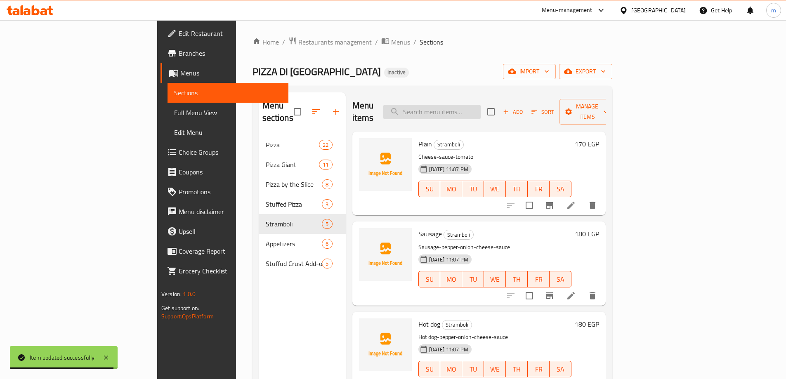
click at [481, 111] on input "search" at bounding box center [431, 112] width 97 height 14
paste input "Strips with Ranch sauce (3 pieces)"
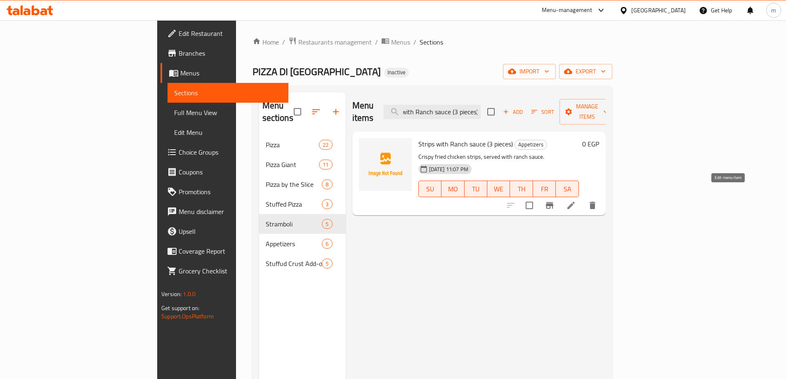
type input "Strips with Ranch sauce (3 pieces)"
click at [576, 201] on icon at bounding box center [571, 206] width 10 height 10
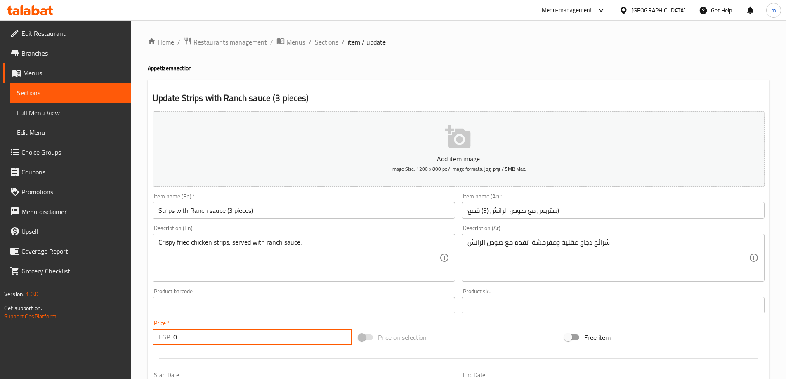
drag, startPoint x: 175, startPoint y: 335, endPoint x: 169, endPoint y: 337, distance: 6.8
click at [169, 337] on div "EGP 0 Price *" at bounding box center [253, 337] width 200 height 17
type input "80"
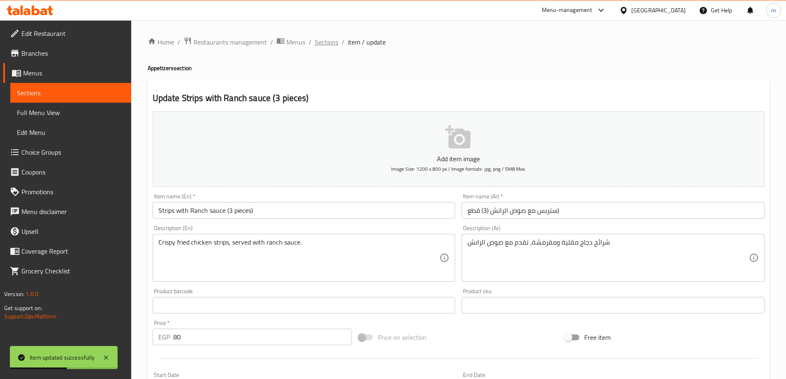
click at [328, 40] on span "Sections" at bounding box center [327, 42] width 24 height 10
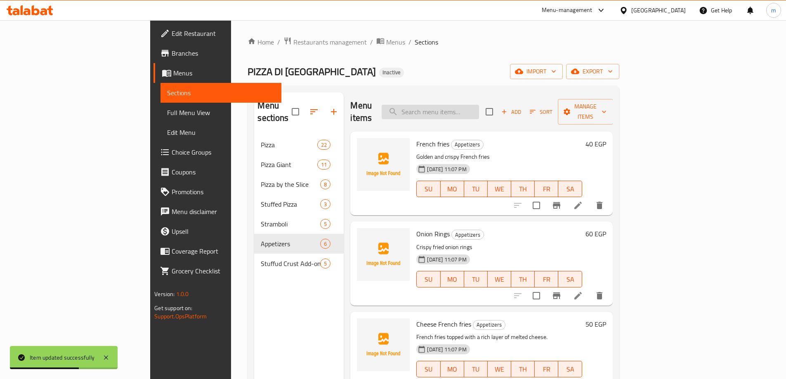
click at [462, 112] on input "search" at bounding box center [430, 112] width 97 height 14
paste input "Hot dog"
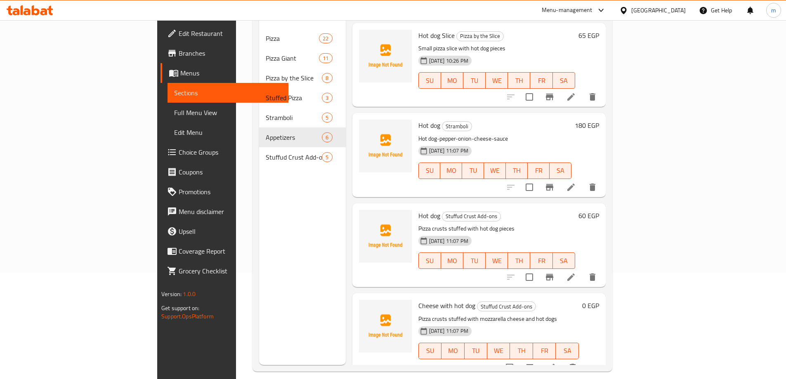
scroll to position [116, 0]
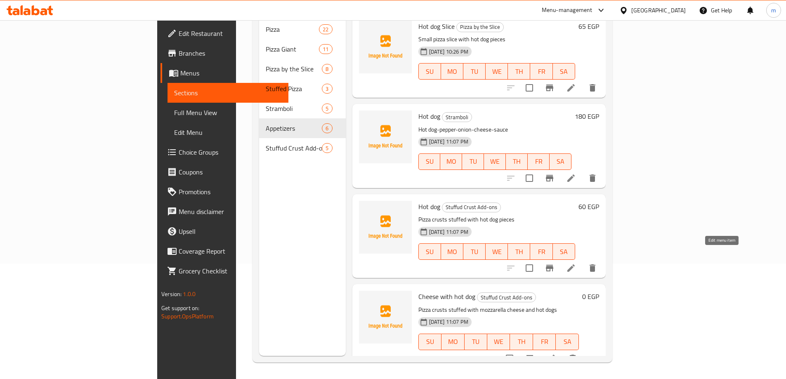
type input "Hot dog"
click at [576, 263] on icon at bounding box center [571, 268] width 10 height 10
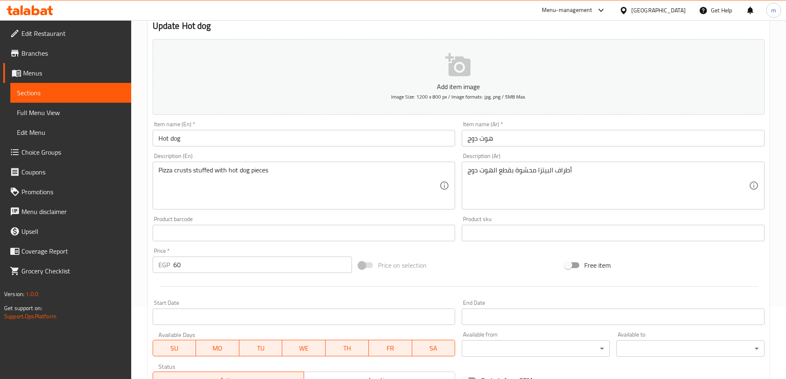
scroll to position [204, 0]
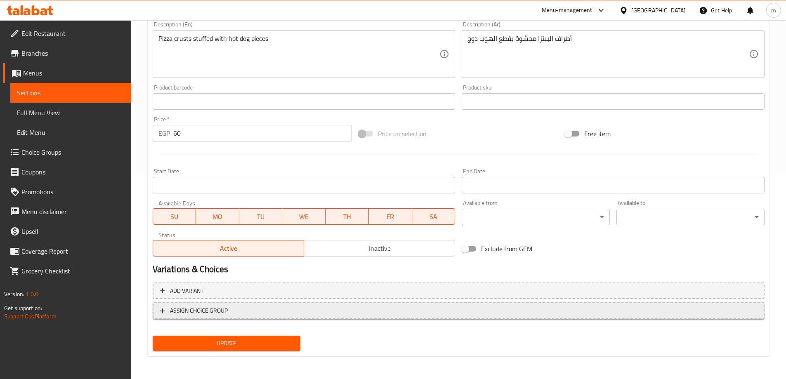
click at [260, 302] on button "ASSIGN CHOICE GROUP" at bounding box center [459, 310] width 612 height 17
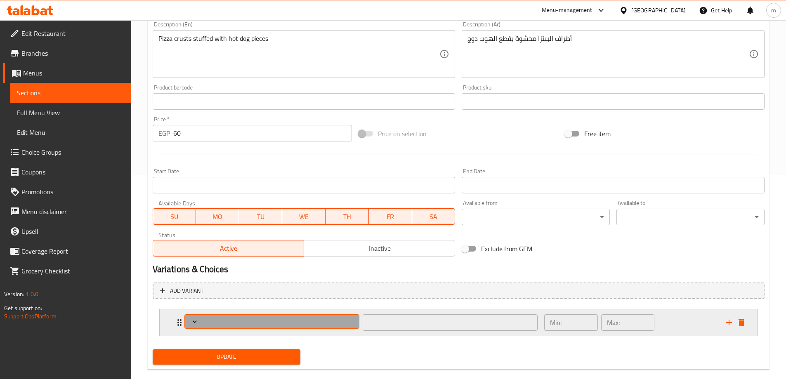
click at [252, 319] on span "Expand" at bounding box center [271, 322] width 169 height 8
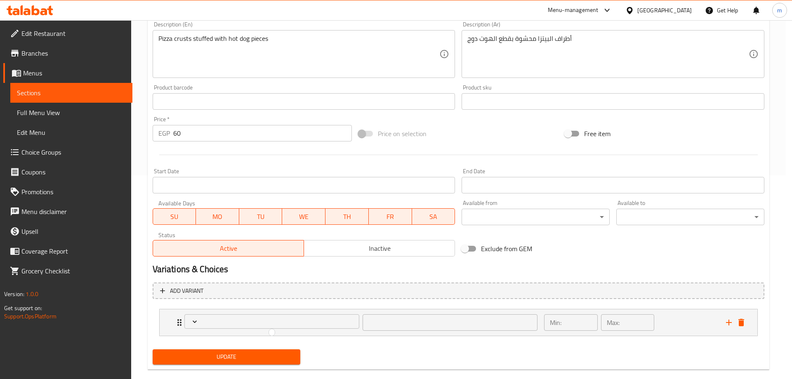
click at [167, 326] on div at bounding box center [396, 189] width 792 height 379
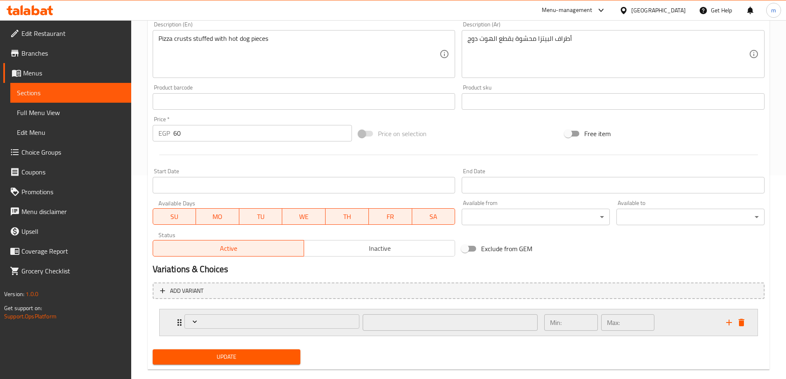
click at [173, 327] on div "​ Min: ​ Max: ​" at bounding box center [459, 322] width 598 height 26
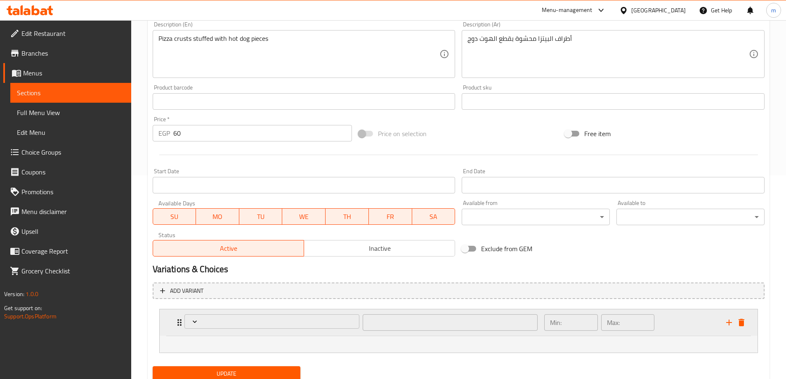
click at [172, 319] on div "​ Min: ​ Max: ​" at bounding box center [459, 322] width 598 height 26
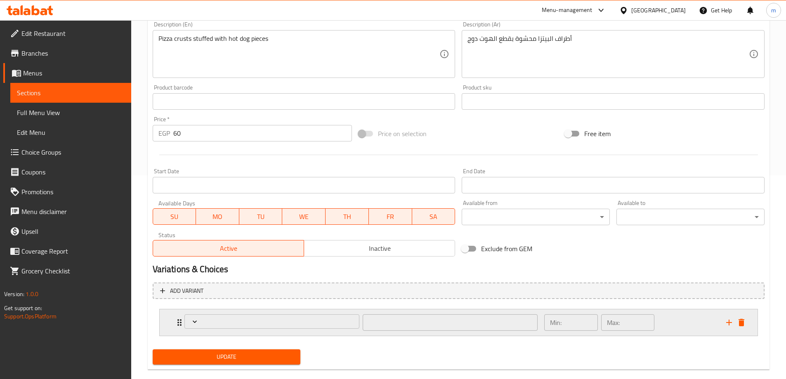
click at [755, 322] on div "​ Min: ​ Max: ​" at bounding box center [459, 322] width 598 height 26
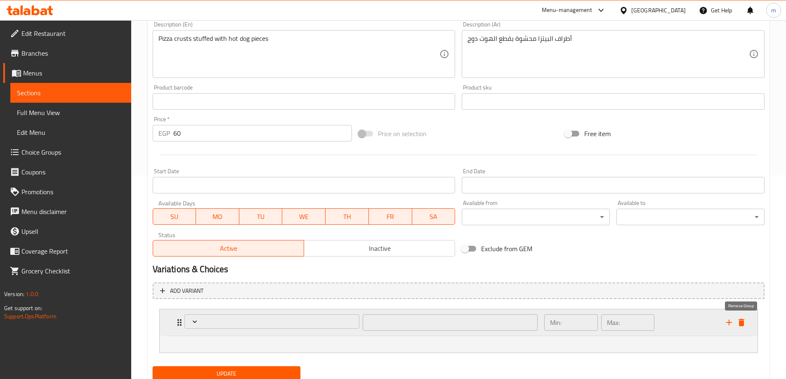
click at [747, 323] on button "delete" at bounding box center [741, 322] width 12 height 12
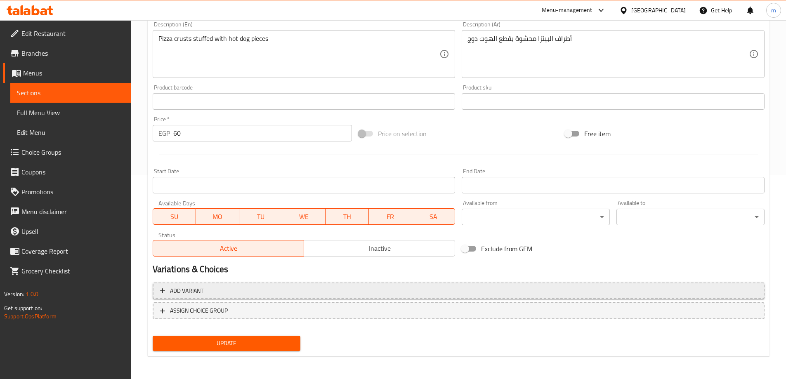
click at [396, 295] on span "Add variant" at bounding box center [458, 291] width 597 height 10
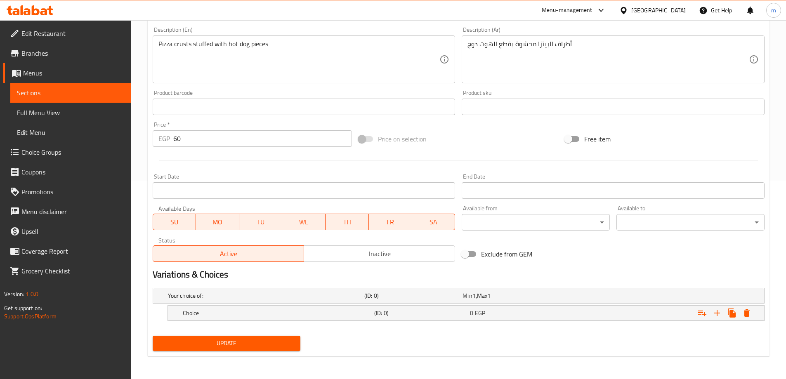
scroll to position [198, 0]
click at [302, 313] on h5 "Choice" at bounding box center [277, 313] width 188 height 8
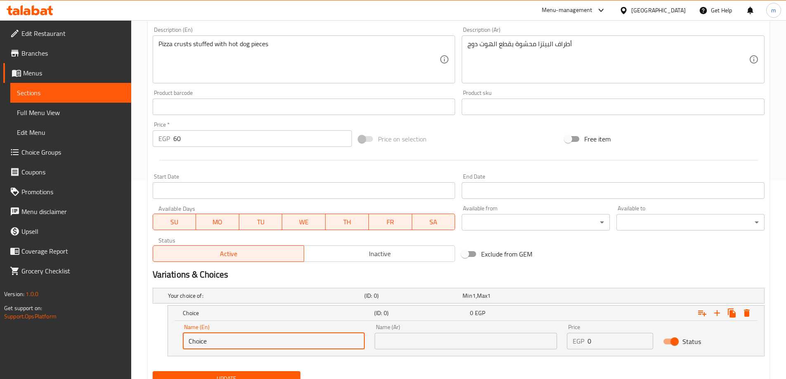
drag, startPoint x: 207, startPoint y: 344, endPoint x: 192, endPoint y: 343, distance: 14.9
click at [192, 343] on input "Choice" at bounding box center [274, 341] width 182 height 17
click at [199, 340] on input "Choice" at bounding box center [274, 341] width 182 height 17
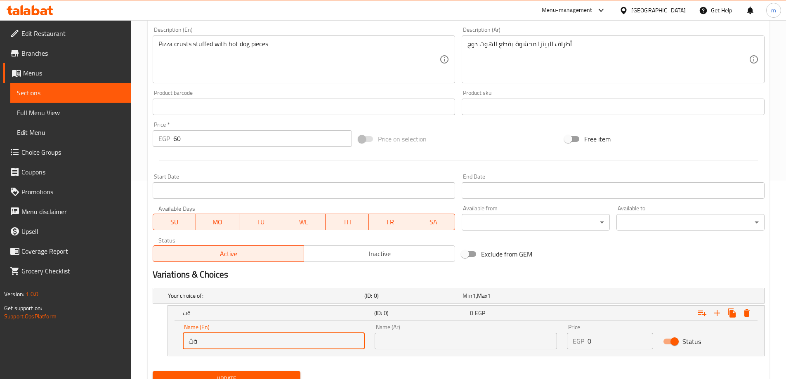
type input "ة"
type input "Medium"
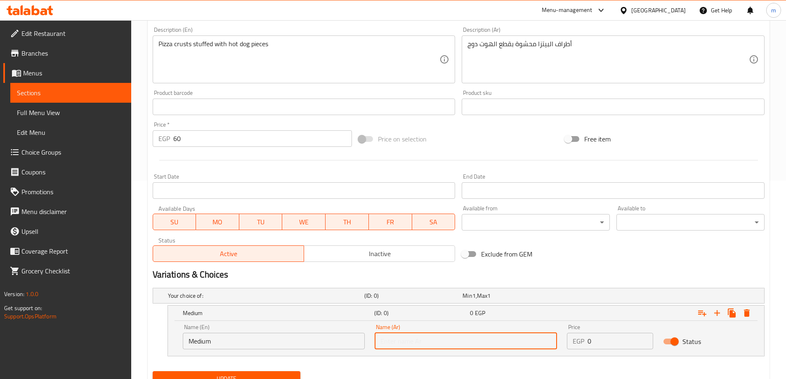
click at [424, 343] on input "text" at bounding box center [466, 341] width 182 height 17
type input ","
type input "وسط"
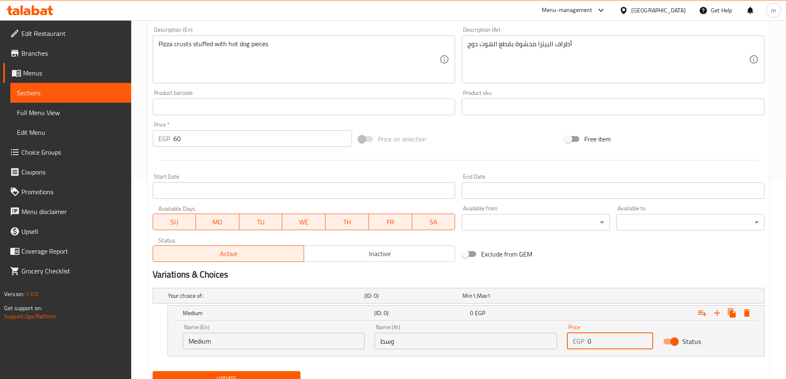
drag, startPoint x: 595, startPoint y: 340, endPoint x: 583, endPoint y: 340, distance: 12.0
click at [584, 340] on div "EGP 0 Price" at bounding box center [610, 341] width 86 height 17
type input "60"
click at [717, 319] on button "Expand" at bounding box center [717, 313] width 15 height 15
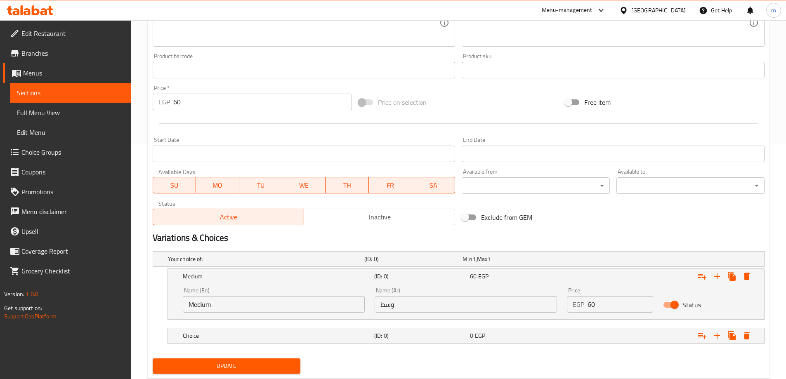
scroll to position [258, 0]
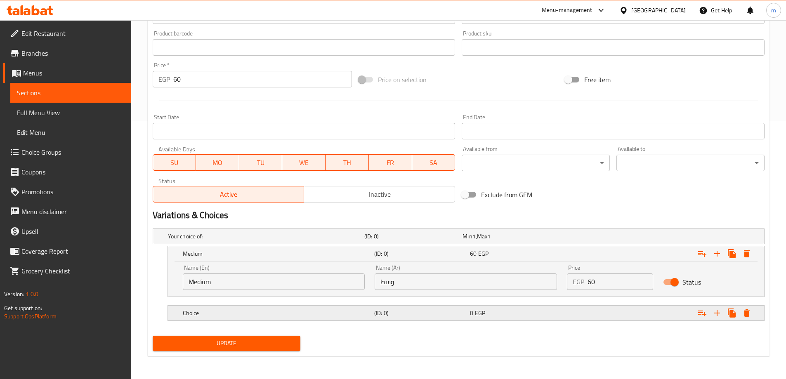
click at [232, 317] on div "Choice" at bounding box center [276, 313] width 191 height 12
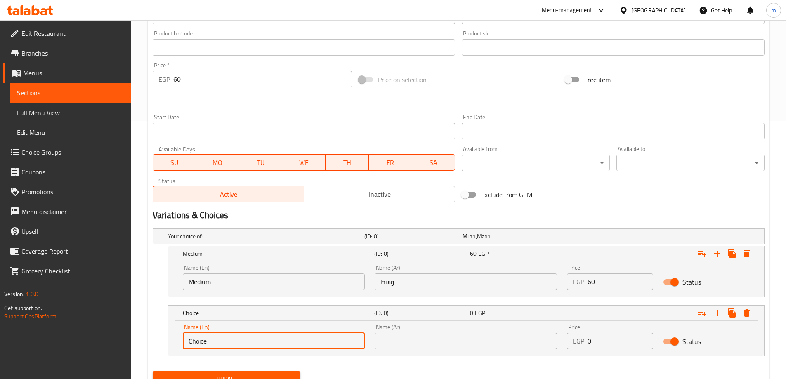
drag, startPoint x: 210, startPoint y: 339, endPoint x: 171, endPoint y: 346, distance: 40.2
click at [169, 346] on div "Name (En) Choice Name (En) Name (Ar) Name (Ar) Price EGP 0 Price Status" at bounding box center [466, 338] width 596 height 35
type input "/"
type input "Large"
click at [400, 337] on input "text" at bounding box center [466, 341] width 182 height 17
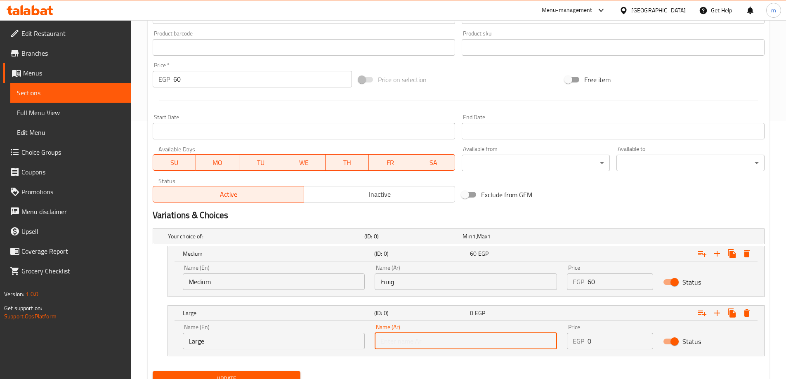
type input "كبير"
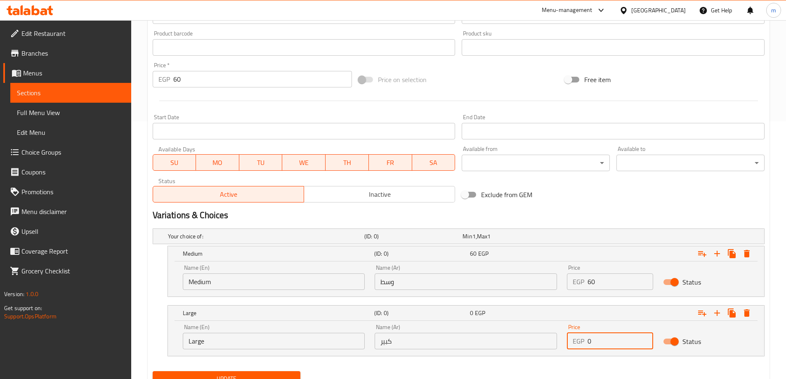
drag, startPoint x: 590, startPoint y: 342, endPoint x: 582, endPoint y: 343, distance: 7.6
click at [582, 343] on div "EGP 0 Price" at bounding box center [610, 341] width 86 height 17
type input "65"
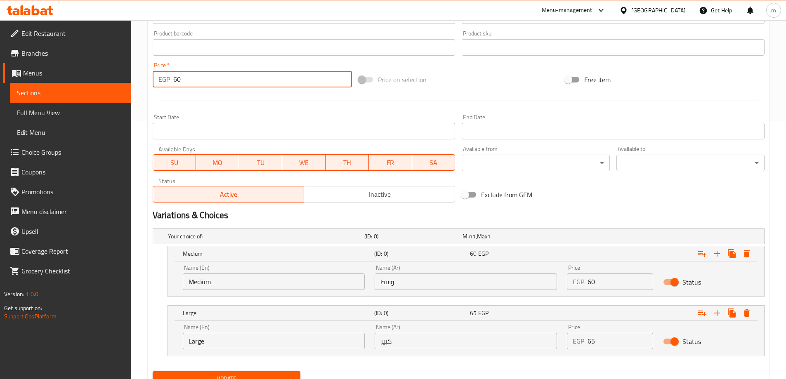
drag, startPoint x: 176, startPoint y: 80, endPoint x: 172, endPoint y: 81, distance: 4.6
click at [172, 81] on div "EGP 60 Price *" at bounding box center [253, 79] width 200 height 17
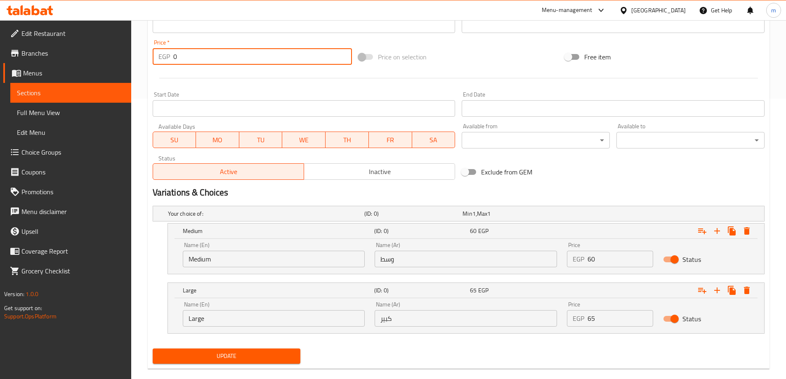
scroll to position [293, 0]
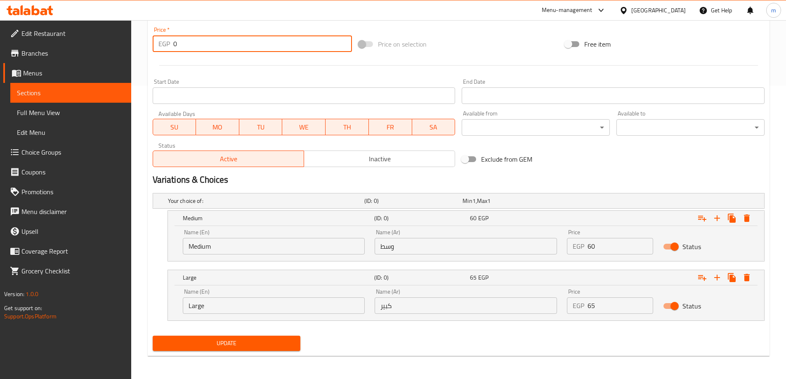
type input "0"
click at [235, 349] on button "Update" at bounding box center [227, 343] width 148 height 15
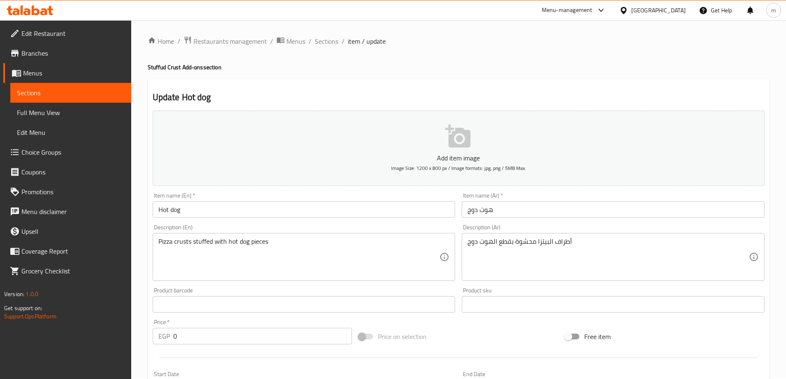
scroll to position [0, 0]
click at [325, 41] on span "Sections" at bounding box center [327, 42] width 24 height 10
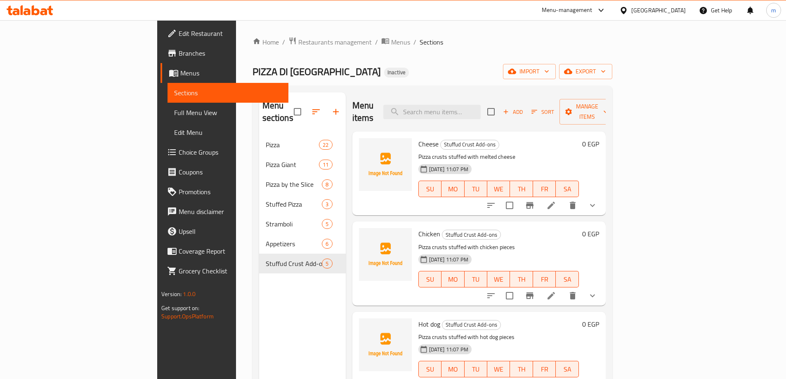
click at [612, 40] on ol "Home / Restaurants management / Menus / Sections" at bounding box center [432, 42] width 360 height 11
click at [612, 62] on div "Home / Restaurants management / Menus / Sections PIZZA DI NAPOLI Inactive impor…" at bounding box center [432, 257] width 360 height 441
click at [606, 67] on span "export" at bounding box center [586, 71] width 40 height 10
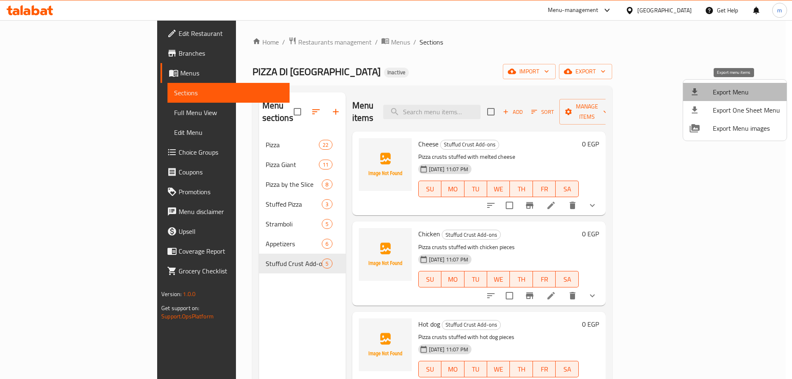
click at [756, 98] on li "Export Menu" at bounding box center [735, 92] width 104 height 18
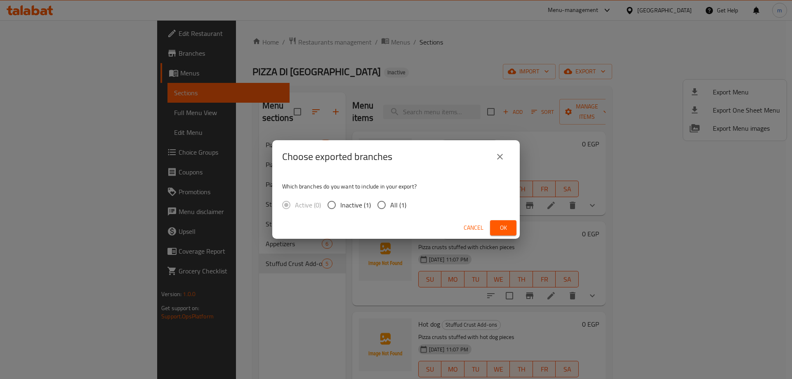
click at [373, 201] on input "All (1)" at bounding box center [381, 204] width 17 height 17
radio input "true"
click at [493, 234] on button "Ok" at bounding box center [503, 227] width 26 height 15
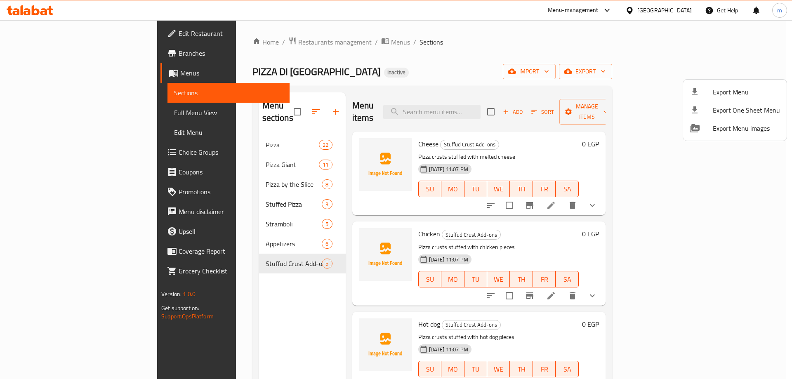
click at [489, 104] on div at bounding box center [396, 189] width 792 height 379
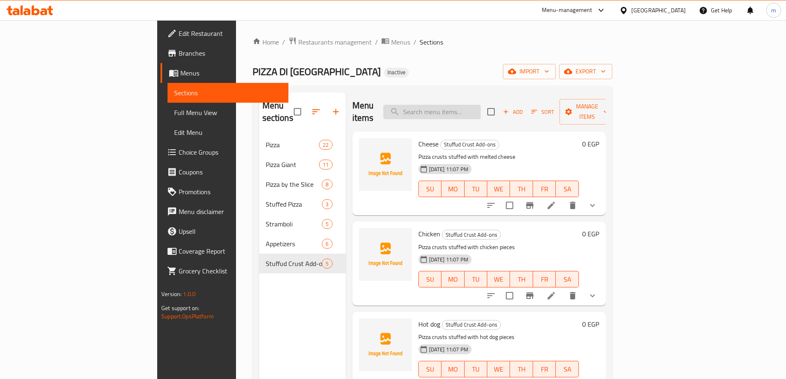
click at [481, 106] on input "search" at bounding box center [431, 112] width 97 height 14
paste input "Hot dog"
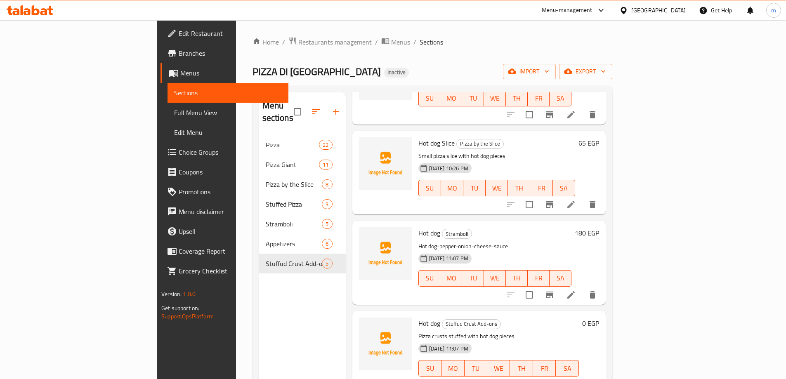
scroll to position [182, 0]
type input "Hot dog"
click at [576, 289] on icon at bounding box center [571, 294] width 10 height 10
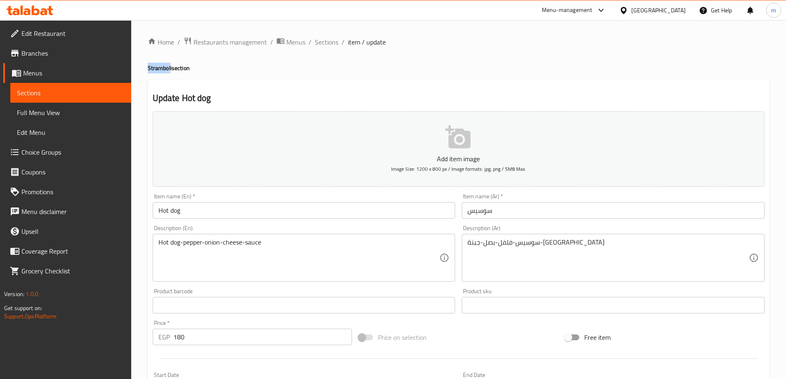
drag, startPoint x: 170, startPoint y: 71, endPoint x: 142, endPoint y: 72, distance: 27.2
click at [142, 72] on div "Home / Restaurants management / Menus / Sections / item / update Stramboli sect…" at bounding box center [458, 301] width 655 height 563
drag, startPoint x: 173, startPoint y: 65, endPoint x: 141, endPoint y: 63, distance: 32.2
click at [141, 63] on div "Home / Restaurants management / Menus / Sections / item / update Stramboli sect…" at bounding box center [458, 301] width 655 height 563
copy h4 "Stramboli"
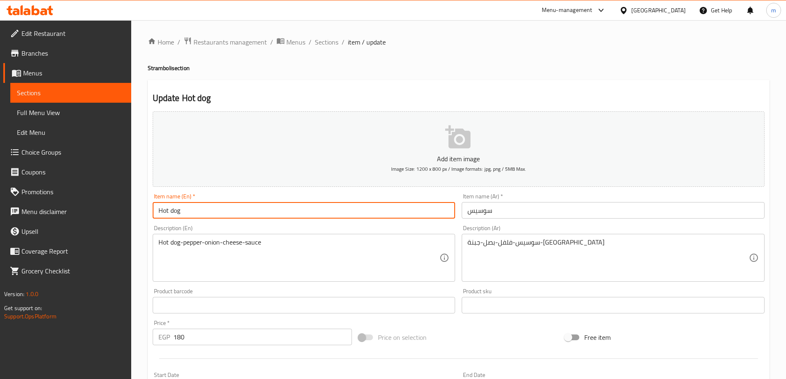
click at [162, 208] on input "Hot dog" at bounding box center [304, 210] width 303 height 17
click at [159, 211] on input "Hot dog" at bounding box center [304, 210] width 303 height 17
paste input "Stramboli"
click at [201, 208] on input "Stramboli Hot dog" at bounding box center [304, 210] width 303 height 17
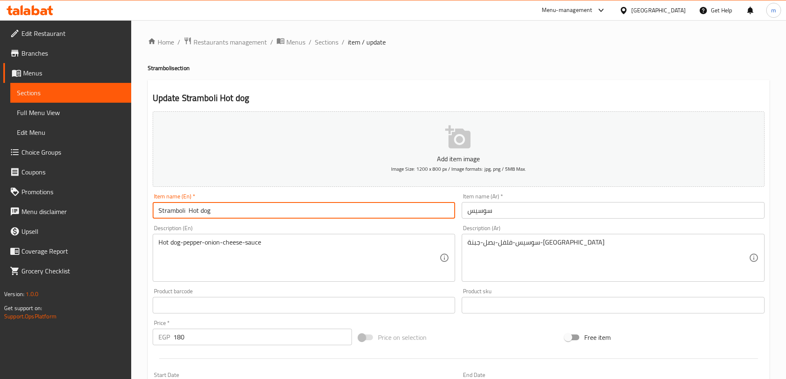
click at [201, 208] on input "Stramboli Hot dog" at bounding box center [304, 210] width 303 height 17
click at [174, 210] on input "Stramboli Hot dog" at bounding box center [304, 210] width 303 height 17
type input "Stramboli Hot Dog"
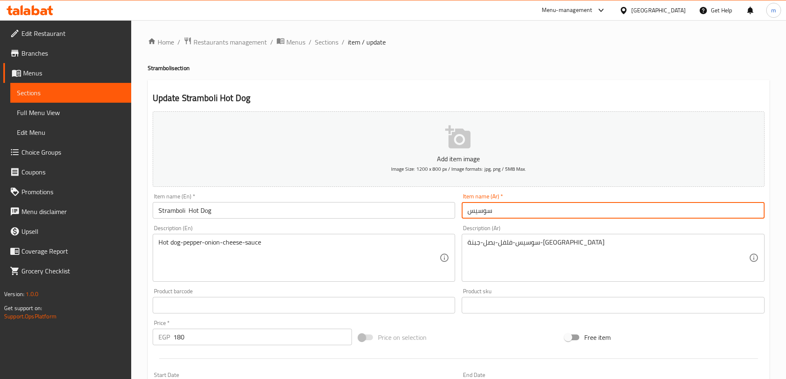
click at [511, 216] on input "سوسيس" at bounding box center [613, 210] width 303 height 17
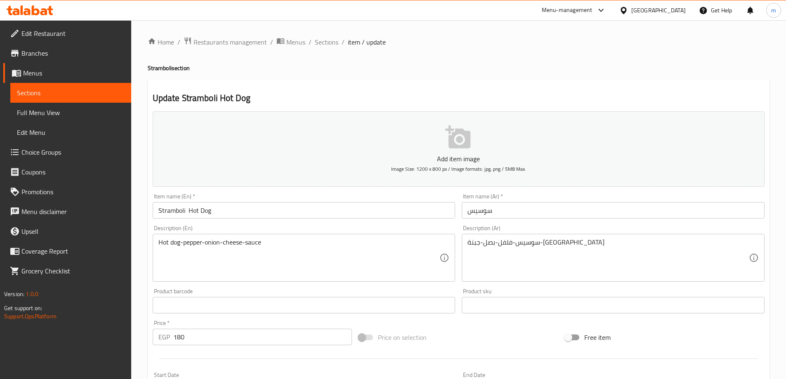
click at [533, 211] on input "سوسيس" at bounding box center [613, 210] width 303 height 17
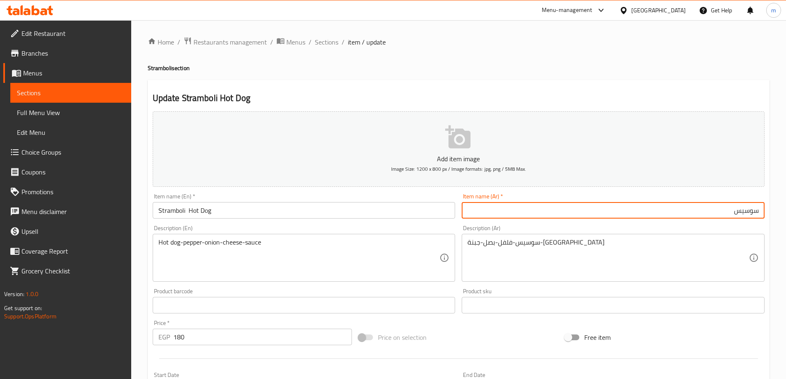
click at [760, 213] on input "سوسيس" at bounding box center [613, 210] width 303 height 17
paste input "سترومبولي"
click at [748, 214] on input "سترومبولي سوسيس" at bounding box center [613, 210] width 303 height 17
click at [748, 212] on input "سترمبولي سوسيس" at bounding box center [613, 210] width 303 height 17
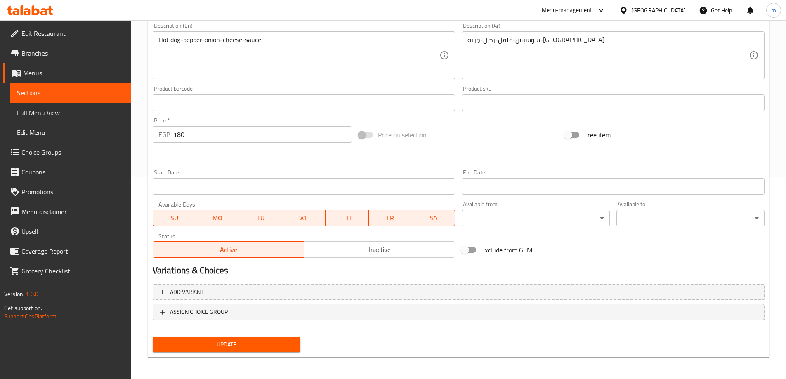
scroll to position [204, 0]
type input "سترمبولي سوسيس"
click at [285, 341] on span "Update" at bounding box center [226, 343] width 135 height 10
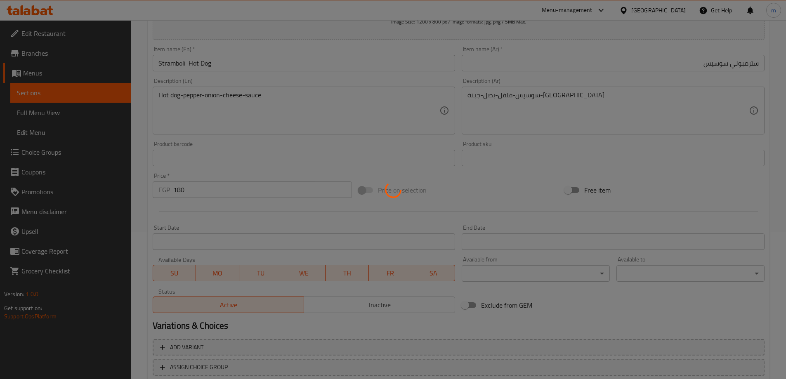
scroll to position [0, 0]
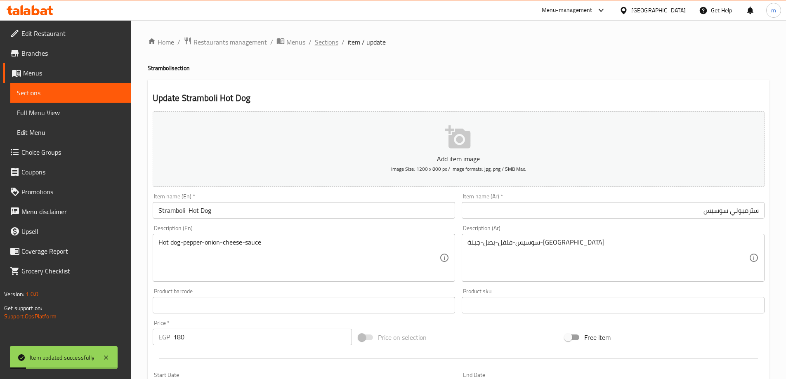
click at [335, 39] on span "Sections" at bounding box center [327, 42] width 24 height 10
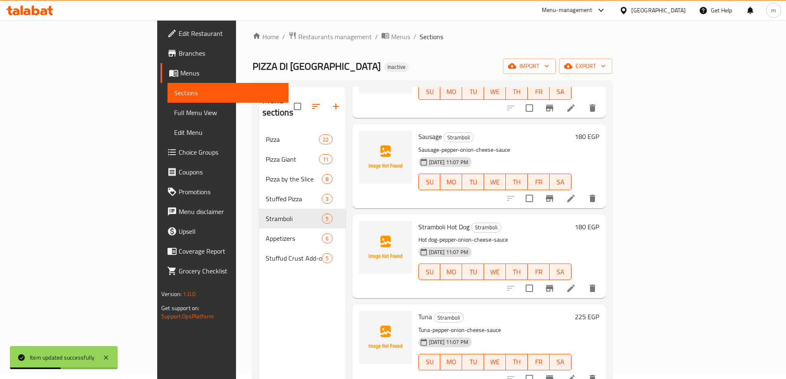
scroll to position [116, 0]
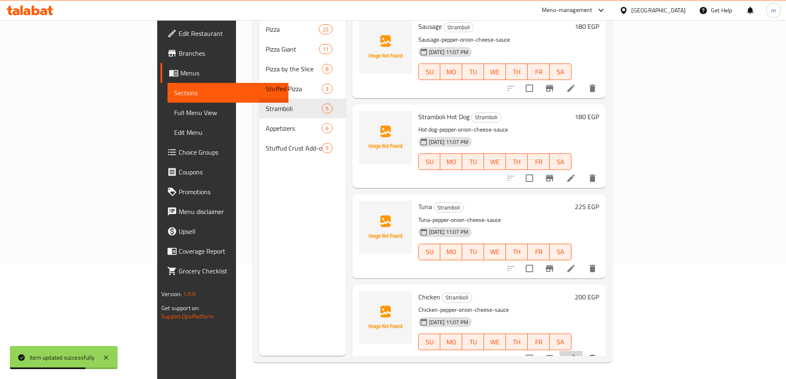
click at [583, 352] on li at bounding box center [570, 358] width 23 height 15
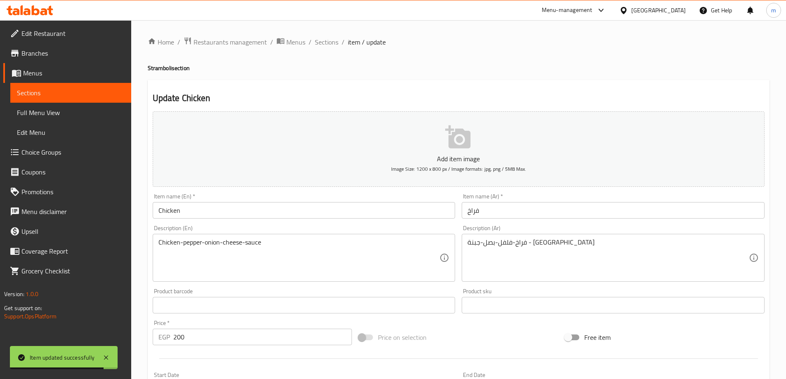
click at [567, 216] on input "فراخ" at bounding box center [613, 210] width 303 height 17
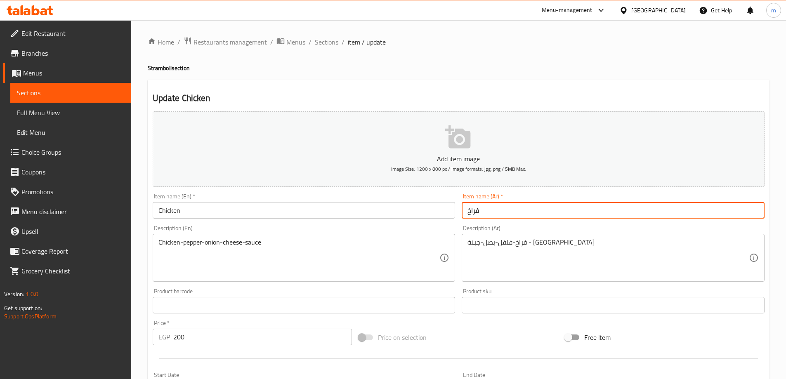
click at [569, 214] on input "فراخ" at bounding box center [613, 210] width 303 height 17
click at [755, 215] on input "فراخ" at bounding box center [613, 210] width 303 height 17
click at [758, 213] on input "فراخ" at bounding box center [613, 210] width 303 height 17
paste input "سترمبولي"
type input "سترمبولي فراخ"
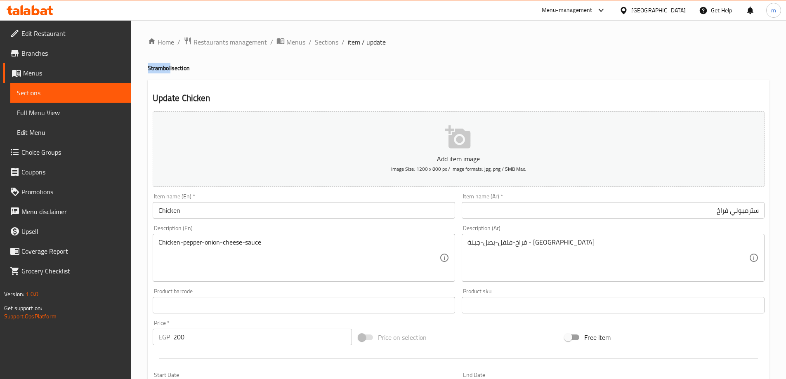
drag, startPoint x: 171, startPoint y: 72, endPoint x: 135, endPoint y: 71, distance: 35.9
click at [135, 71] on div "Home / Restaurants management / Menus / Sections / item / update Stramboli sect…" at bounding box center [458, 301] width 655 height 563
click at [171, 71] on h4 "Stramboli section" at bounding box center [459, 68] width 622 height 8
drag, startPoint x: 171, startPoint y: 71, endPoint x: 137, endPoint y: 71, distance: 34.2
click at [137, 71] on div "Home / Restaurants management / Menus / Sections / item / update Stramboli sect…" at bounding box center [458, 301] width 655 height 563
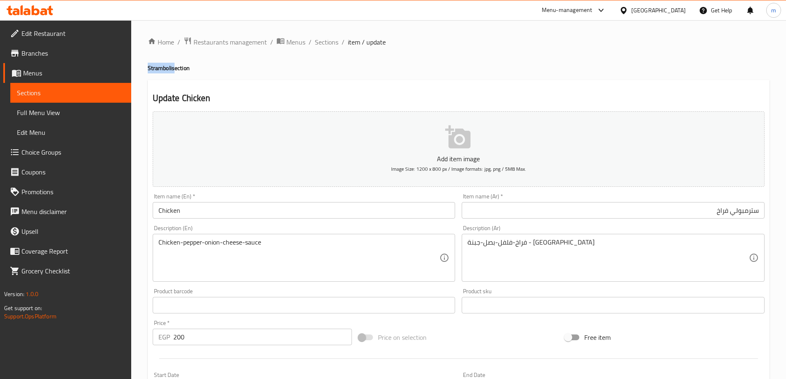
copy h4 "Stramboli"
click at [161, 212] on input "Chicken" at bounding box center [304, 210] width 303 height 17
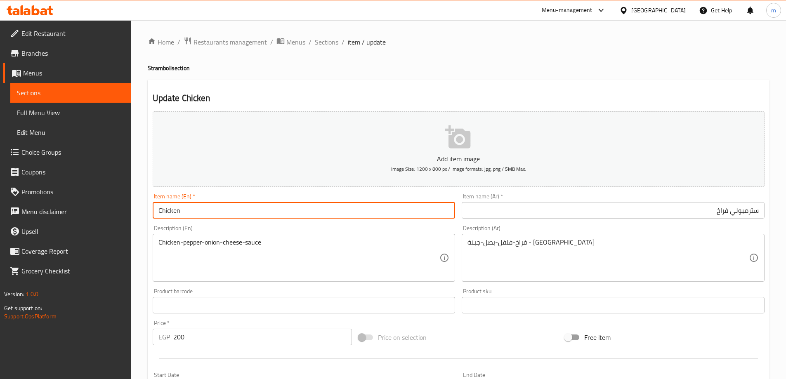
click at [160, 212] on input "Chicken" at bounding box center [304, 210] width 303 height 17
paste input "Stramboli"
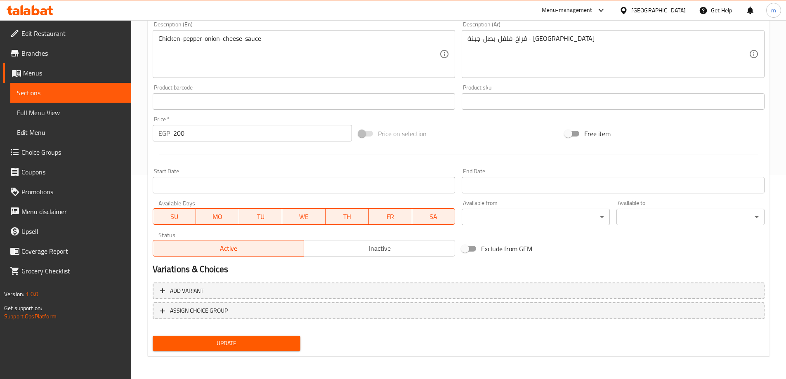
type input "Stramboli Chicken"
click at [285, 350] on button "Update" at bounding box center [227, 343] width 148 height 15
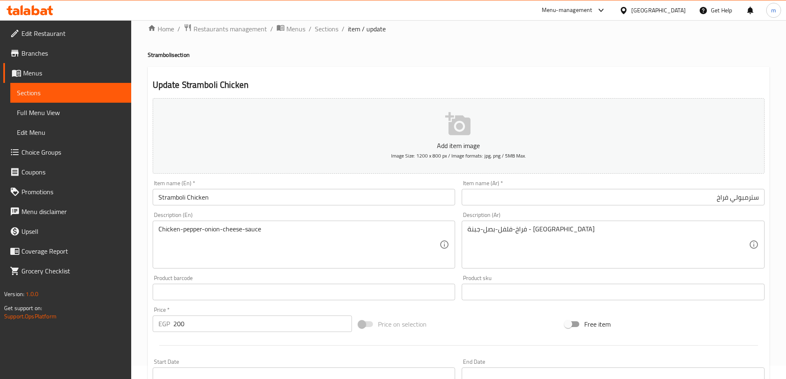
scroll to position [0, 0]
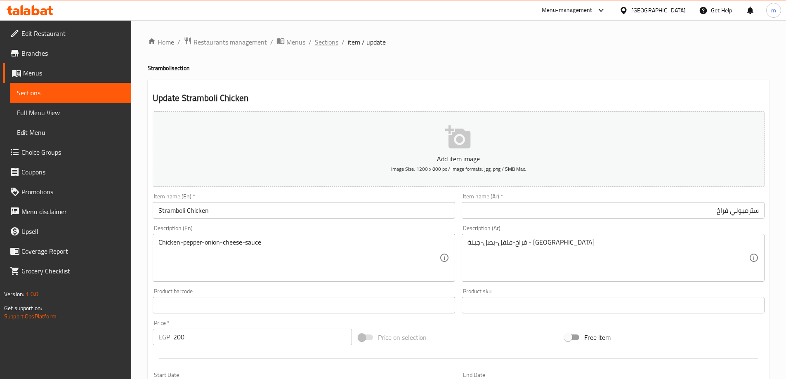
click at [333, 41] on span "Sections" at bounding box center [327, 42] width 24 height 10
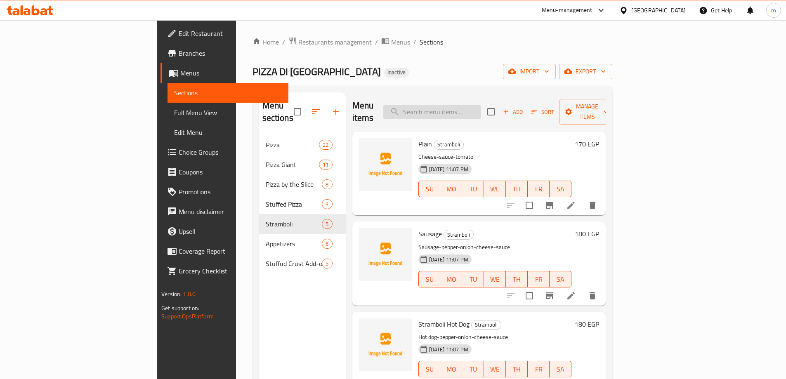
click at [481, 109] on input "search" at bounding box center [431, 112] width 97 height 14
paste input "Pizza Cheese lovers"
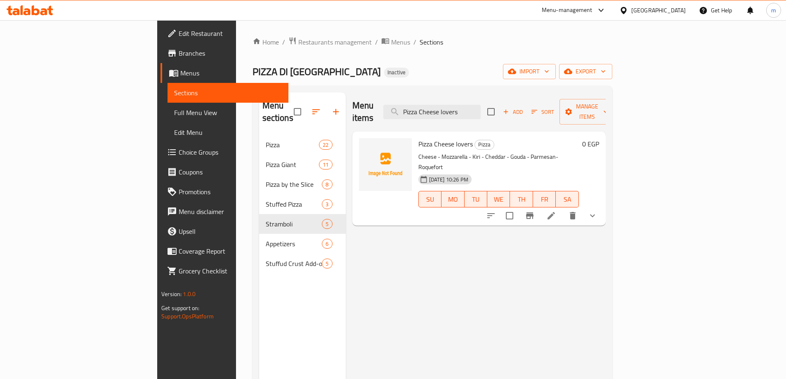
type input "Pizza Cheese lovers"
click at [563, 208] on li at bounding box center [551, 215] width 23 height 15
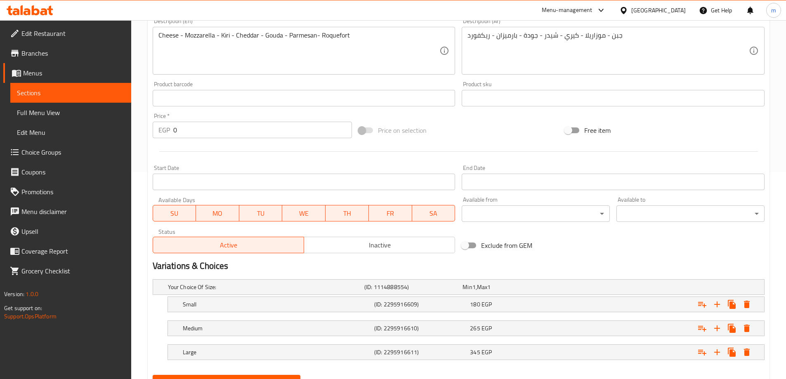
scroll to position [246, 0]
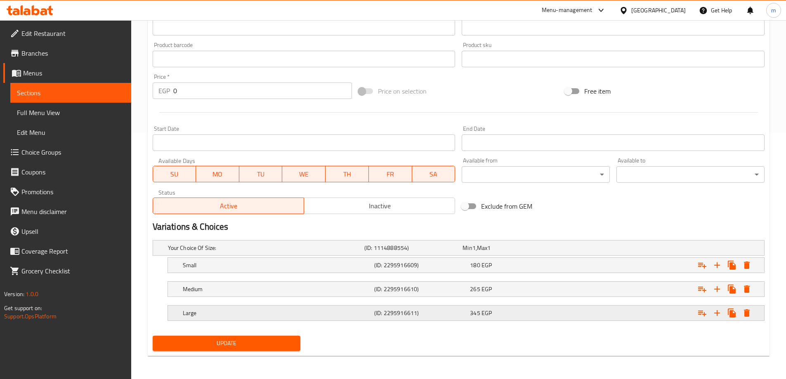
click at [520, 316] on div "345 EGP" at bounding box center [516, 313] width 92 height 8
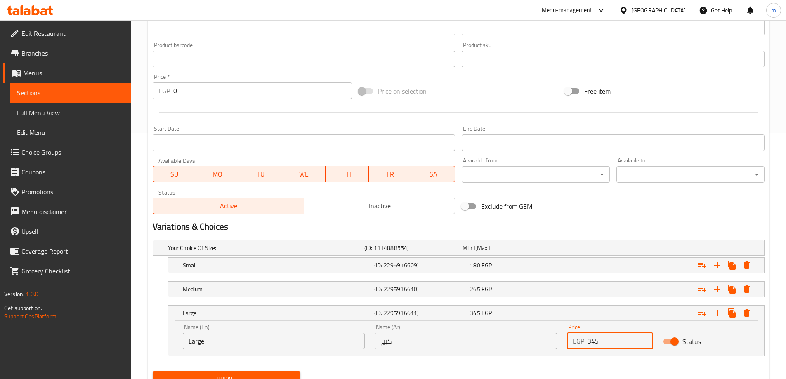
drag, startPoint x: 600, startPoint y: 338, endPoint x: 590, endPoint y: 341, distance: 10.2
click at [590, 341] on input "345" at bounding box center [620, 341] width 66 height 17
type input "350"
click at [153, 371] on button "Update" at bounding box center [227, 378] width 148 height 15
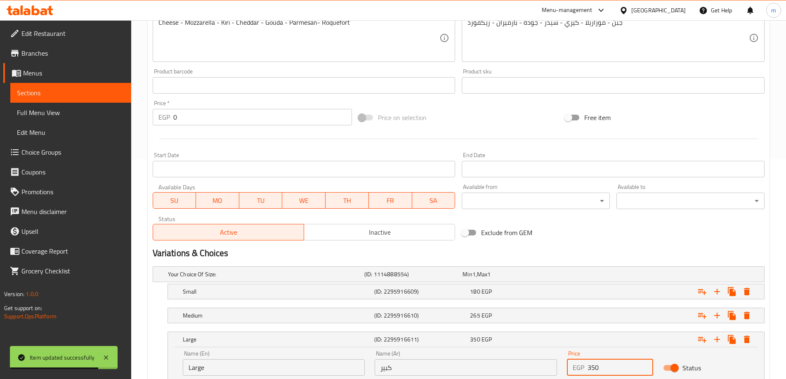
scroll to position [205, 0]
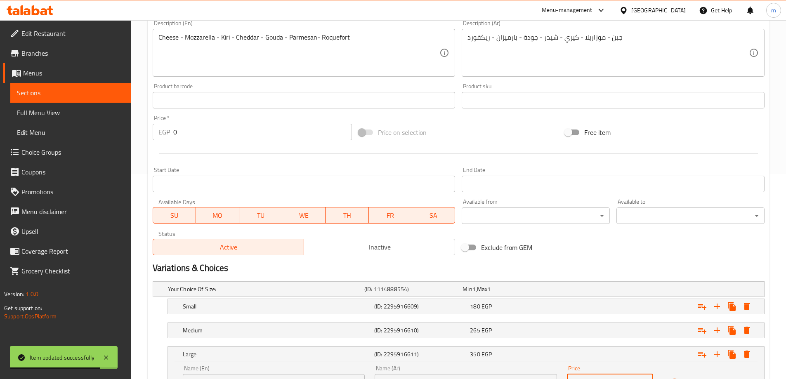
click at [78, 34] on span "Edit Restaurant" at bounding box center [72, 33] width 103 height 10
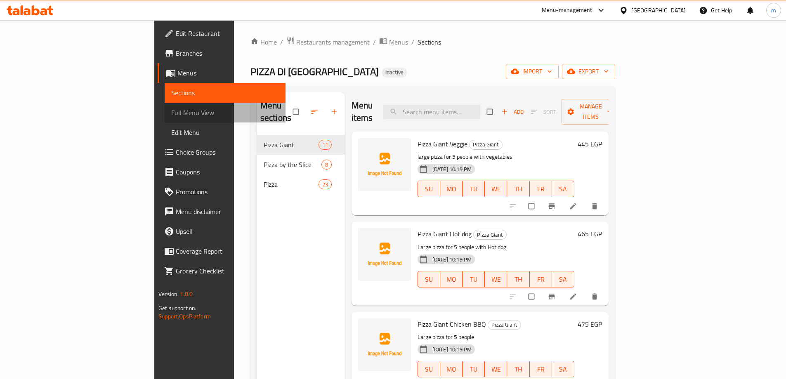
click at [171, 113] on span "Full Menu View" at bounding box center [225, 113] width 108 height 10
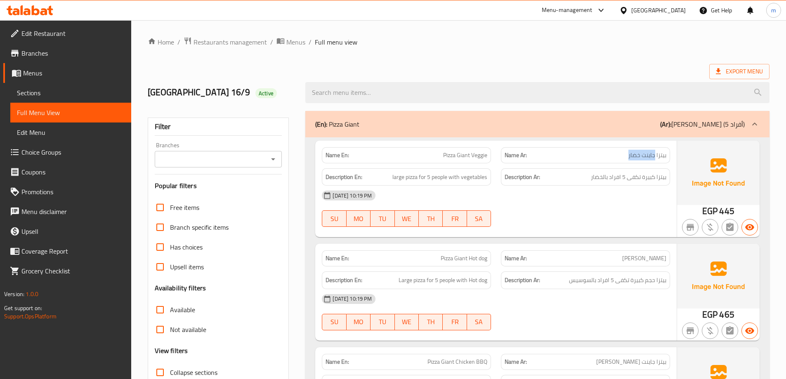
drag, startPoint x: 656, startPoint y: 156, endPoint x: 627, endPoint y: 160, distance: 28.8
click at [627, 160] on div "Name Ar: بيتزا جاینت خضار" at bounding box center [585, 155] width 169 height 16
copy span "جاینت خضار"
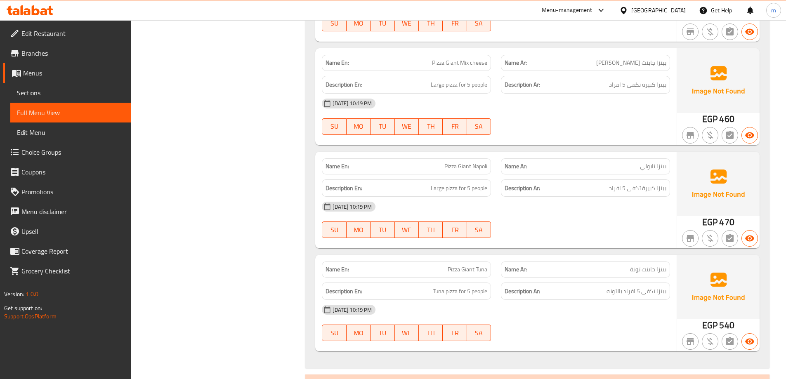
scroll to position [949, 0]
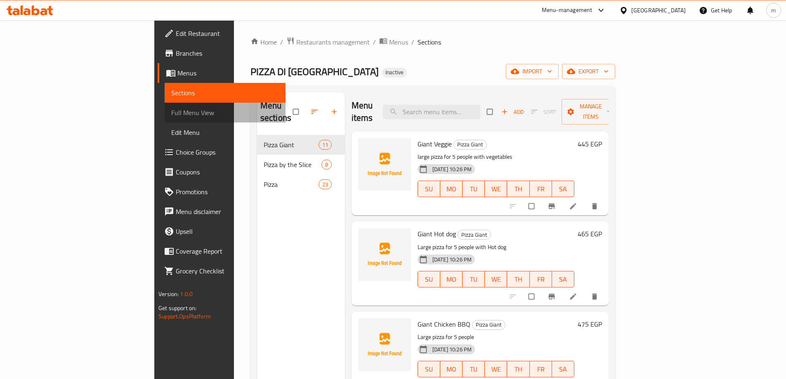
click at [171, 111] on span "Full Menu View" at bounding box center [225, 113] width 108 height 10
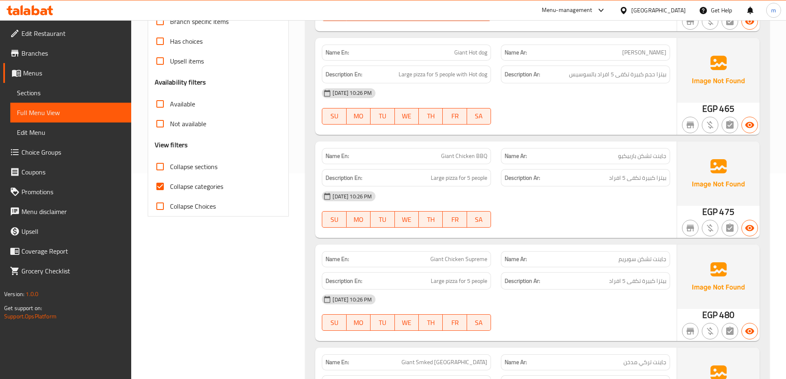
scroll to position [206, 0]
click at [184, 182] on span "Collapse categories" at bounding box center [196, 186] width 53 height 10
click at [170, 182] on input "Collapse categories" at bounding box center [160, 186] width 20 height 20
checkbox input "false"
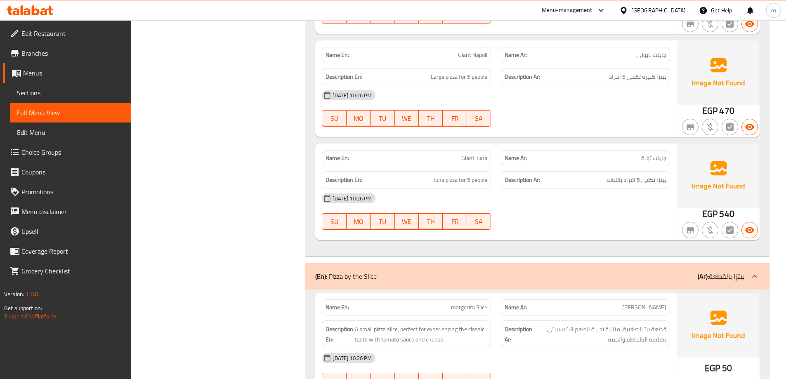
scroll to position [1114, 0]
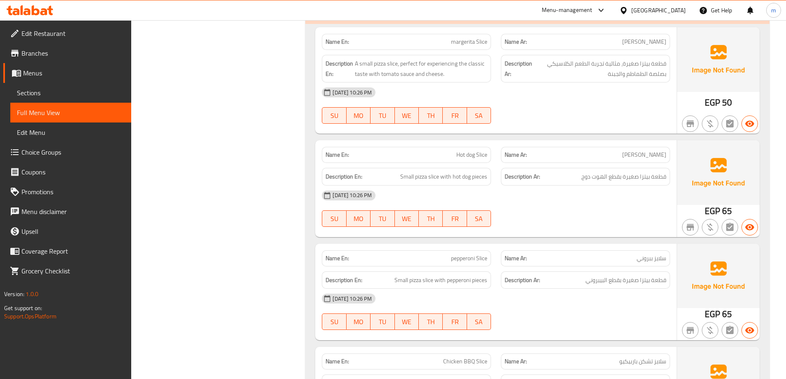
scroll to position [1320, 0]
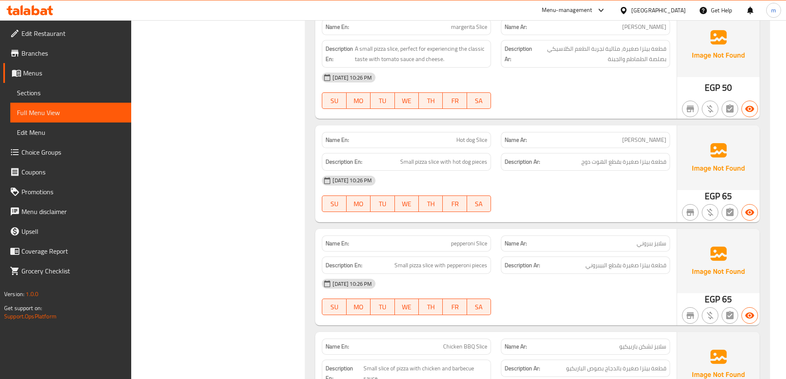
click at [473, 244] on span "pepperoni Slice" at bounding box center [469, 243] width 36 height 9
copy span "pepperoni"
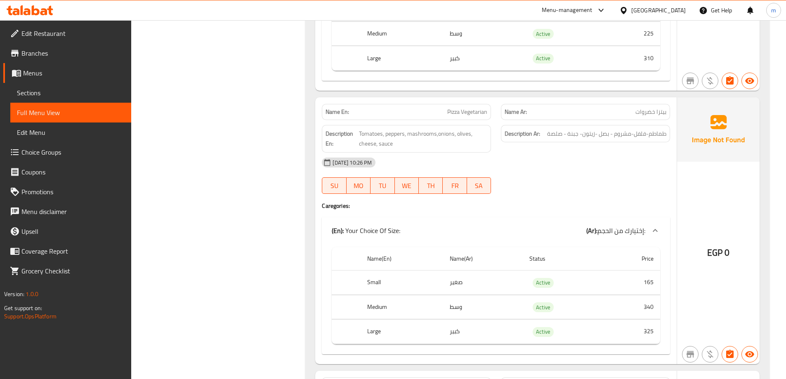
scroll to position [2475, 0]
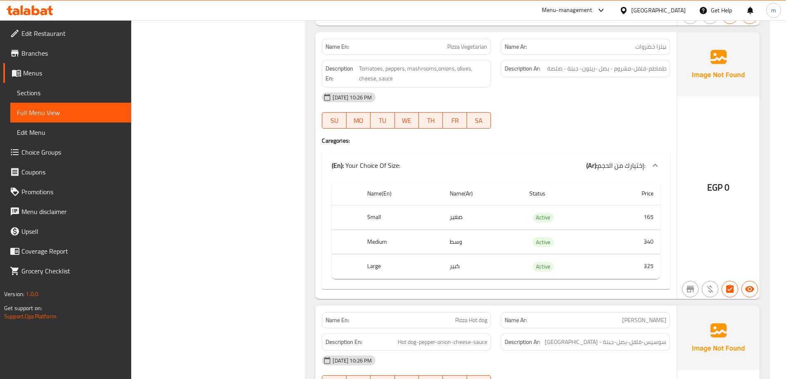
click at [476, 48] on span "Pizza Vegetarian" at bounding box center [467, 46] width 40 height 9
copy span "Pizza Vegetarian"
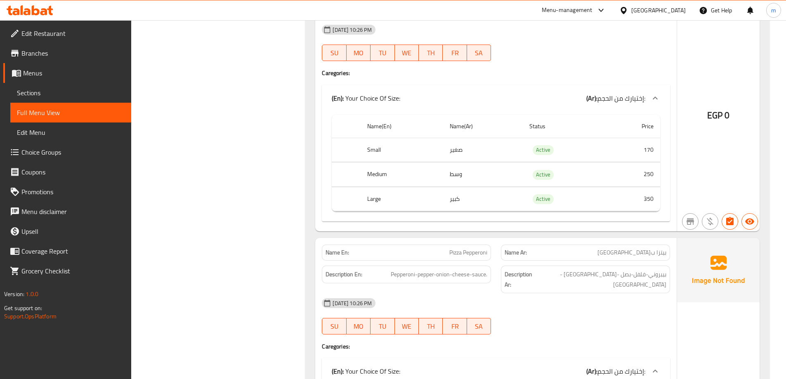
scroll to position [3094, 0]
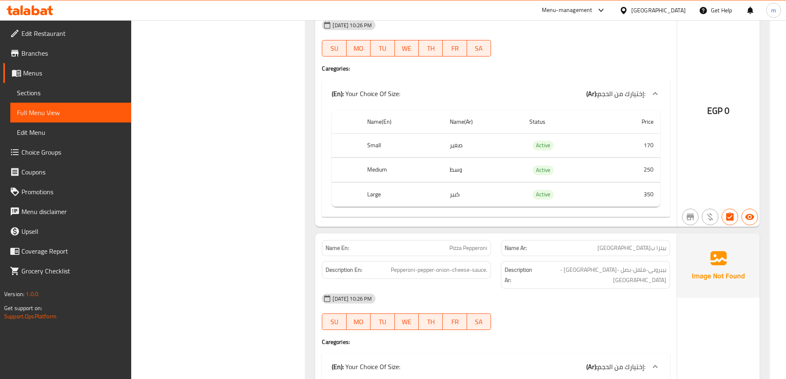
click at [477, 244] on span "Pizza Pepperoni" at bounding box center [468, 248] width 38 height 9
click at [483, 244] on span "Pizza Pepperoni" at bounding box center [468, 248] width 38 height 9
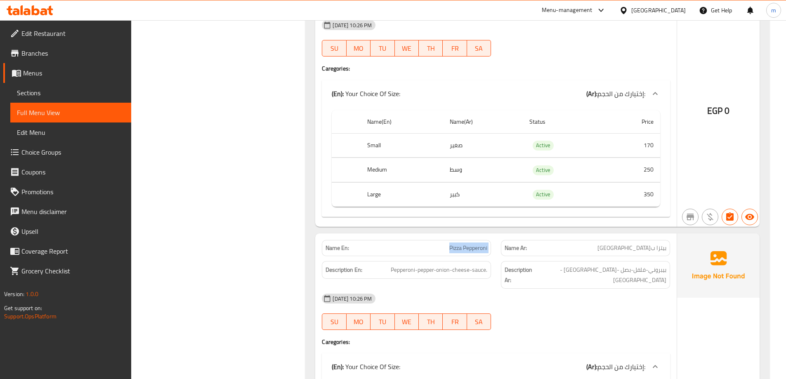
click at [483, 244] on span "Pizza Pepperoni" at bounding box center [468, 248] width 38 height 9
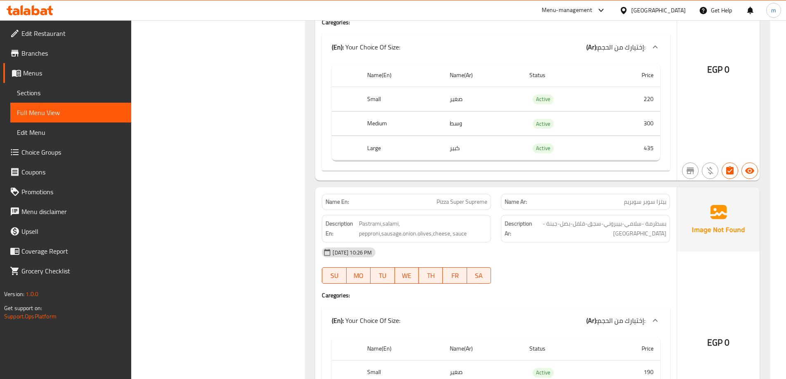
scroll to position [3961, 0]
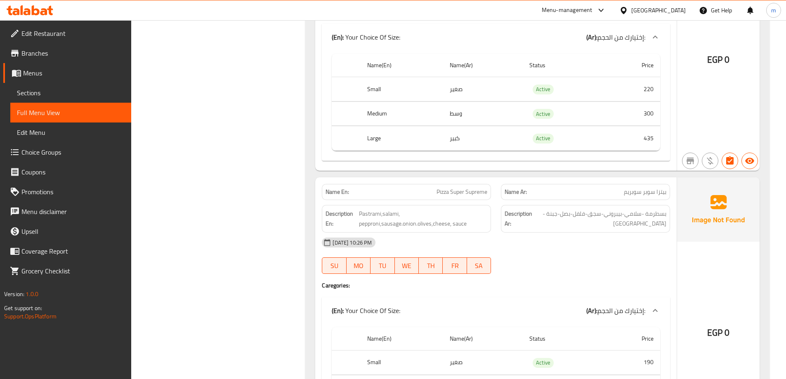
click at [458, 188] on span "Pizza Super Supreme" at bounding box center [461, 192] width 51 height 9
copy span "Pizza Super Supreme"
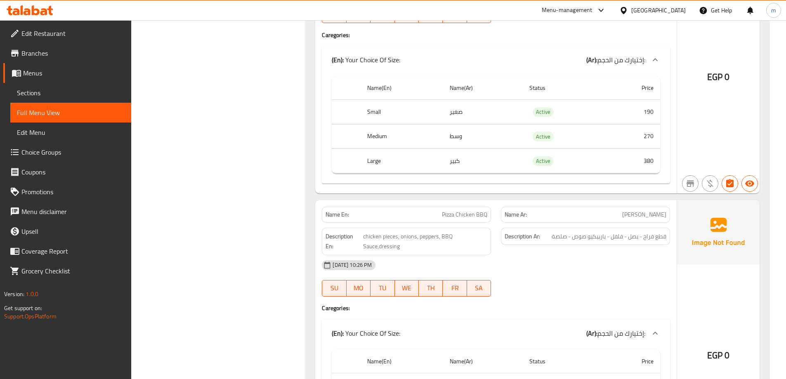
scroll to position [4579, 0]
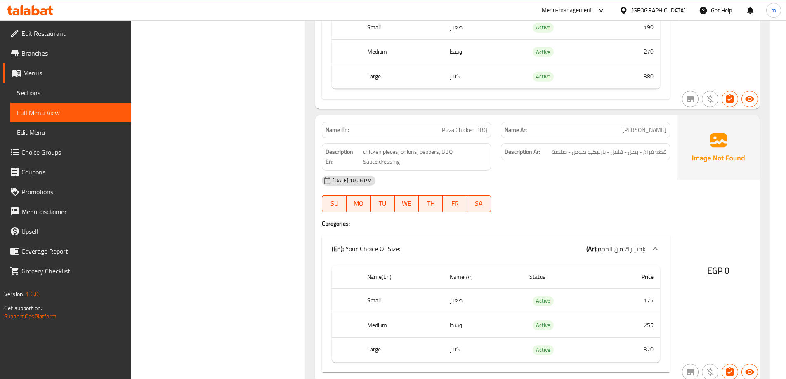
click at [459, 126] on span "Pizza Chicken BBQ" at bounding box center [464, 130] width 45 height 9
copy span "Pizza Chicken BBQ"
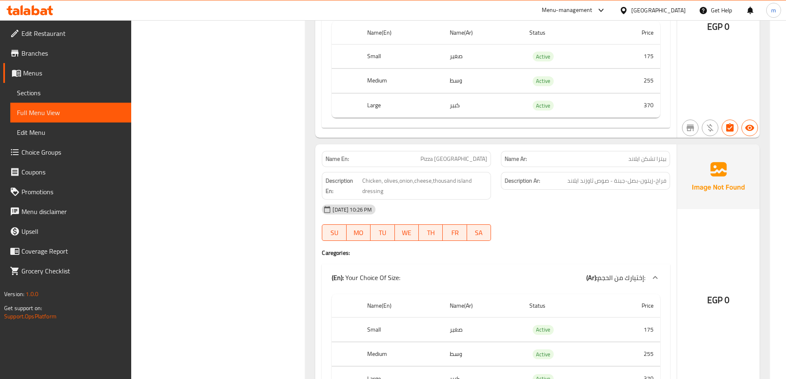
scroll to position [5116, 0]
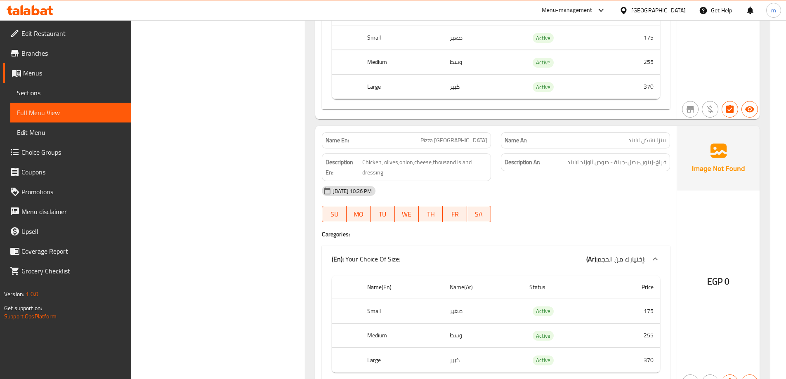
click at [466, 136] on span "Pizza [GEOGRAPHIC_DATA]" at bounding box center [453, 140] width 67 height 9
copy span "Pizza [GEOGRAPHIC_DATA]"
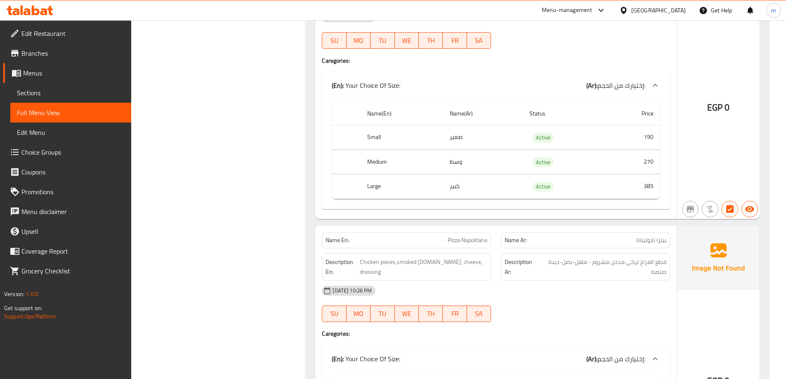
scroll to position [5611, 0]
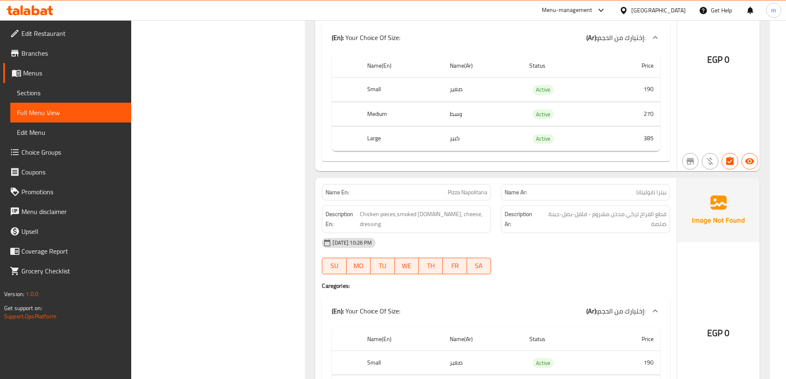
click at [458, 188] on span "Pizza Napolitana" at bounding box center [468, 192] width 40 height 9
copy span "Pizza Napolitana"
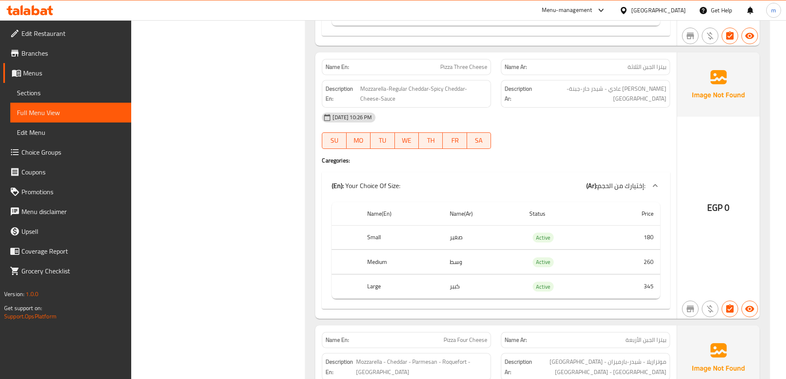
scroll to position [6931, 0]
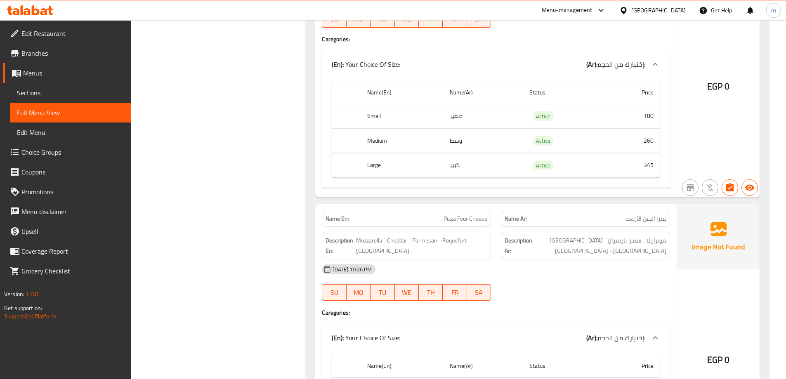
click at [470, 215] on span "Pizza Four Cheese" at bounding box center [466, 219] width 44 height 9
copy span "Pizza Four Cheese"
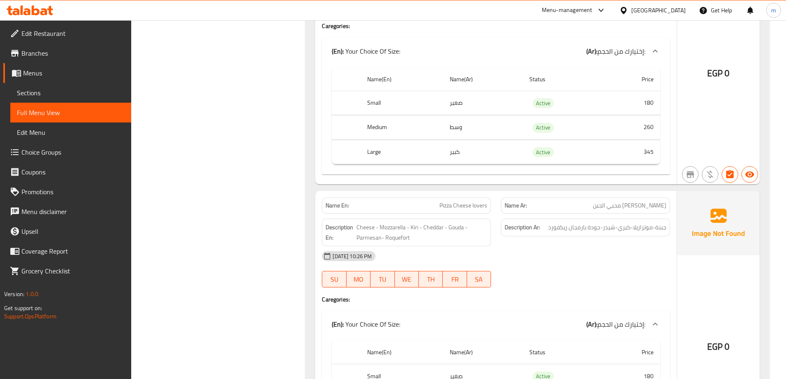
scroll to position [7220, 0]
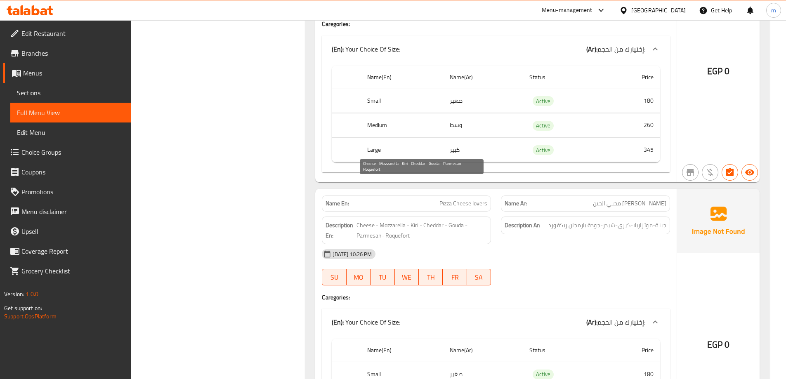
click at [453, 220] on span "Cheese - Mozzarella - Kiri - Cheddar - Gouda - Parmesan- Roquefort" at bounding box center [421, 230] width 131 height 20
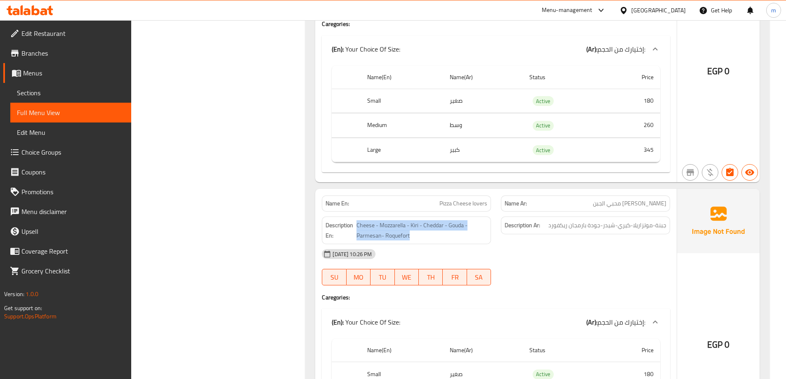
copy span "Cheese - Mozzarella - Kiri - Cheddar - Gouda - Parmesan- Roquefort"
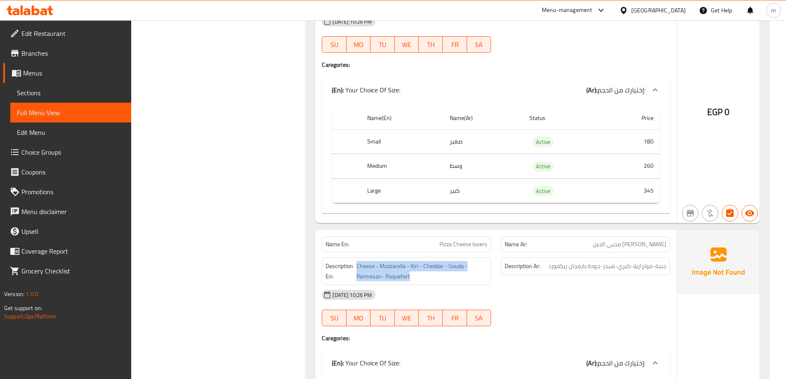
scroll to position [7179, 0]
click at [448, 241] on span "Pizza Cheese lovers" at bounding box center [463, 245] width 48 height 9
copy span "Pizza Cheese lovers"
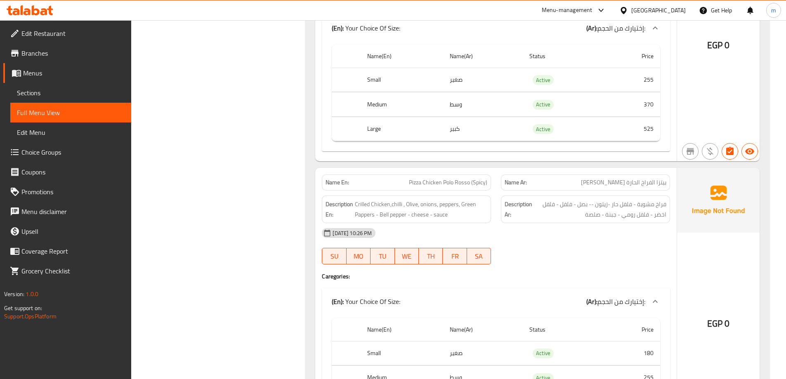
scroll to position [7986, 0]
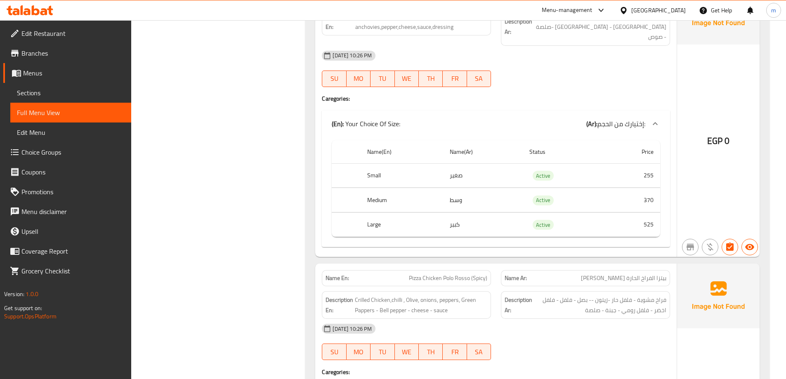
click at [471, 274] on span "Pizza Chicken Polo Rosso (Spicy)" at bounding box center [448, 278] width 78 height 9
copy span "Pizza Chicken Polo Rosso (Spicy)"
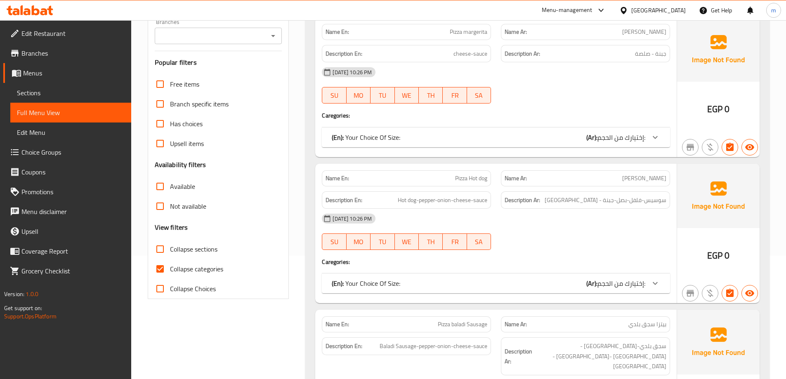
scroll to position [124, 0]
click at [201, 250] on span "Collapse sections" at bounding box center [193, 249] width 47 height 10
click at [170, 250] on input "Collapse sections" at bounding box center [160, 249] width 20 height 20
checkbox input "true"
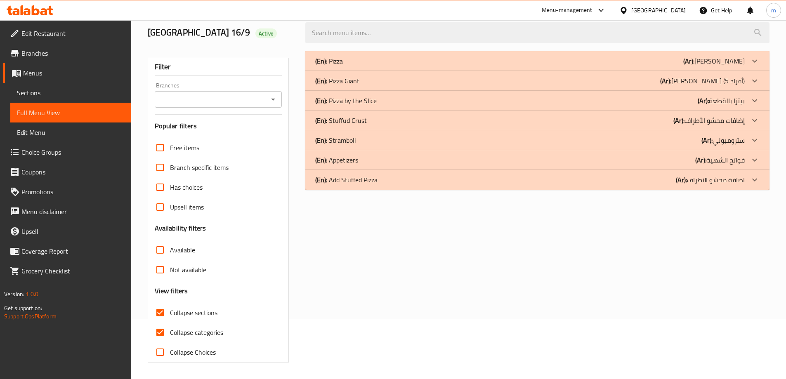
scroll to position [60, 0]
click at [210, 337] on span "Collapse categories" at bounding box center [196, 333] width 53 height 10
click at [170, 337] on input "Collapse categories" at bounding box center [160, 333] width 20 height 20
checkbox input "false"
click at [727, 117] on p "(Ar): إضافات محشو الأطراف" at bounding box center [708, 121] width 71 height 10
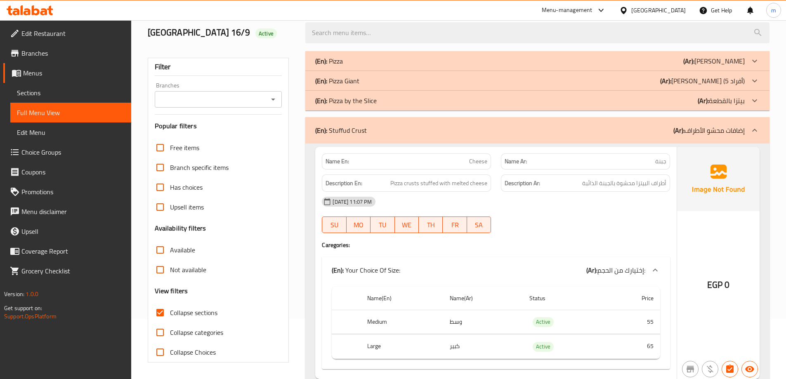
click at [731, 132] on p "(Ar): إضافات محشو الأطراف" at bounding box center [708, 130] width 71 height 10
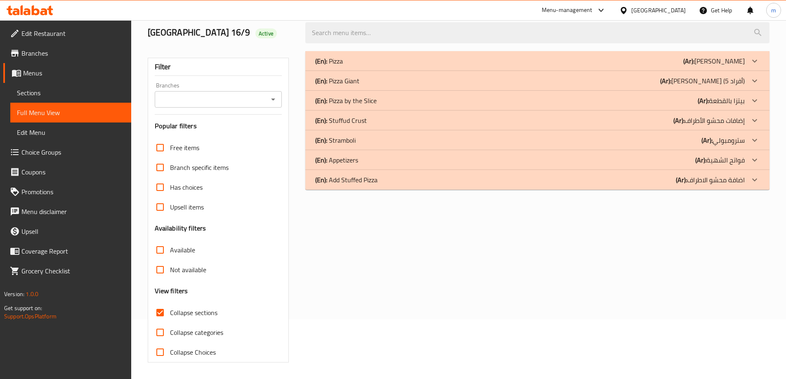
click at [676, 118] on b "(Ar):" at bounding box center [678, 120] width 11 height 12
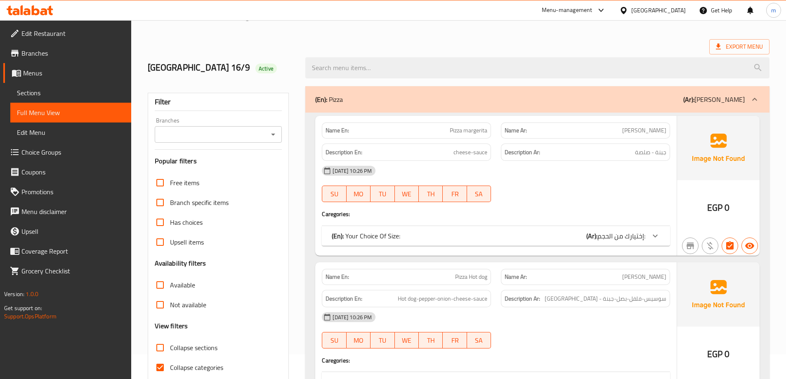
scroll to position [165, 0]
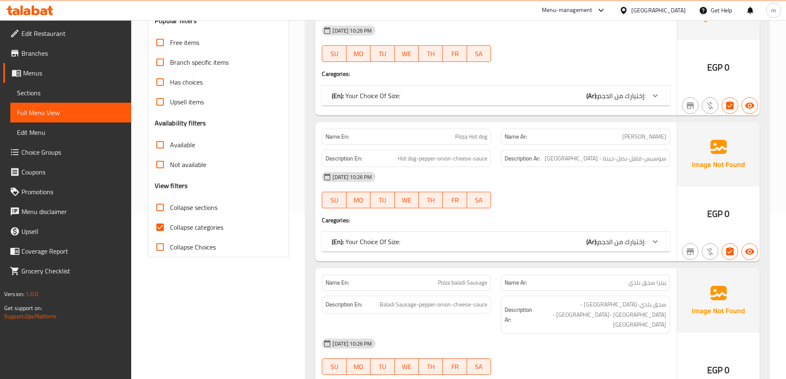
click at [184, 224] on span "Collapse categories" at bounding box center [196, 227] width 53 height 10
click at [170, 224] on input "Collapse categories" at bounding box center [160, 227] width 20 height 20
checkbox input "false"
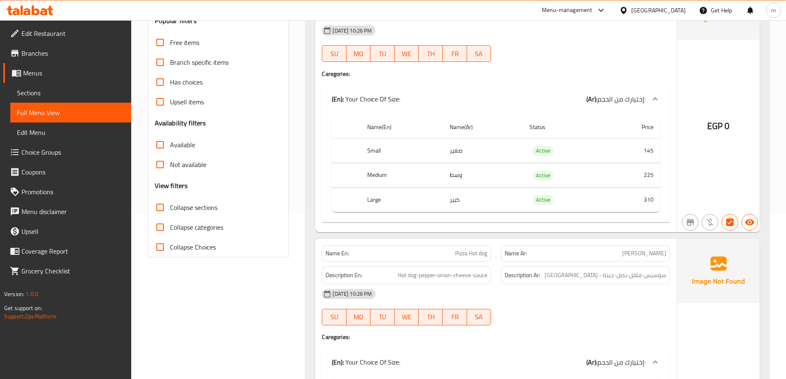
click at [202, 209] on span "Collapse sections" at bounding box center [193, 208] width 47 height 10
click at [170, 209] on input "Collapse sections" at bounding box center [160, 208] width 20 height 20
checkbox input "true"
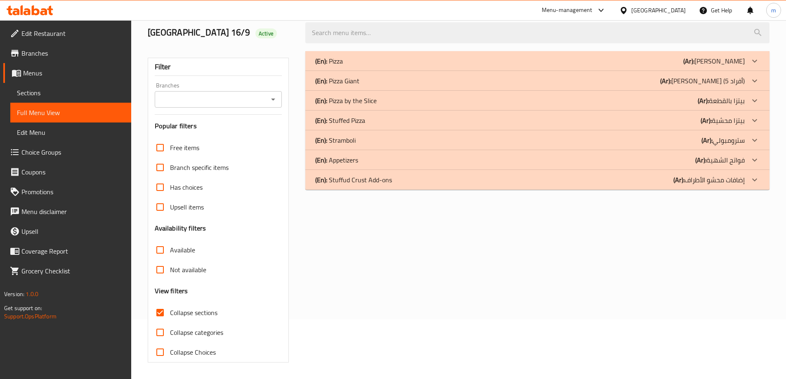
scroll to position [60, 0]
click at [657, 123] on div "(En): Stuffed Pizza (Ar): بيتزا محشية" at bounding box center [529, 121] width 429 height 10
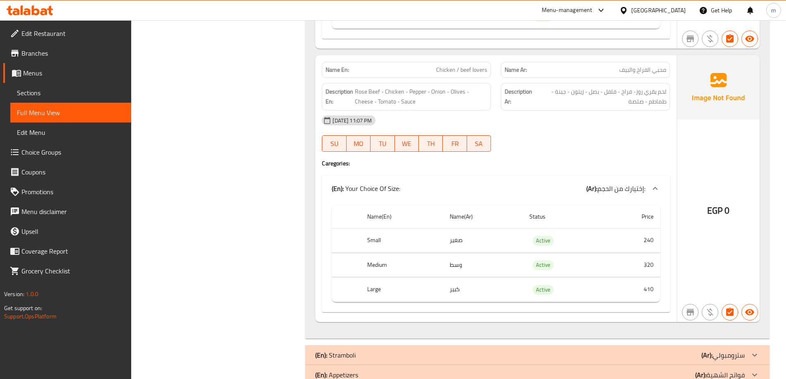
scroll to position [740, 0]
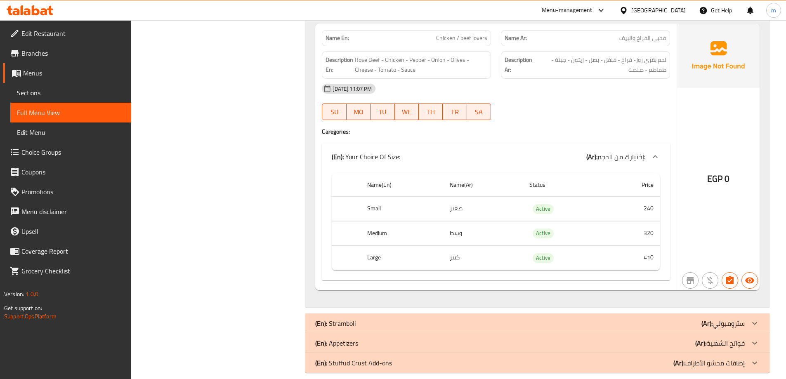
click at [635, 318] on div "(En): Stramboli (Ar): سترومبولي" at bounding box center [529, 323] width 429 height 10
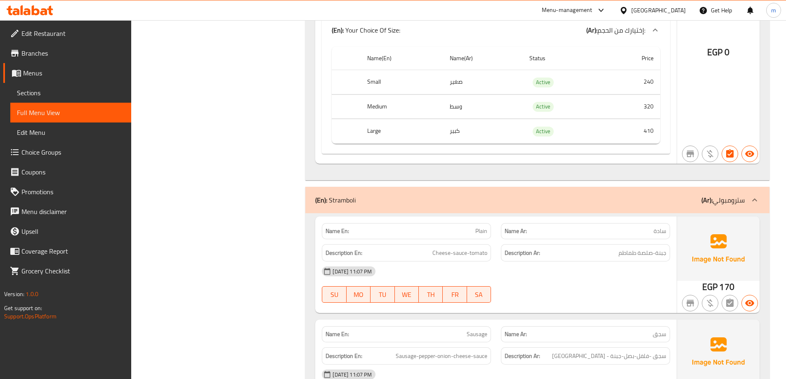
scroll to position [946, 0]
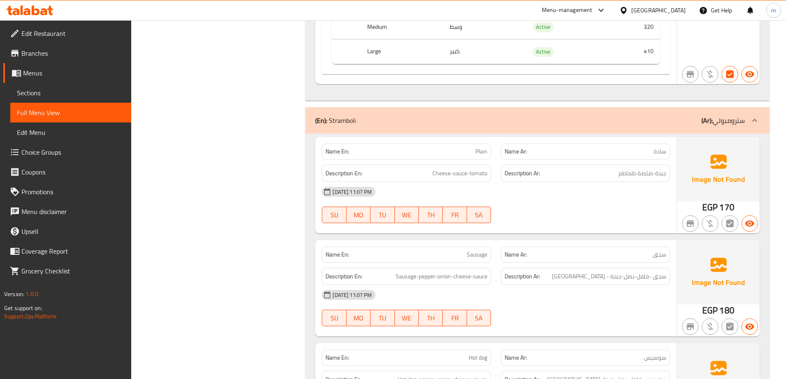
click at [487, 147] on span "Plain" at bounding box center [481, 151] width 12 height 9
click at [486, 147] on span "Plain" at bounding box center [481, 151] width 12 height 9
copy span "Plain"
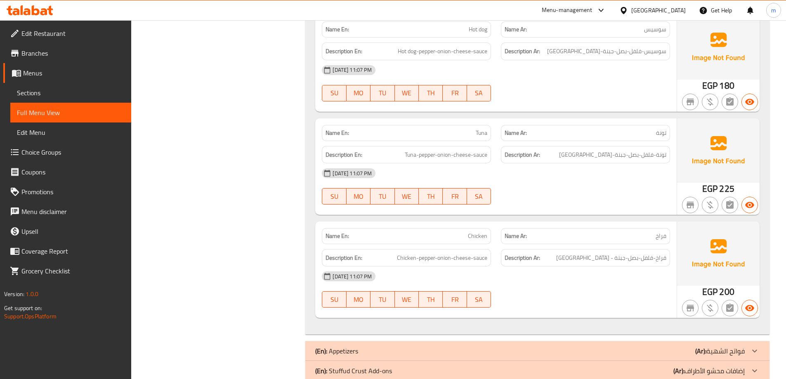
scroll to position [1283, 0]
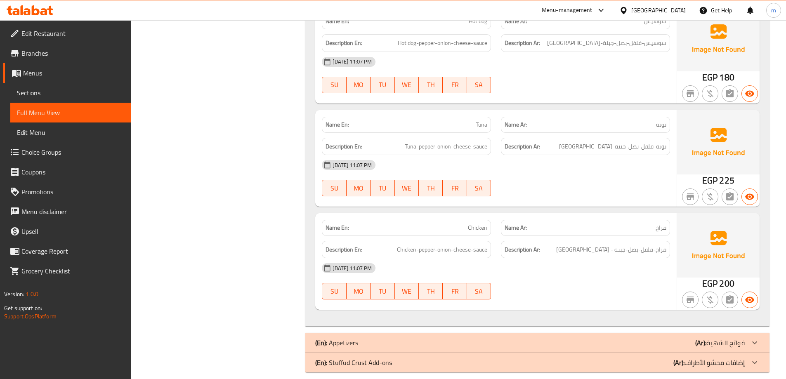
drag, startPoint x: 670, startPoint y: 337, endPoint x: 664, endPoint y: 324, distance: 15.0
click at [669, 338] on div "(En): Appetizers (Ar): فواتح الشهية" at bounding box center [537, 343] width 464 height 20
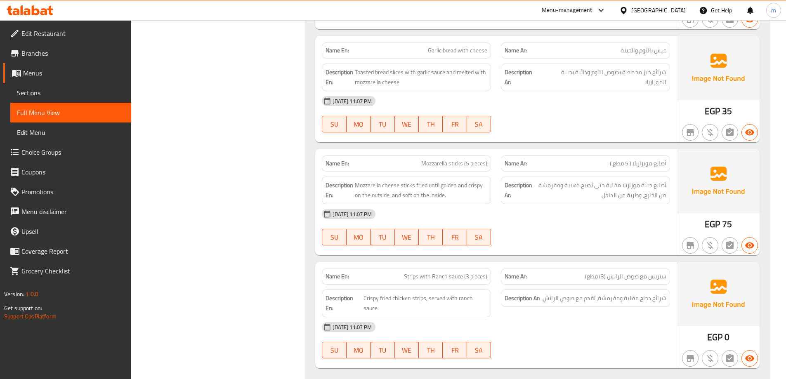
scroll to position [1943, 0]
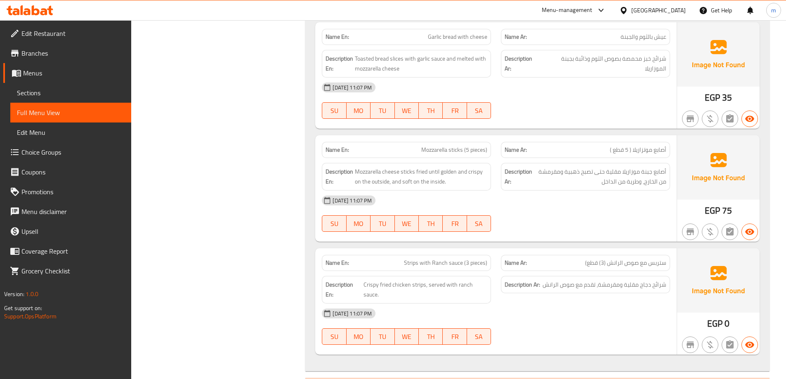
click at [470, 259] on span "Strips with Ranch sauce (3 pieces)" at bounding box center [445, 263] width 83 height 9
copy span "Strips with Ranch sauce (3 pieces)"
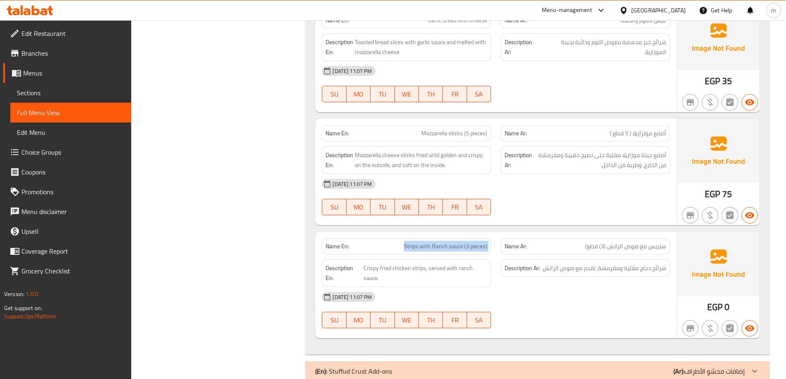
scroll to position [1968, 0]
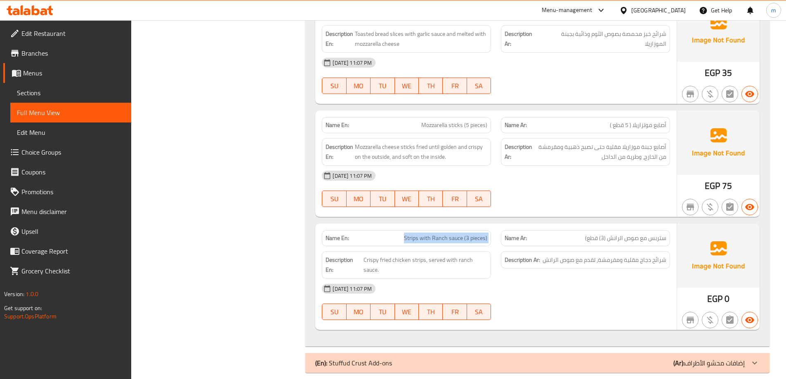
click at [624, 358] on div "(En): Stuffud Crust Add-ons (Ar): إضافات محشو الأطراف" at bounding box center [537, 363] width 464 height 20
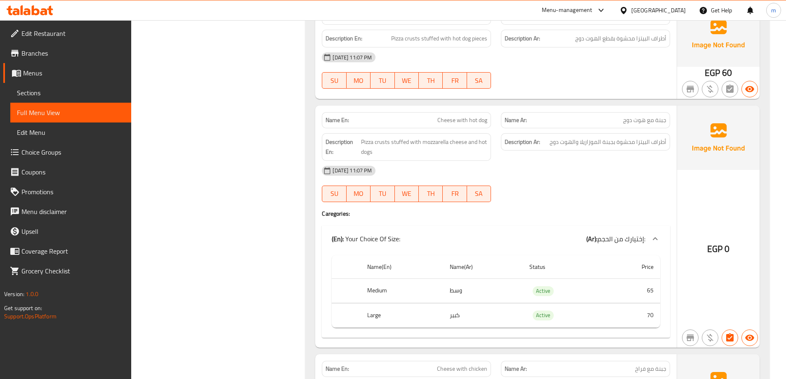
scroll to position [2737, 0]
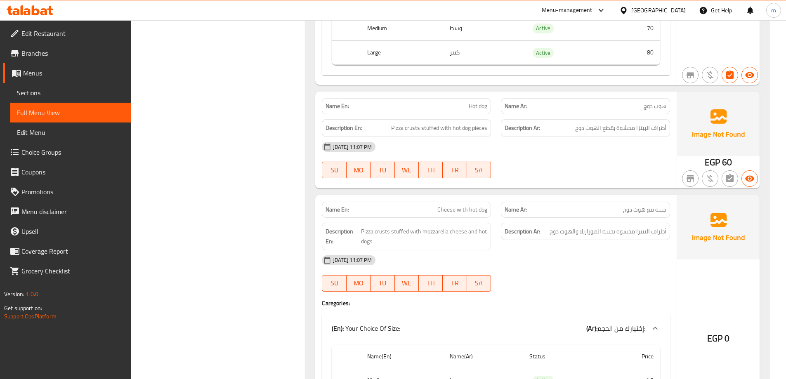
click at [479, 102] on span "Hot dog" at bounding box center [478, 106] width 19 height 9
click at [481, 102] on span "Hot dog" at bounding box center [478, 106] width 19 height 9
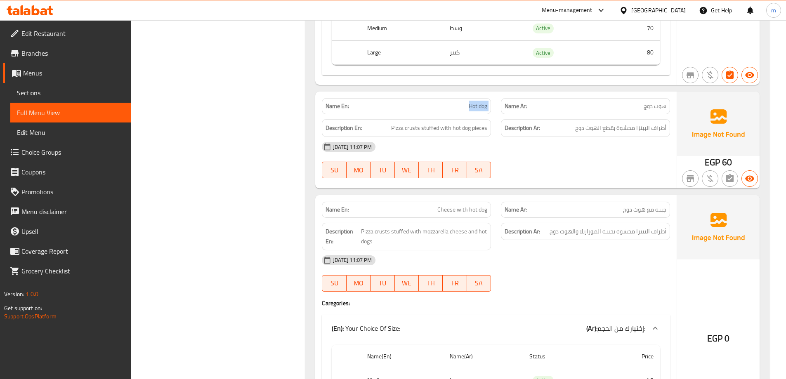
click at [481, 102] on span "Hot dog" at bounding box center [478, 106] width 19 height 9
copy span "Hot dog"
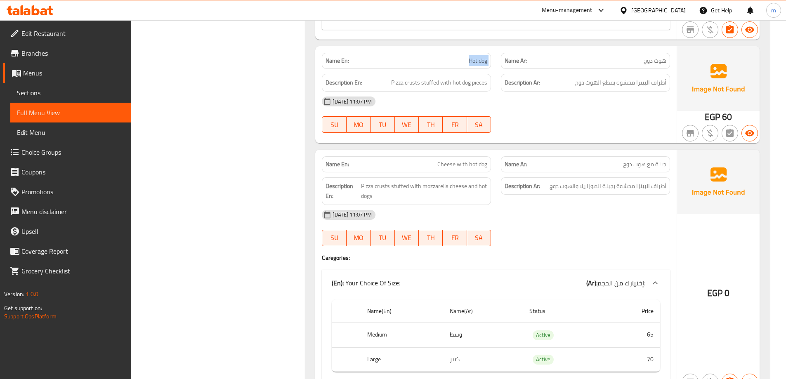
scroll to position [2902, 0]
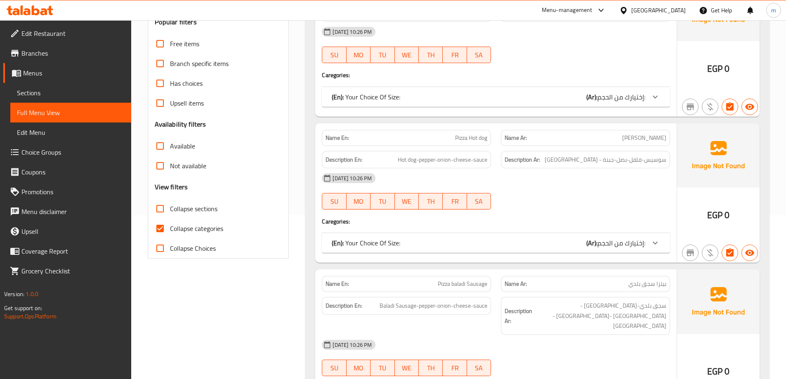
scroll to position [165, 0]
click at [193, 223] on span "Collapse categories" at bounding box center [196, 227] width 53 height 10
click at [170, 223] on input "Collapse categories" at bounding box center [160, 227] width 20 height 20
checkbox input "false"
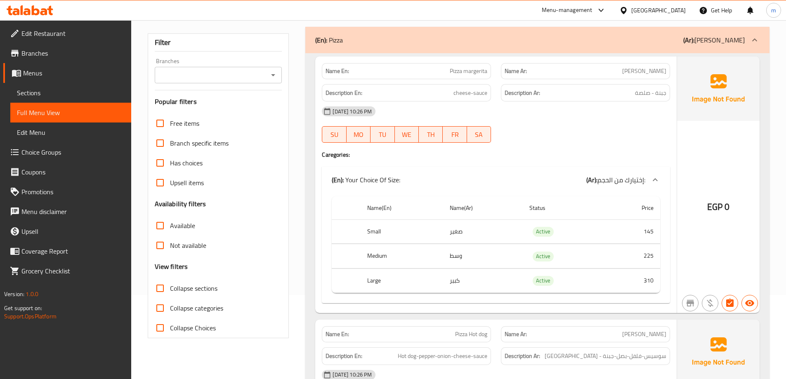
scroll to position [206, 0]
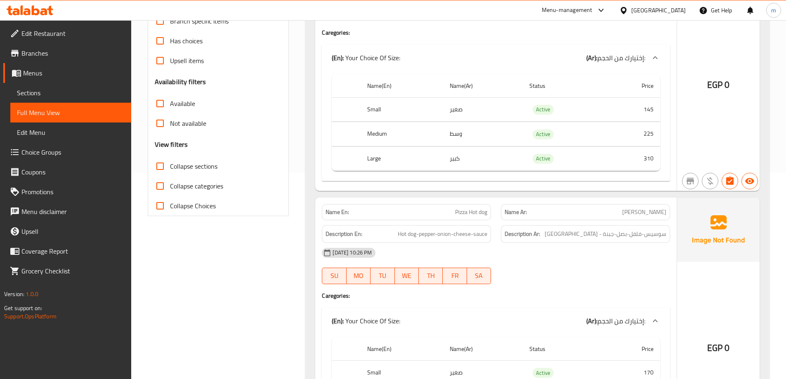
click at [201, 171] on span "Collapse sections" at bounding box center [193, 166] width 47 height 10
click at [170, 171] on input "Collapse sections" at bounding box center [160, 166] width 20 height 20
checkbox input "true"
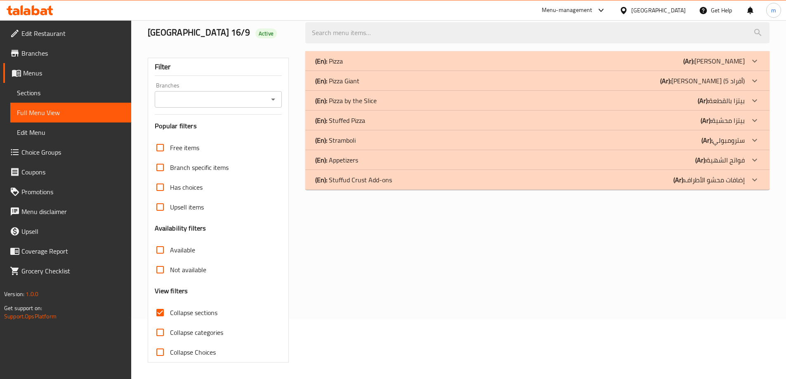
scroll to position [60, 0]
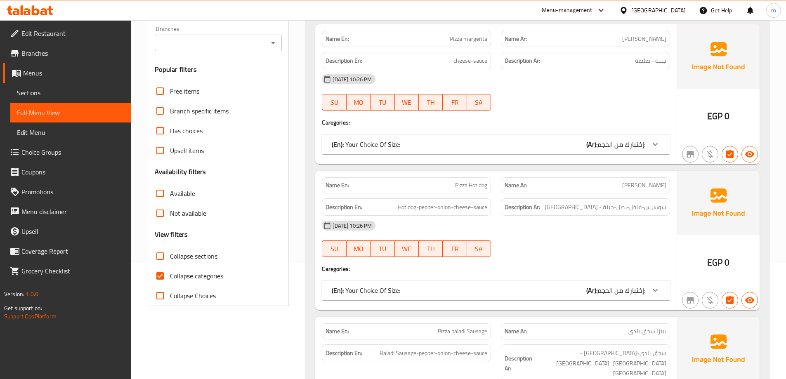
scroll to position [124, 0]
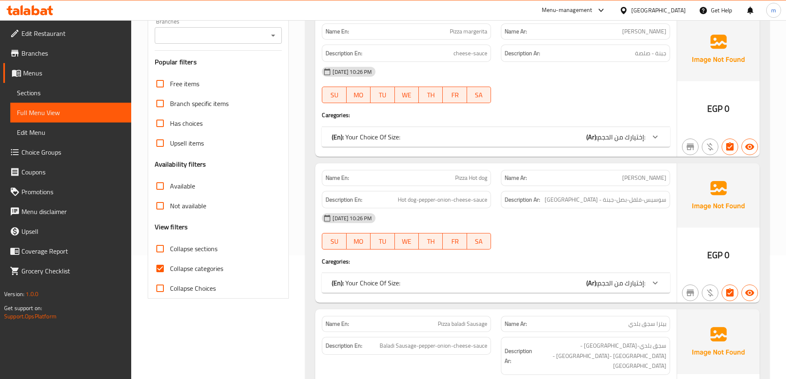
click at [215, 269] on span "Collapse categories" at bounding box center [196, 269] width 53 height 10
click at [170, 269] on input "Collapse categories" at bounding box center [160, 269] width 20 height 20
checkbox input "false"
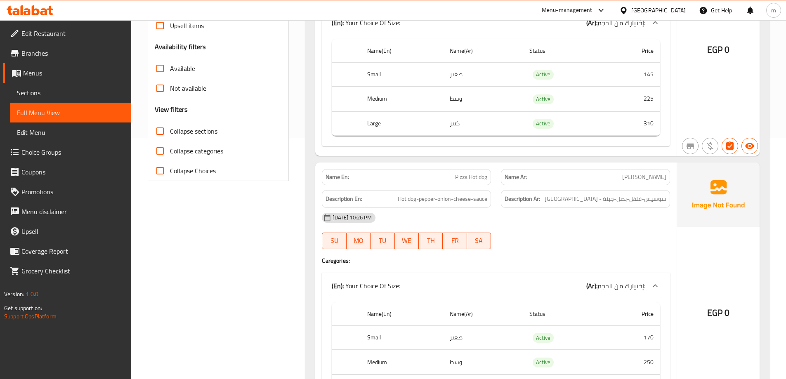
scroll to position [248, 0]
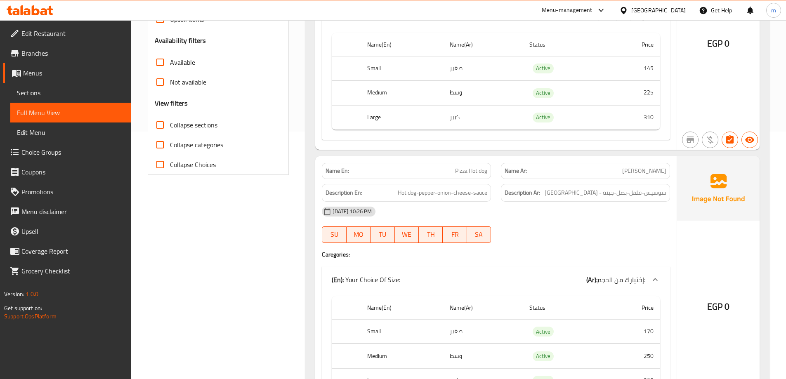
click at [203, 129] on span "Collapse sections" at bounding box center [193, 125] width 47 height 10
click at [170, 129] on input "Collapse sections" at bounding box center [160, 125] width 20 height 20
checkbox input "true"
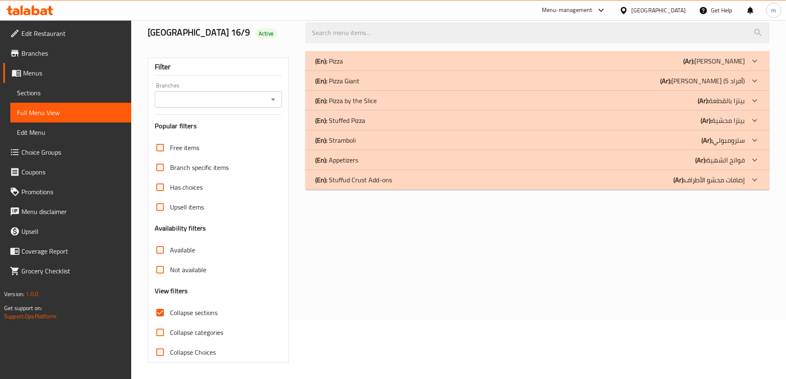
scroll to position [60, 0]
click at [664, 116] on div "(En): Stuffed Pizza (Ar): بيتزا محشية" at bounding box center [529, 121] width 429 height 10
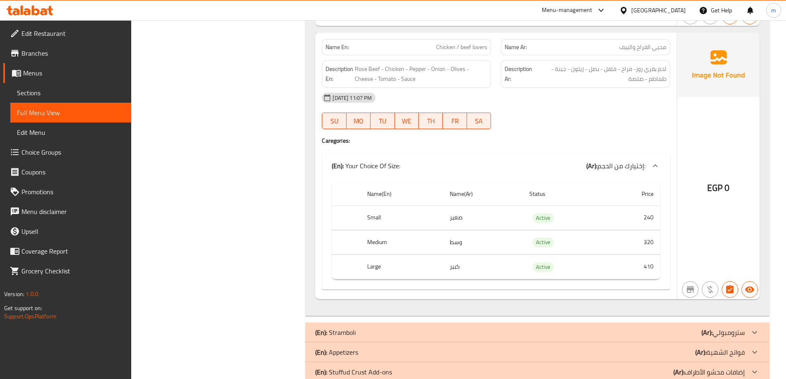
scroll to position [740, 0]
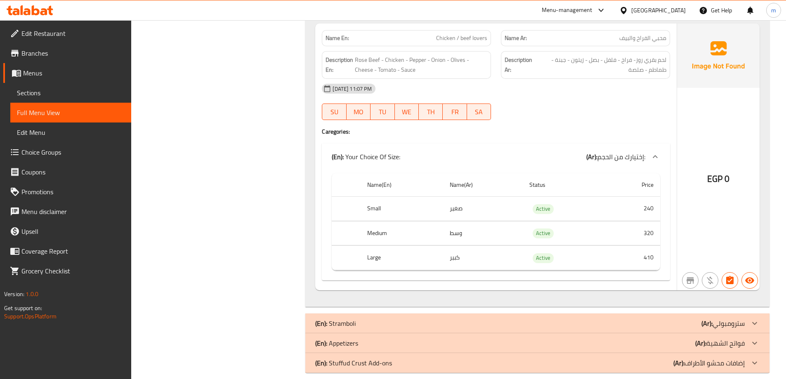
click at [684, 318] on div "(En): Stramboli (Ar): سترومبولي" at bounding box center [529, 323] width 429 height 10
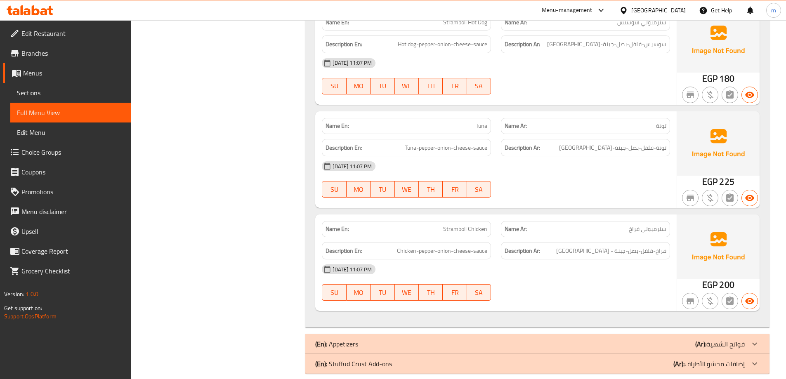
scroll to position [1283, 0]
click at [651, 338] on div "(En): Appetizers (Ar): فواتح الشهية" at bounding box center [529, 343] width 429 height 10
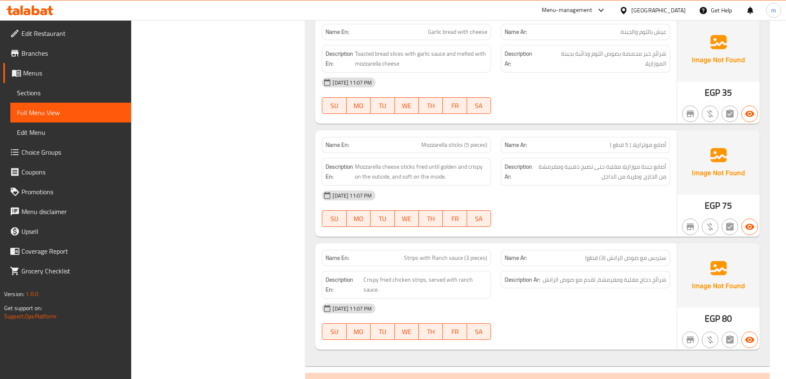
scroll to position [1968, 0]
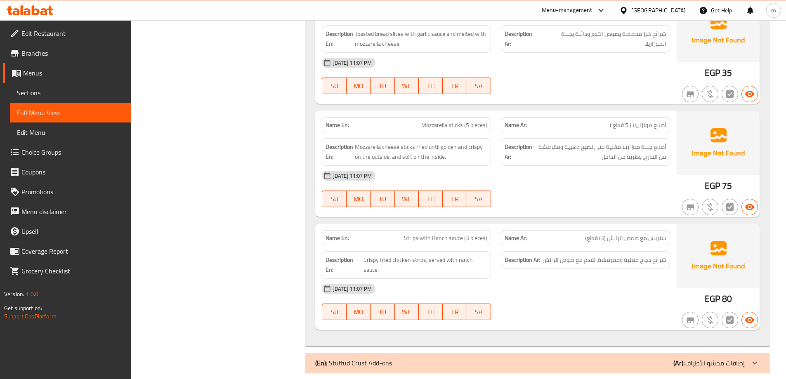
drag, startPoint x: 639, startPoint y: 359, endPoint x: 633, endPoint y: 353, distance: 8.5
click at [639, 359] on div "(En): Stuffud Crust Add-ons (Ar): إضافات محشو الأطراف" at bounding box center [537, 363] width 464 height 20
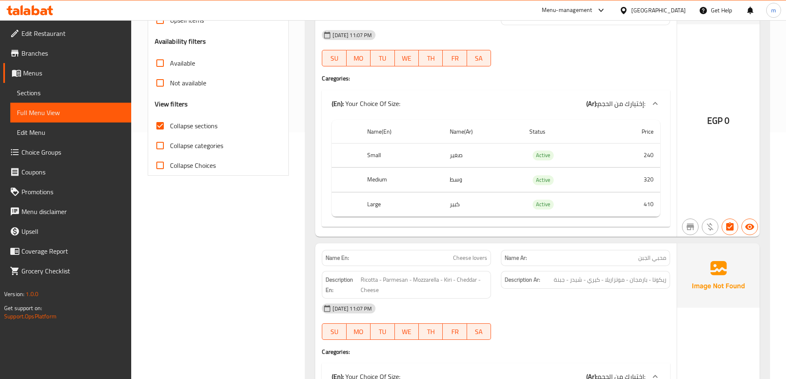
scroll to position [0, 0]
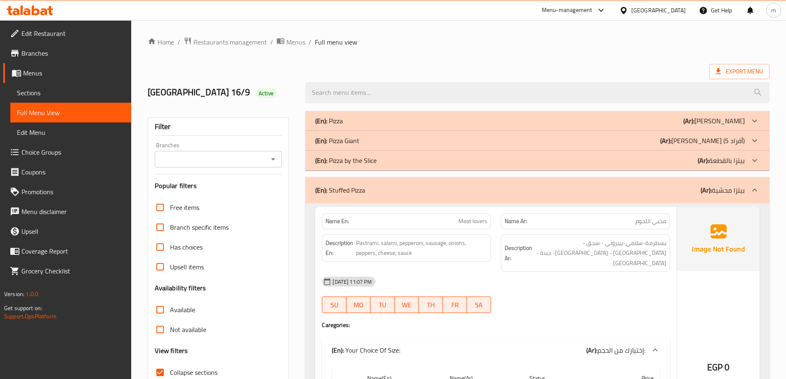
click at [615, 165] on div "(En): Pizza by the Slice (Ar): بيتزا بالقطعة" at bounding box center [529, 161] width 429 height 10
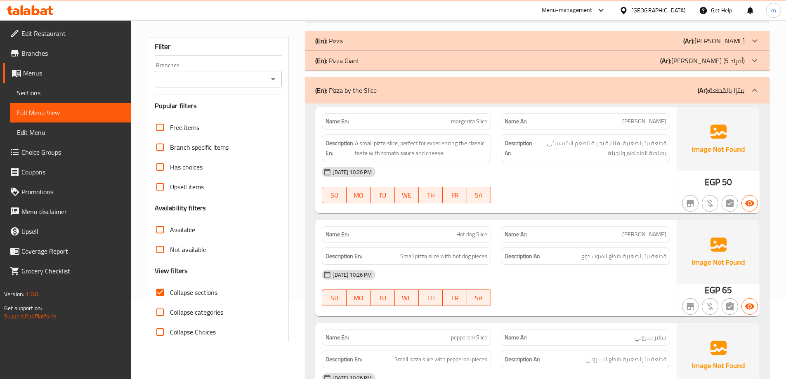
scroll to position [41, 0]
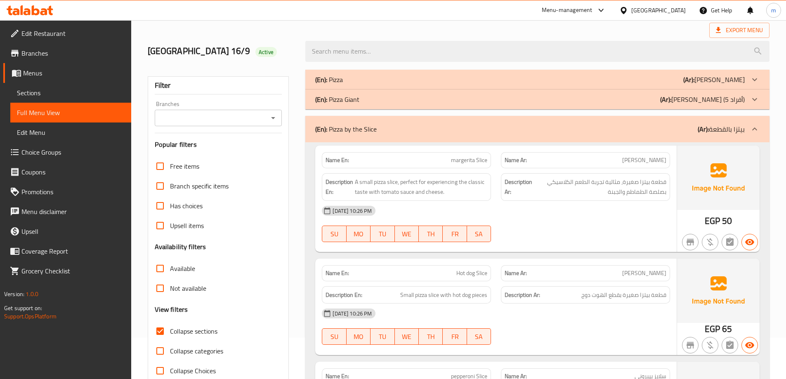
click at [722, 99] on p "(Ar): بيتزا جاينت (5 أفراد)" at bounding box center [702, 99] width 85 height 10
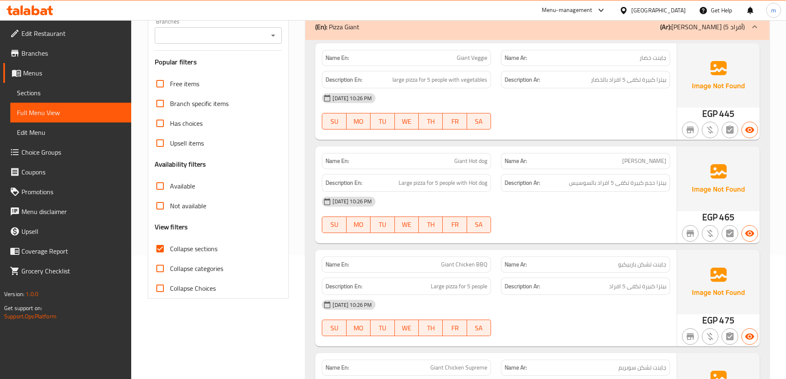
scroll to position [0, 0]
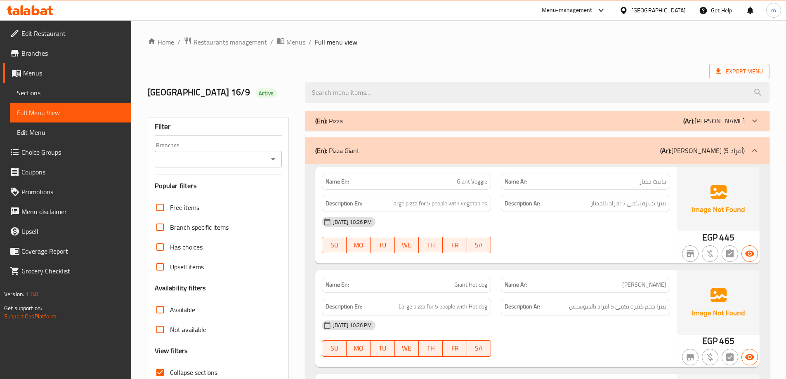
drag, startPoint x: 674, startPoint y: 121, endPoint x: 674, endPoint y: 127, distance: 6.6
click at [674, 121] on div "(En): Pizza (Ar): بيتزا" at bounding box center [529, 121] width 429 height 10
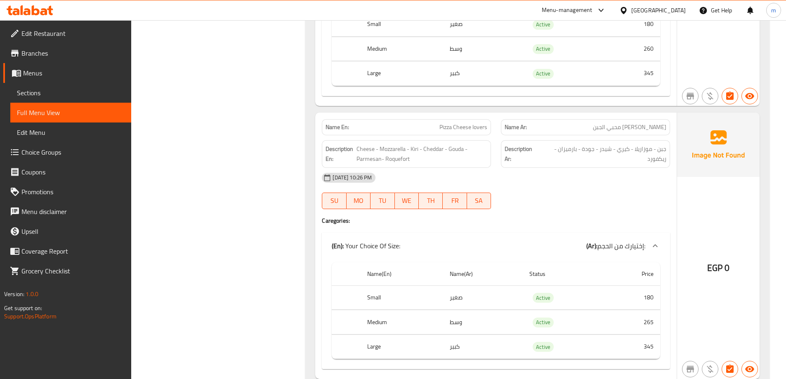
scroll to position [4910, 0]
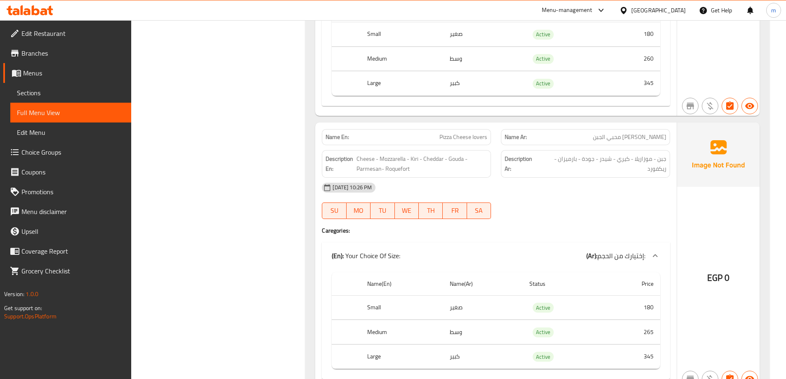
click at [484, 133] on span "Pizza Cheese lovers" at bounding box center [463, 137] width 48 height 9
copy span "Pizza Cheese lovers"
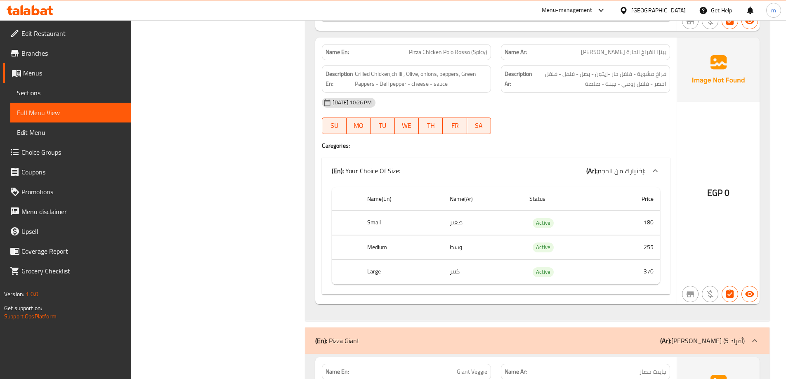
scroll to position [5858, 0]
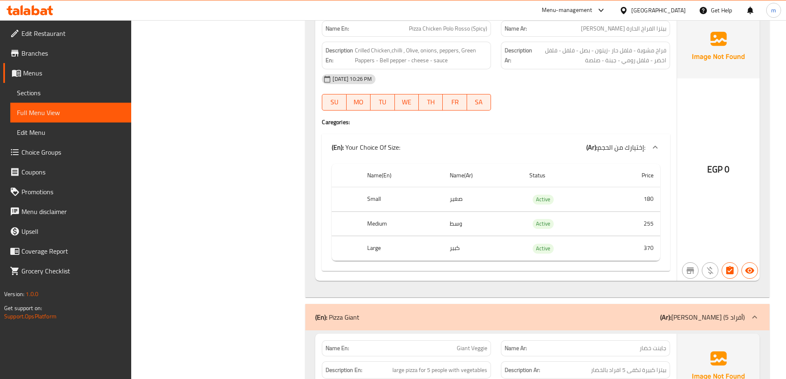
drag, startPoint x: 281, startPoint y: 216, endPoint x: 277, endPoint y: 227, distance: 11.5
click at [279, 224] on div "Filter Branches Branches Popular filters Free items Branch specific items Has c…" at bounding box center [222, 29] width 158 height 11563
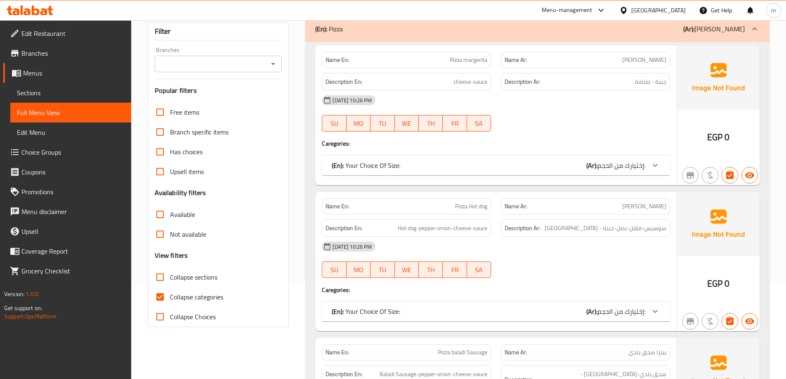
scroll to position [206, 0]
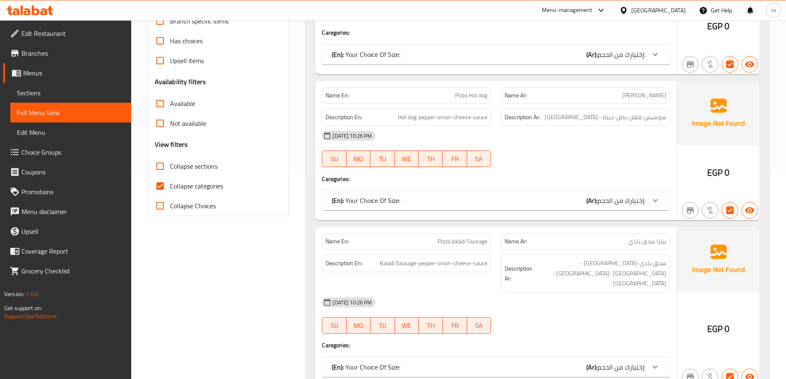
click at [198, 186] on span "Collapse categories" at bounding box center [196, 186] width 53 height 10
click at [170, 186] on input "Collapse categories" at bounding box center [160, 186] width 20 height 20
checkbox input "false"
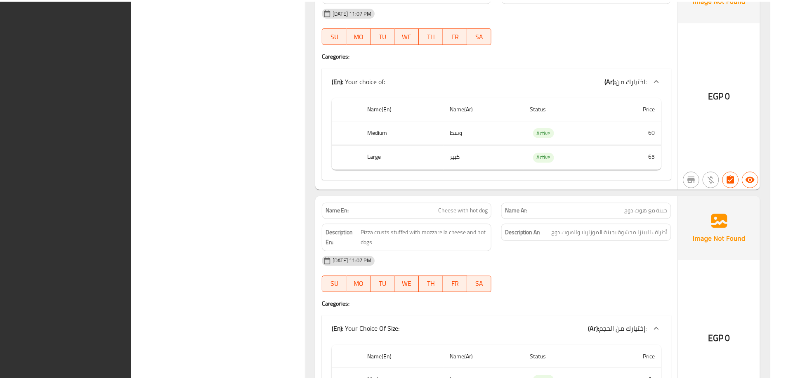
scroll to position [11210, 0]
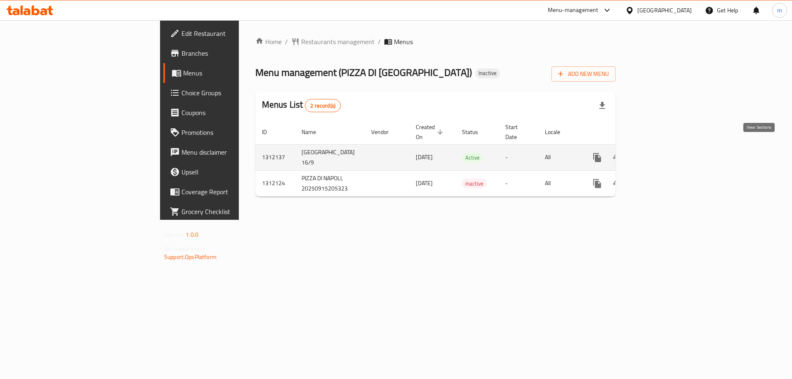
click at [667, 148] on link "enhanced table" at bounding box center [657, 158] width 20 height 20
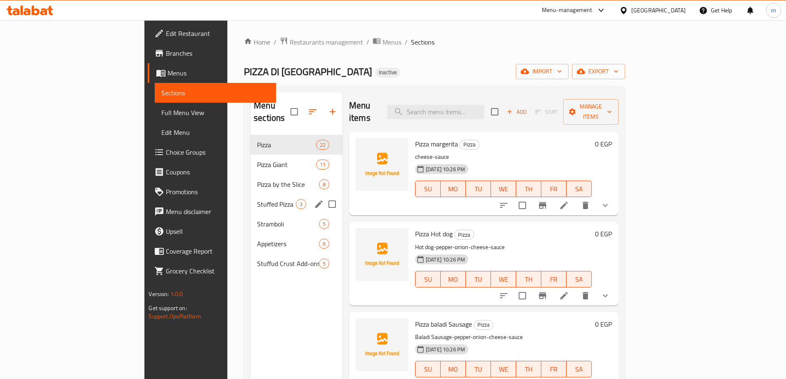
click at [250, 197] on div "Stuffed Pizza 3" at bounding box center [296, 204] width 92 height 20
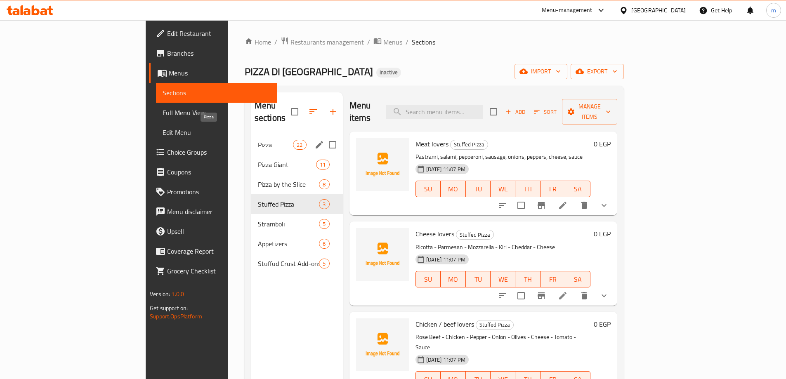
click at [258, 140] on span "Pizza" at bounding box center [275, 145] width 35 height 10
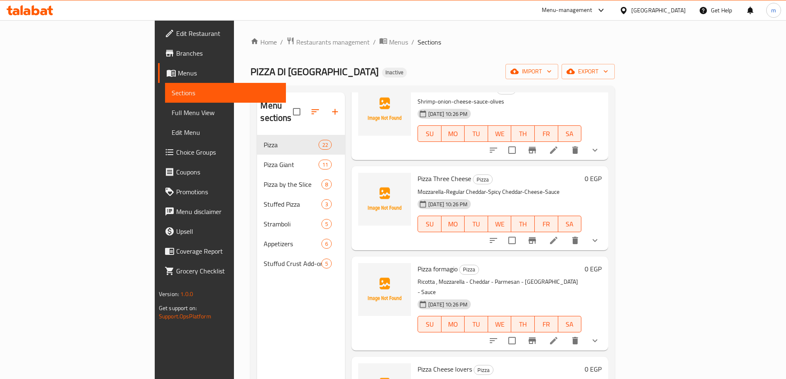
scroll to position [1444, 0]
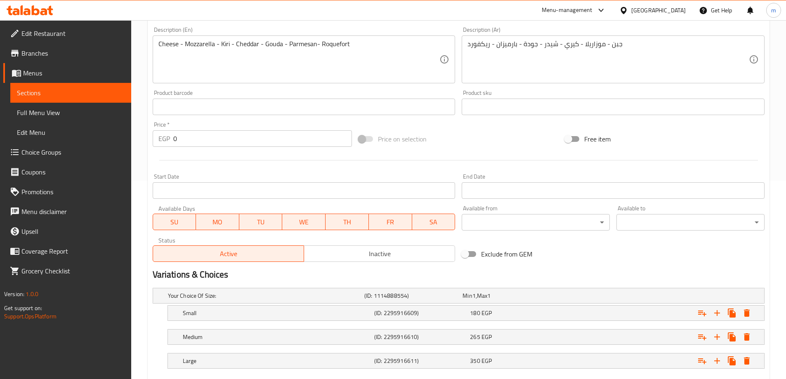
scroll to position [246, 0]
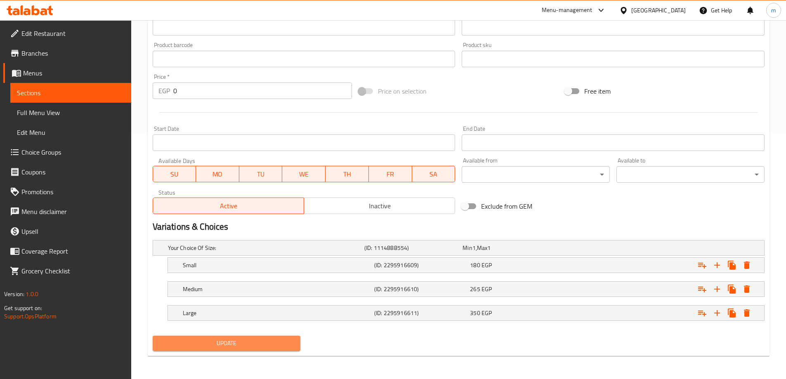
click at [257, 348] on span "Update" at bounding box center [226, 343] width 135 height 10
